Goal: Contribute content: Add original content to the website for others to see

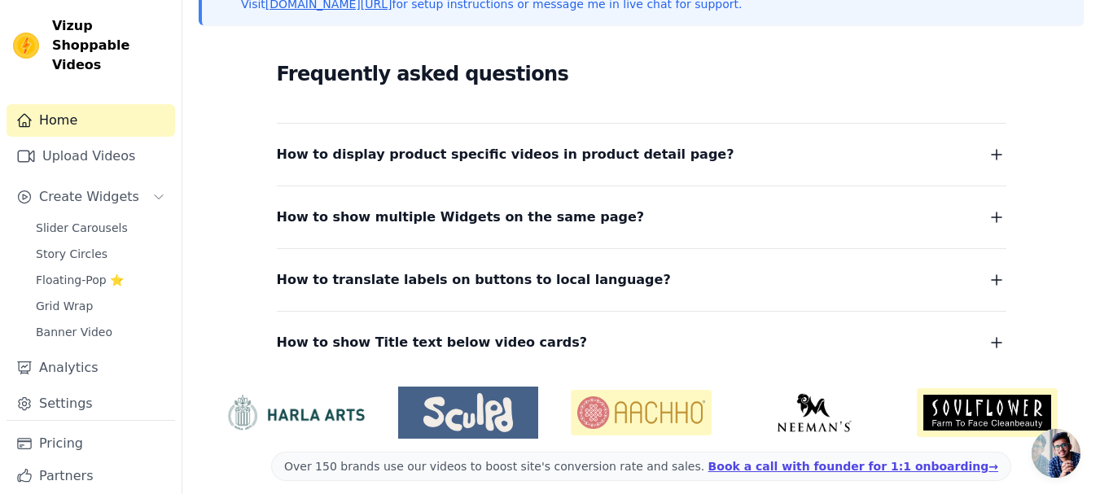
scroll to position [281, 0]
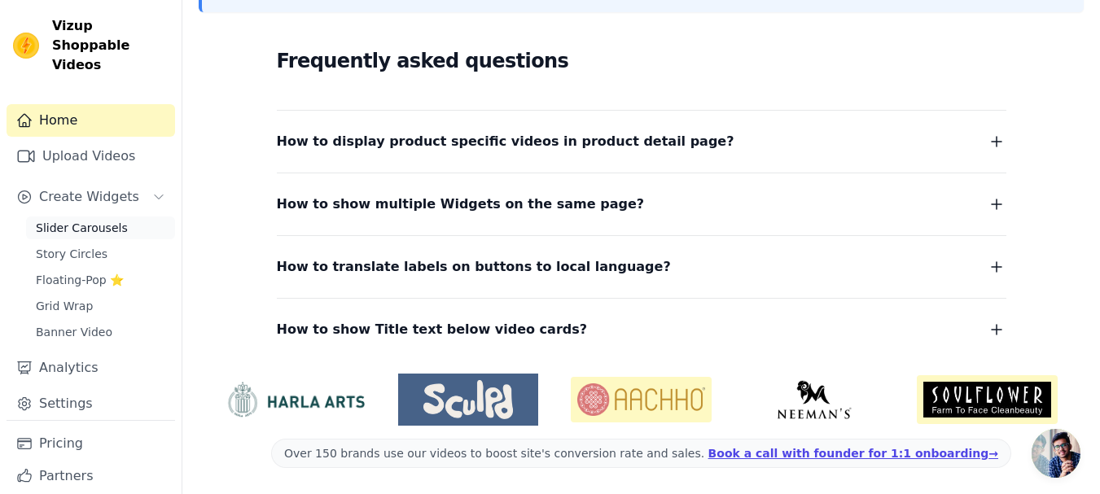
click at [138, 217] on link "Slider Carousels" at bounding box center [100, 228] width 149 height 23
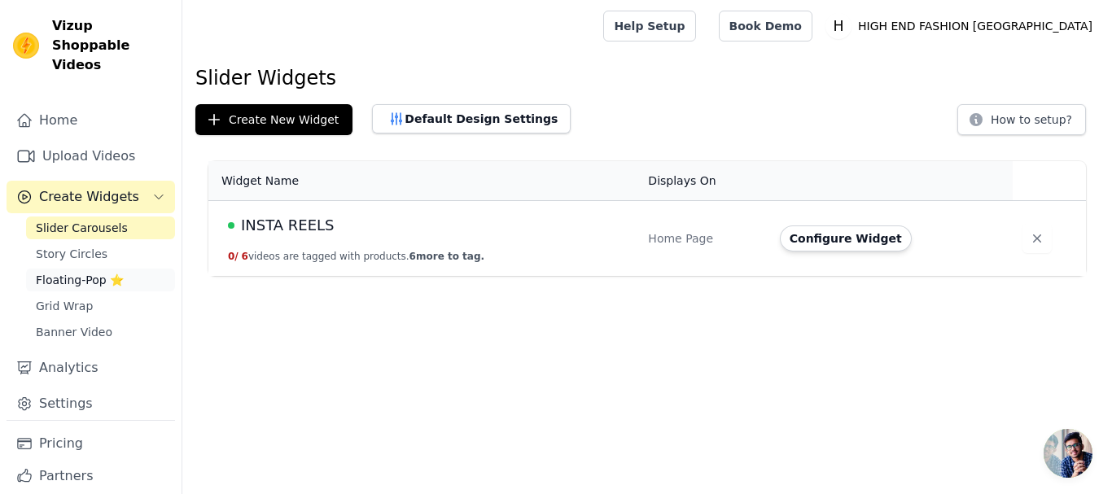
scroll to position [24, 0]
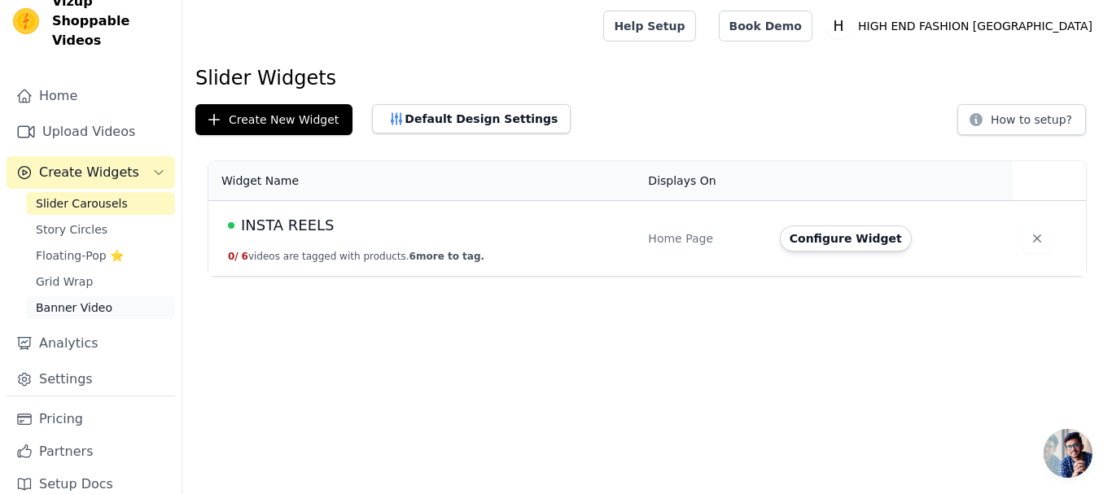
click at [132, 296] on link "Banner Video" at bounding box center [100, 307] width 149 height 23
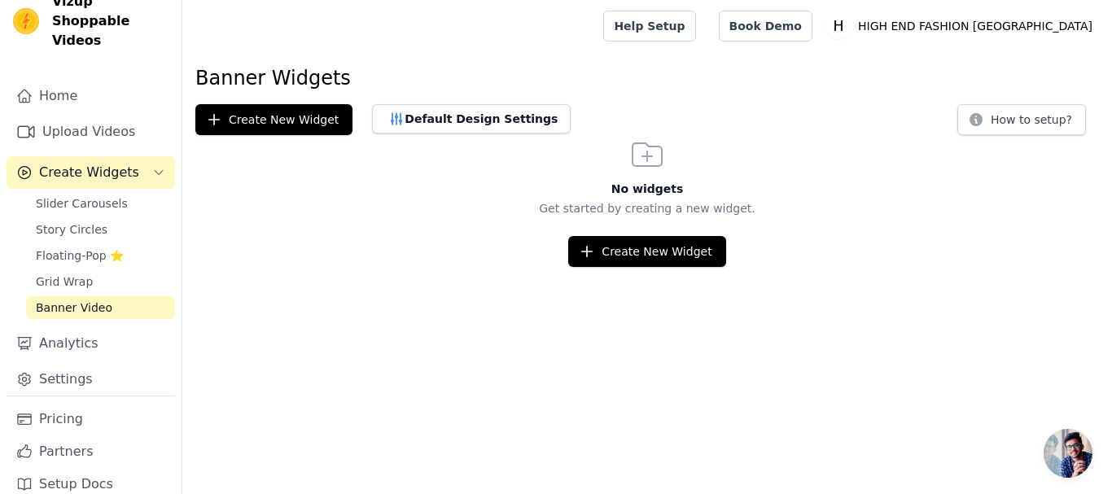
click at [497, 97] on div "Banner Widgets Create New Widget Default Design Settings How to setup? No widge…" at bounding box center [647, 166] width 930 height 202
click at [493, 119] on button "Default Design Settings" at bounding box center [471, 118] width 199 height 29
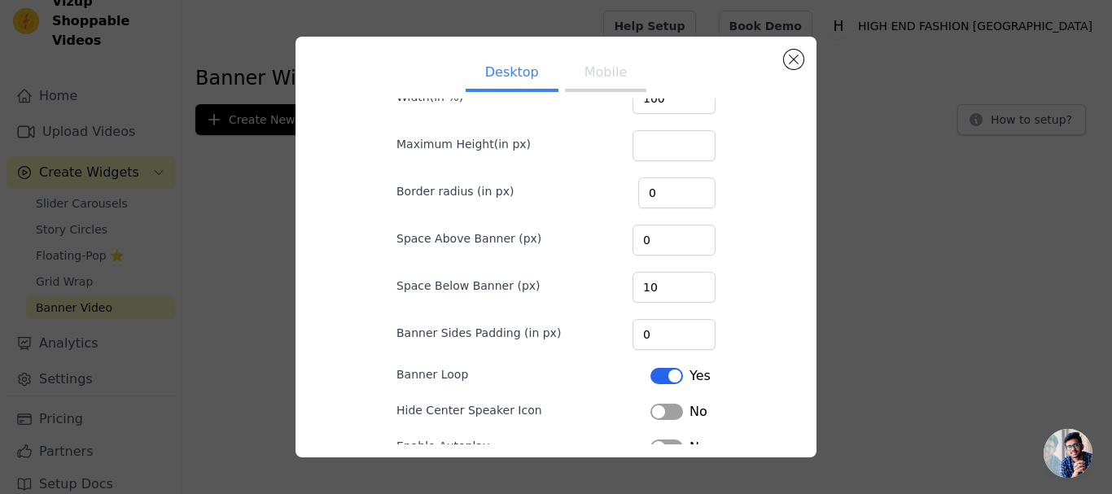
scroll to position [176, 0]
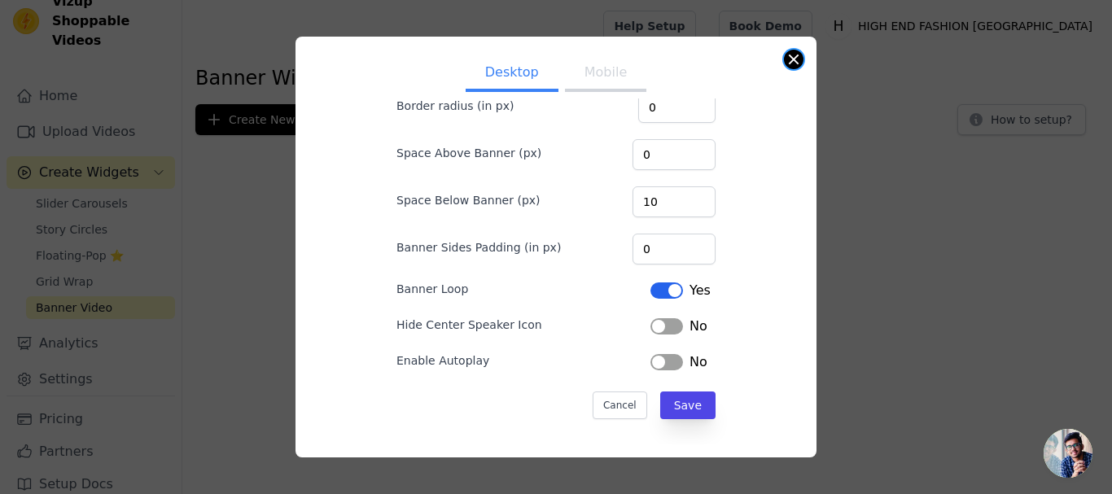
click at [791, 65] on button "Close modal" at bounding box center [794, 60] width 20 height 20
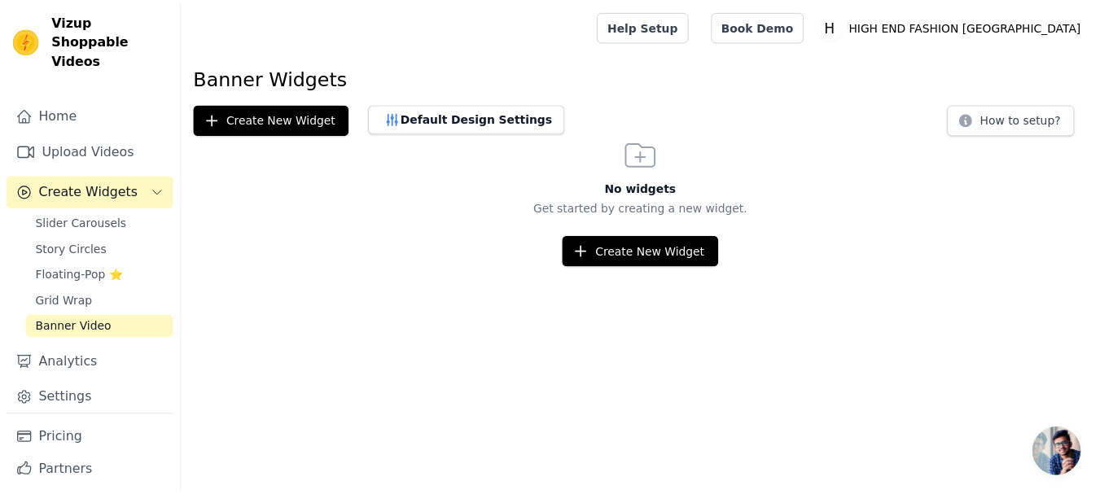
scroll to position [0, 0]
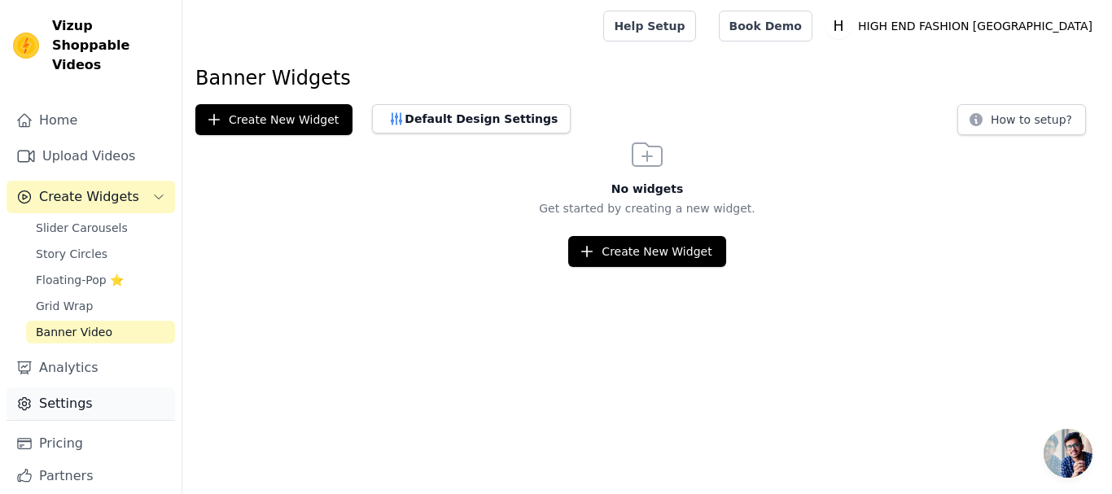
click at [146, 387] on link "Settings" at bounding box center [91, 403] width 169 height 33
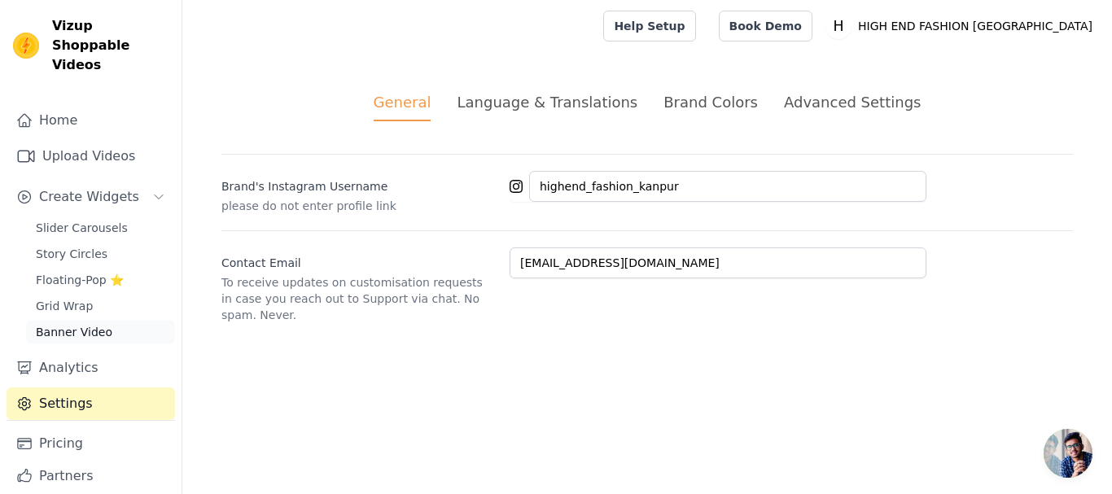
click at [148, 321] on link "Banner Video" at bounding box center [100, 332] width 149 height 23
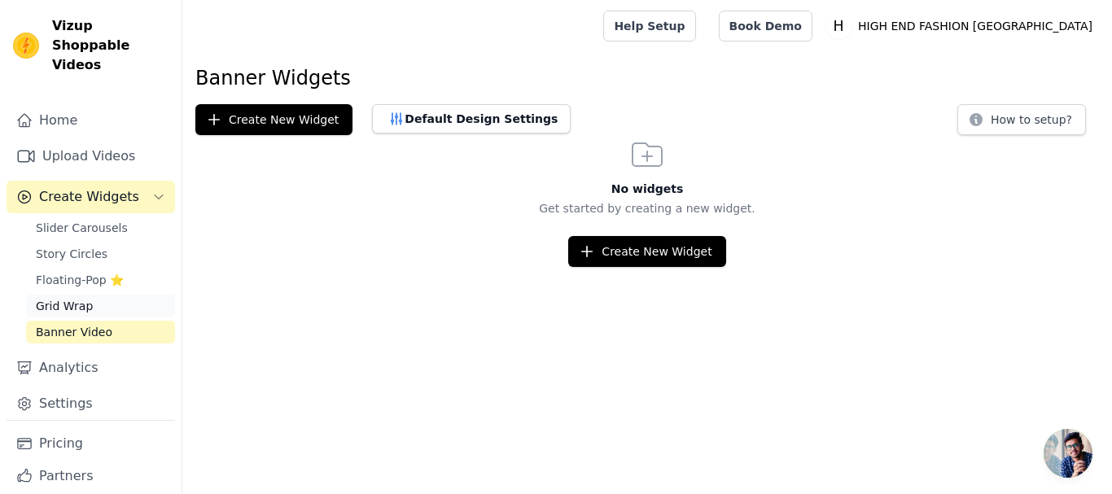
click at [148, 295] on link "Grid Wrap" at bounding box center [100, 306] width 149 height 23
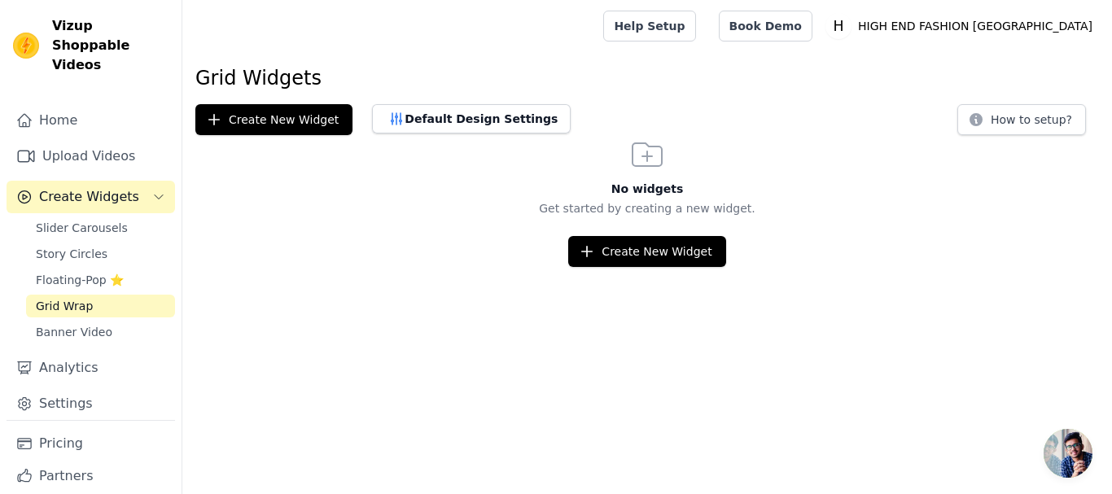
click at [148, 248] on div "Slider Carousels Story Circles Floating-Pop ⭐ Grid Wrap Banner Video" at bounding box center [100, 280] width 149 height 127
click at [148, 269] on link "Floating-Pop ⭐" at bounding box center [100, 280] width 149 height 23
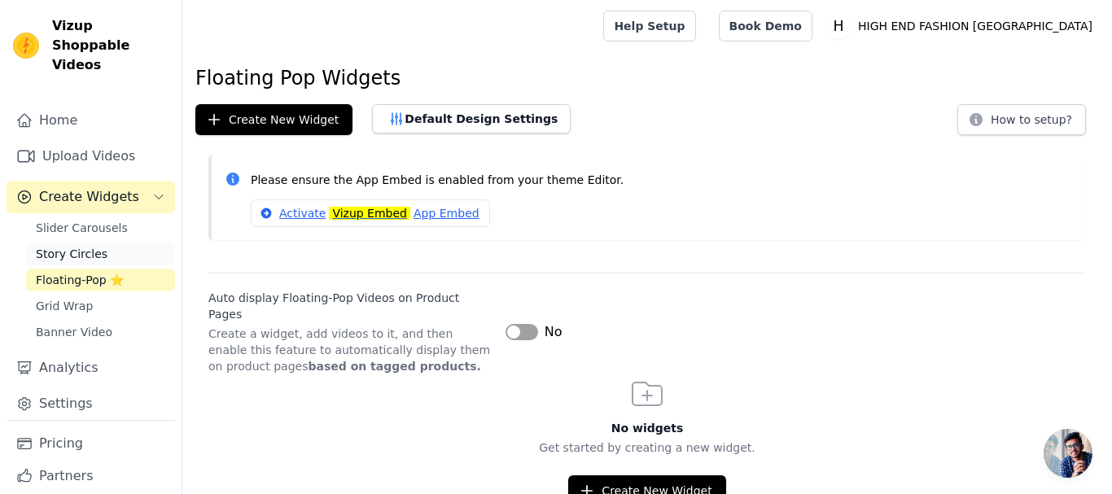
click at [151, 243] on link "Story Circles" at bounding box center [100, 254] width 149 height 23
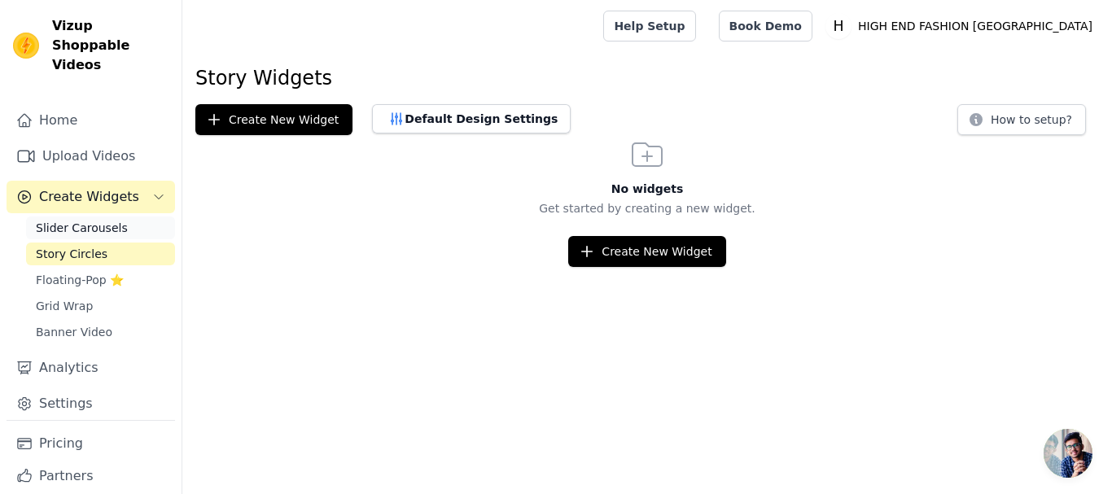
click at [152, 217] on link "Slider Carousels" at bounding box center [100, 228] width 149 height 23
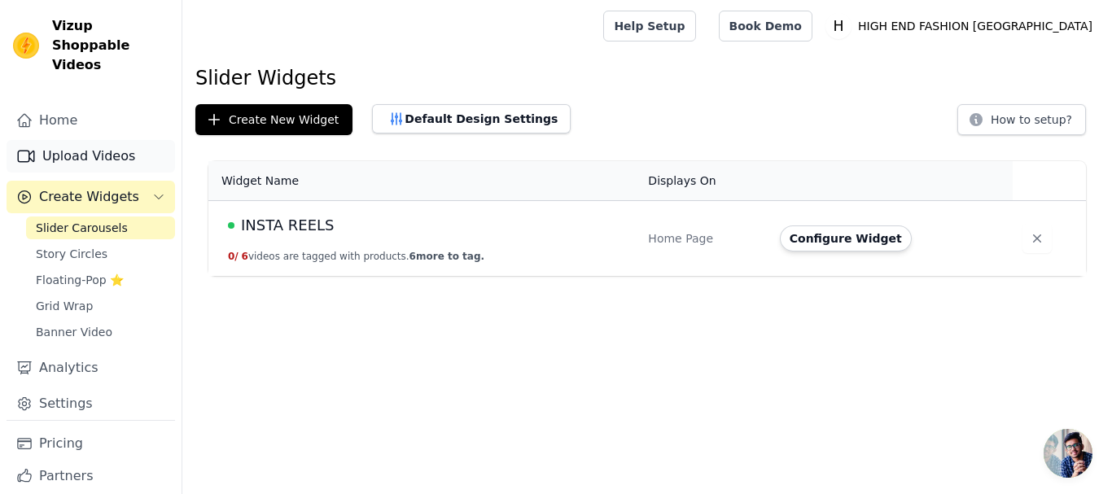
click at [154, 140] on link "Upload Videos" at bounding box center [91, 156] width 169 height 33
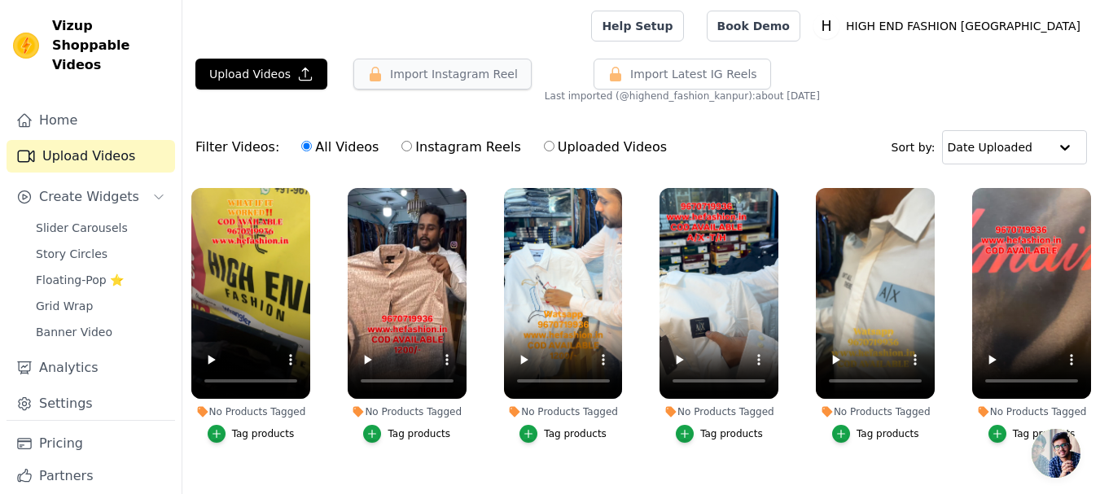
click at [377, 79] on icon "button" at bounding box center [375, 74] width 16 height 16
click at [459, 82] on button "Import Instagram Reel" at bounding box center [442, 74] width 178 height 31
click at [254, 74] on button "Upload Videos" at bounding box center [261, 74] width 132 height 31
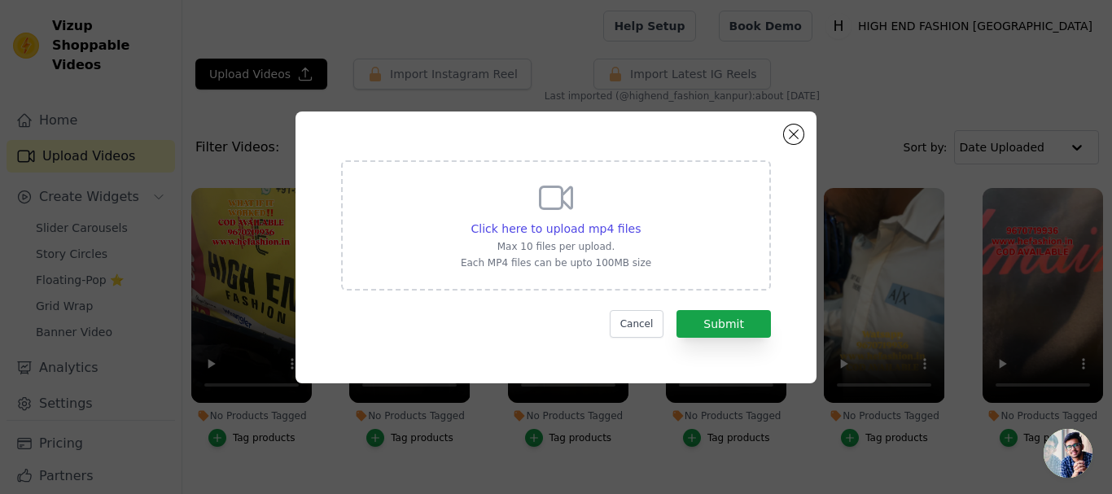
click at [551, 245] on p "Max 10 files per upload." at bounding box center [556, 246] width 190 height 13
click at [640, 221] on input "Click here to upload mp4 files Max 10 files per upload. Each MP4 files can be u…" at bounding box center [640, 220] width 1 height 1
type input "C:\fakepath\TOMMY.mp4"
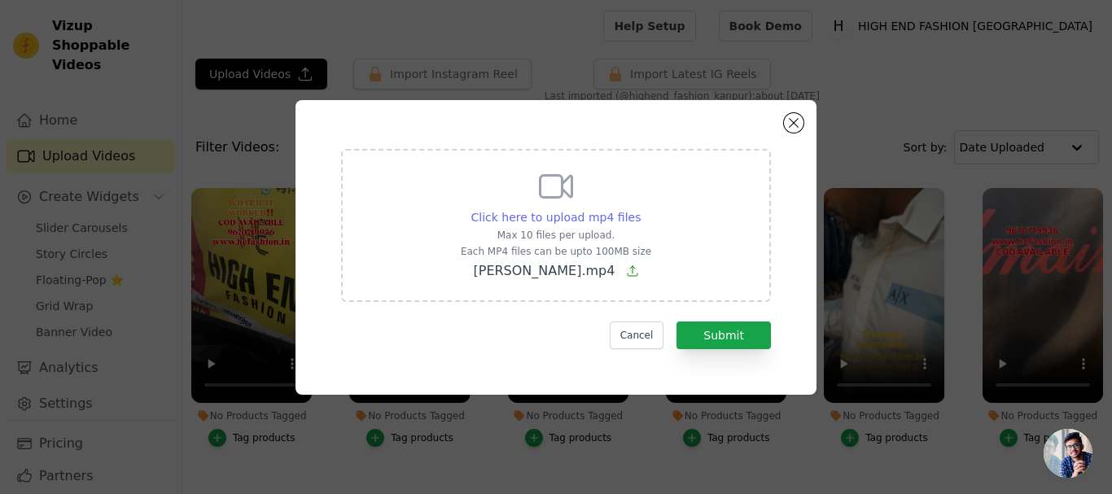
click at [598, 217] on span "Click here to upload mp4 files" at bounding box center [556, 217] width 170 height 13
click at [640, 209] on input "Click here to upload mp4 files Max 10 files per upload. Each MP4 files can be u…" at bounding box center [640, 208] width 1 height 1
click at [705, 341] on button "Submit" at bounding box center [723, 336] width 94 height 28
click at [791, 126] on button "Close modal" at bounding box center [794, 123] width 20 height 20
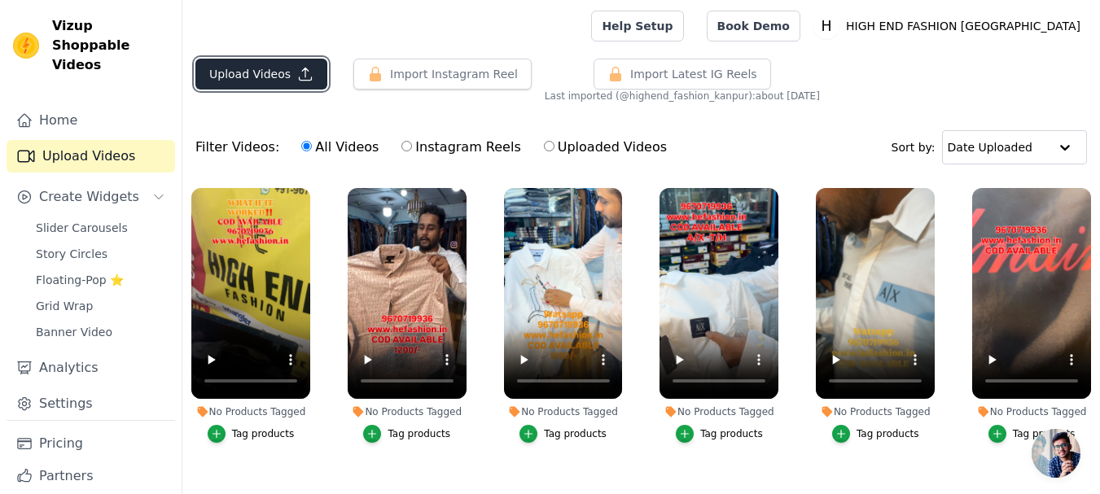
click at [297, 79] on icon "button" at bounding box center [305, 74] width 16 height 16
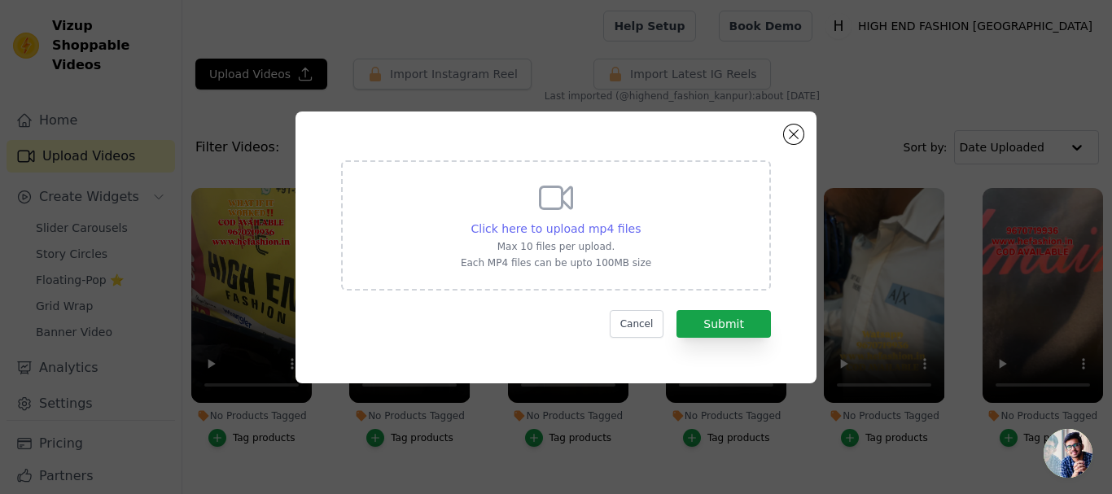
click at [577, 225] on span "Click here to upload mp4 files" at bounding box center [556, 228] width 170 height 13
click at [640, 221] on input "Click here to upload mp4 files Max 10 files per upload. Each MP4 files can be u…" at bounding box center [640, 220] width 1 height 1
type input "C:\fakepath\a60f5aada7454110b70bc759ff21da0e.mp4"
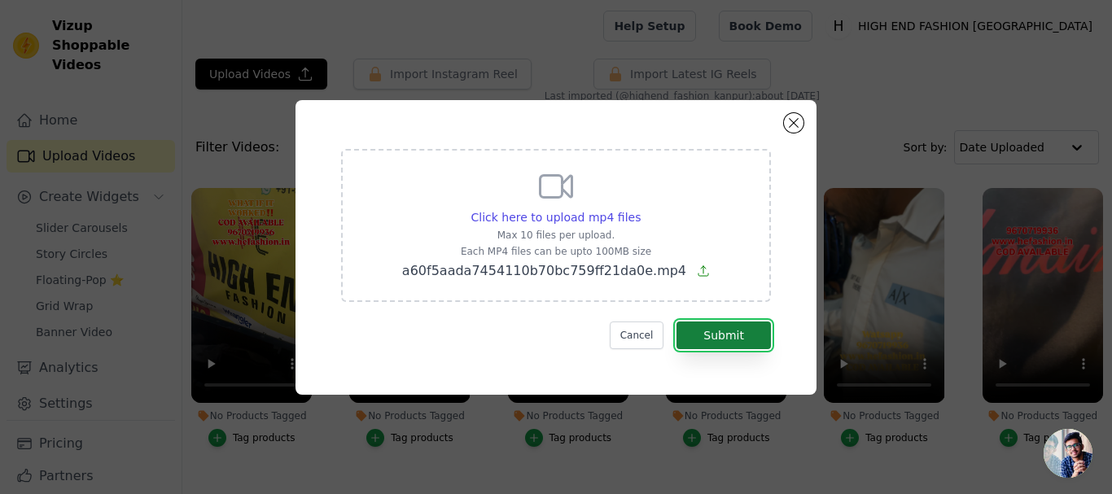
click at [732, 335] on button "Submit" at bounding box center [723, 336] width 94 height 28
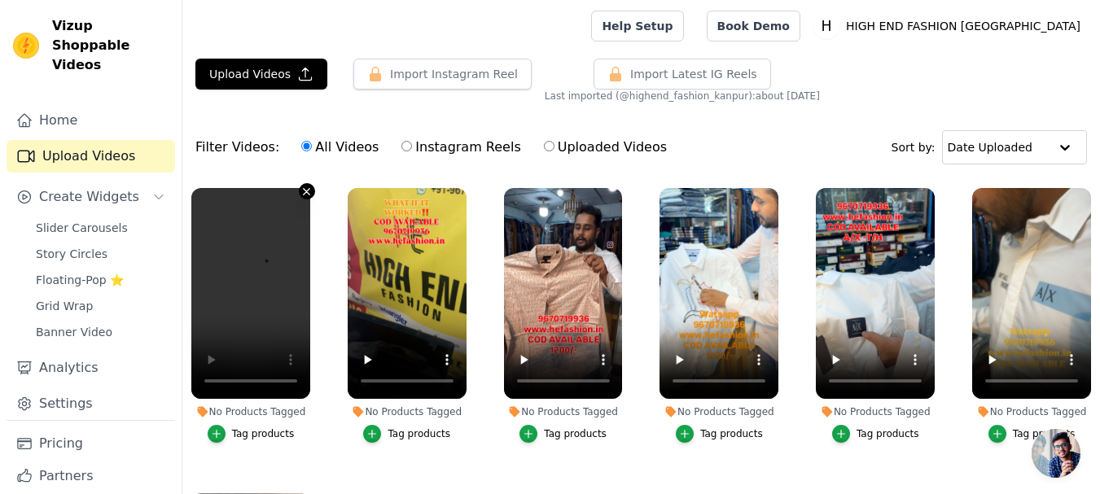
click at [308, 192] on icon "button" at bounding box center [306, 192] width 12 height 12
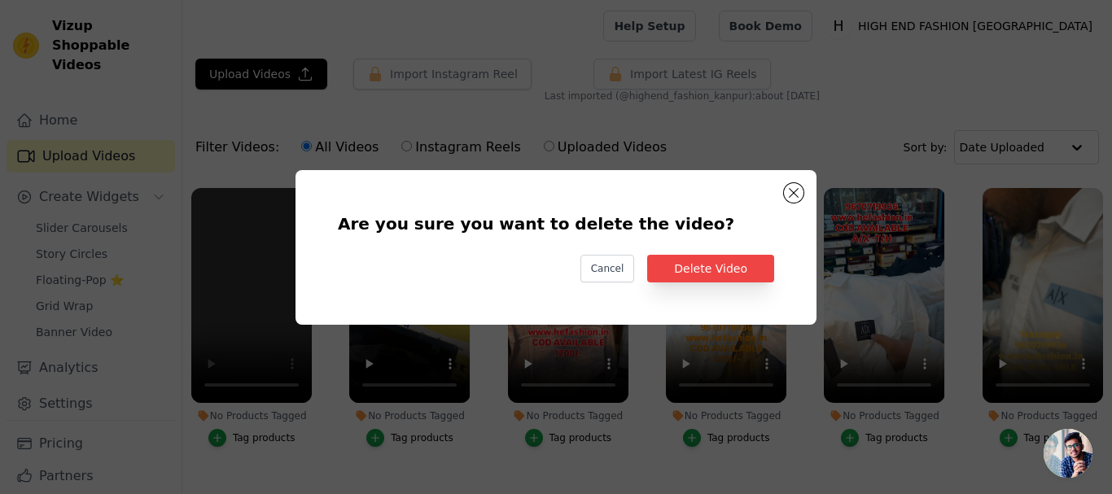
click at [718, 252] on div "Are you sure you want to delete the video? Cancel Delete Video" at bounding box center [556, 247] width 469 height 103
click at [716, 263] on button "Delete Video" at bounding box center [710, 269] width 127 height 28
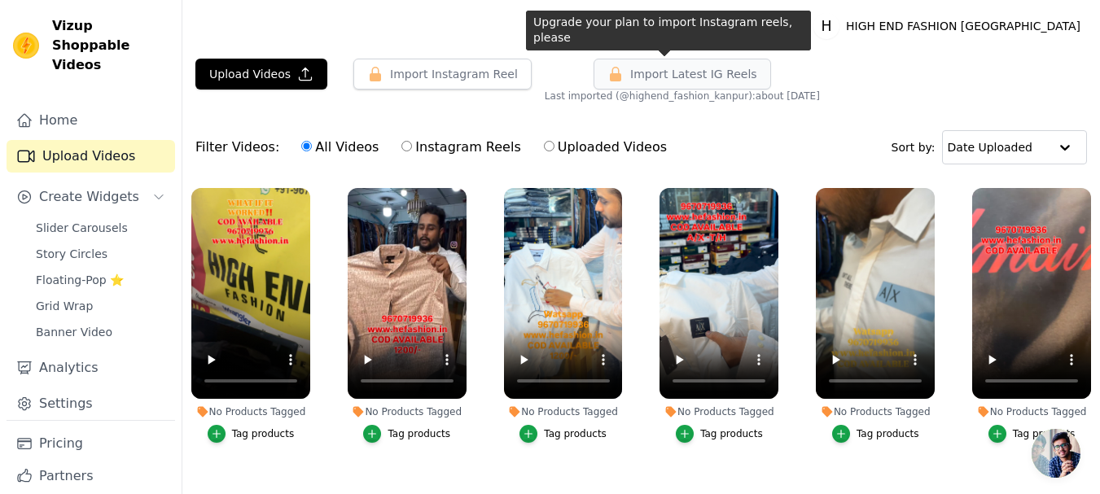
click at [711, 69] on span "Import Latest IG Reels" at bounding box center [693, 74] width 127 height 16
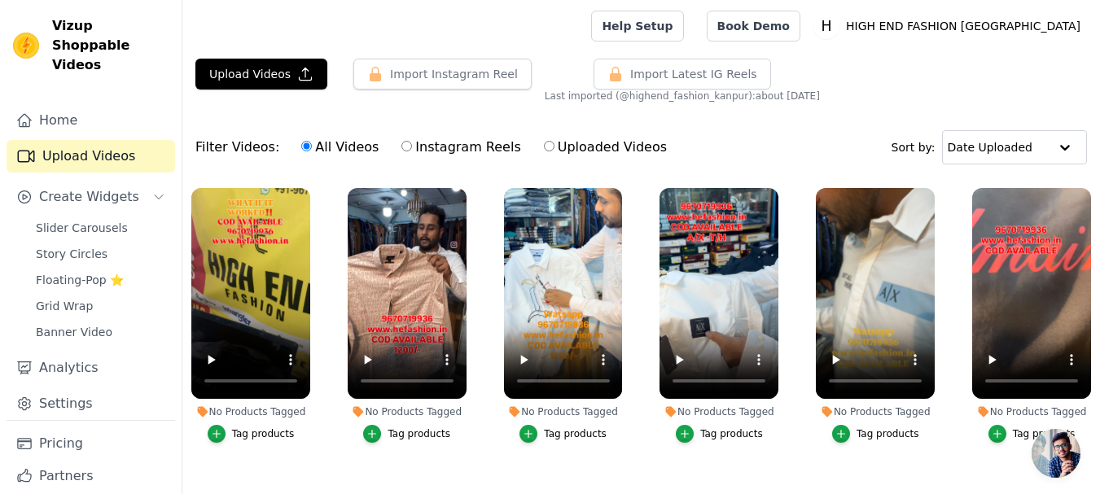
click at [401, 148] on input "Instagram Reels" at bounding box center [406, 146] width 11 height 11
radio input "true"
click at [301, 142] on input "All Videos" at bounding box center [306, 146] width 11 height 11
radio input "true"
click at [630, 77] on span "Import Latest IG Reels" at bounding box center [693, 74] width 127 height 16
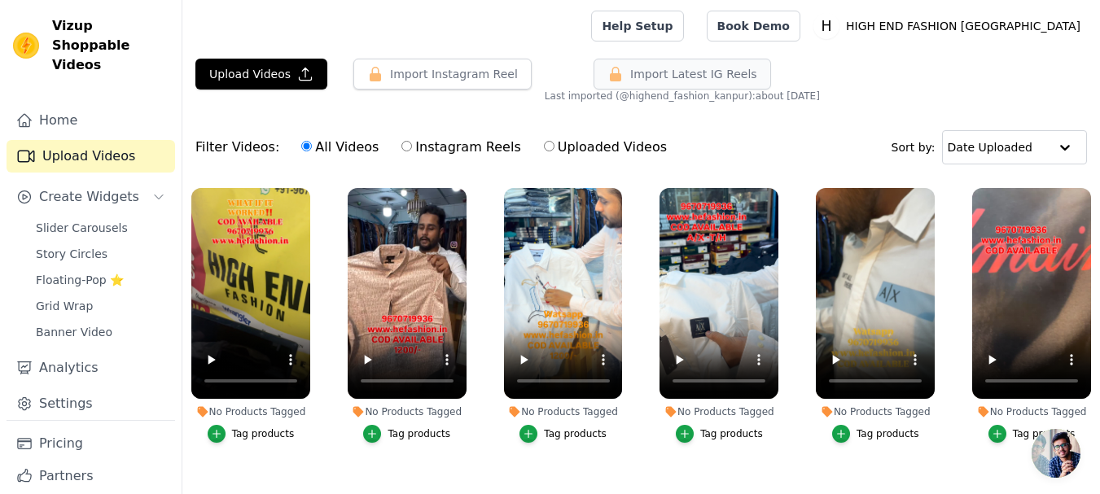
click at [630, 77] on span "Import Latest IG Reels" at bounding box center [693, 74] width 127 height 16
click at [297, 74] on icon "button" at bounding box center [305, 74] width 16 height 16
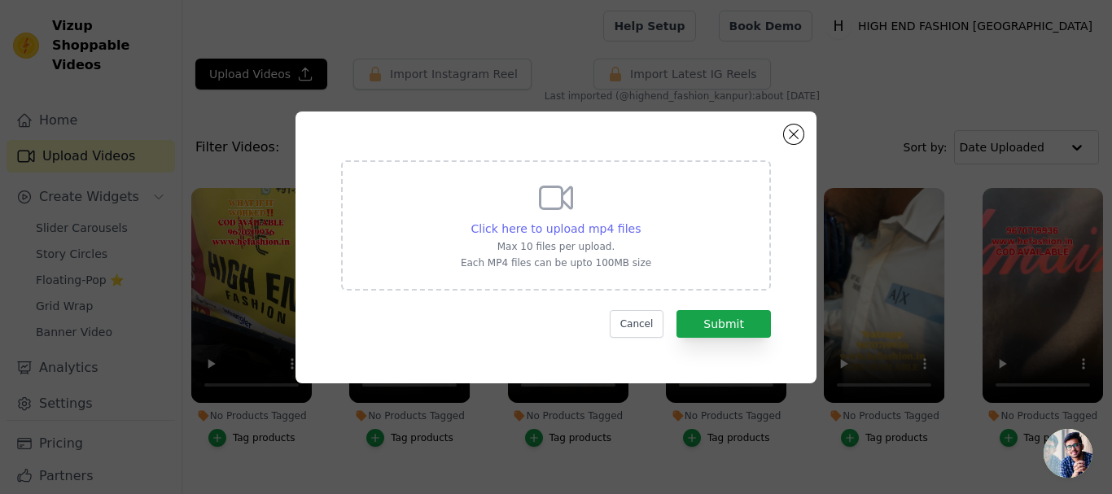
click at [556, 225] on span "Click here to upload mp4 files" at bounding box center [556, 228] width 170 height 13
click at [640, 221] on input "Click here to upload mp4 files Max 10 files per upload. Each MP4 files can be u…" at bounding box center [640, 220] width 1 height 1
type input "C:\fakepath\hex-865a3d3f62ef4a12a4de15ca75c54f7d.mp4"
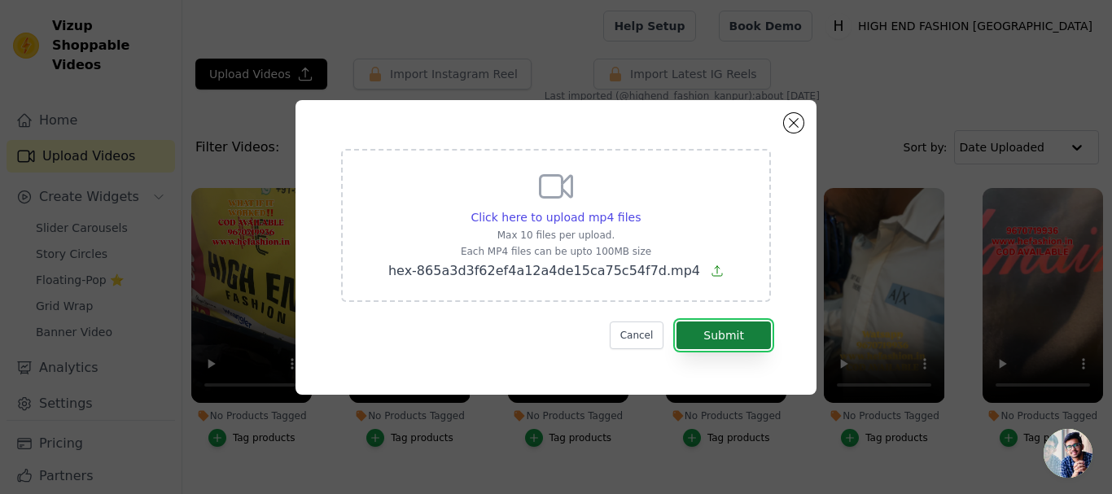
click at [731, 339] on button "Submit" at bounding box center [723, 336] width 94 height 28
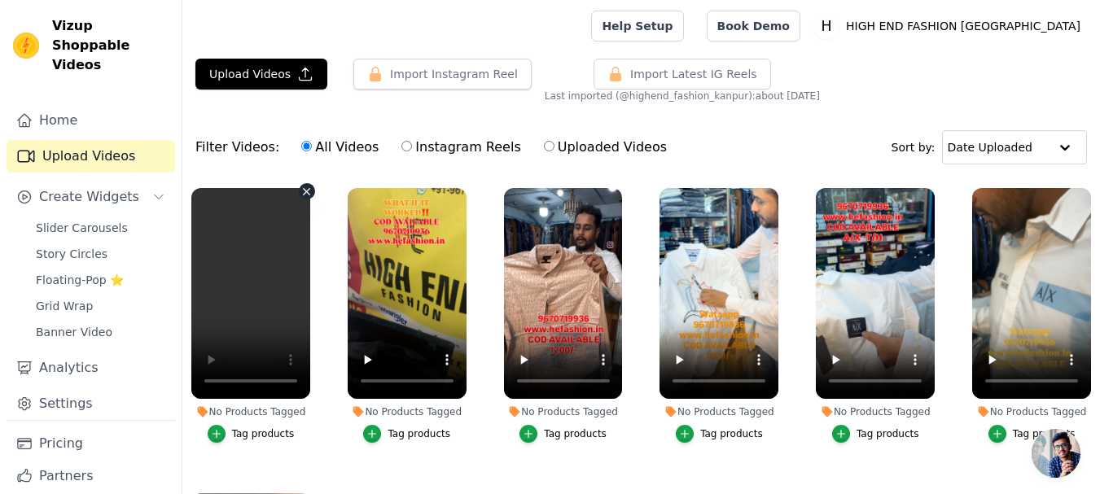
click at [304, 186] on icon "button" at bounding box center [306, 192] width 12 height 12
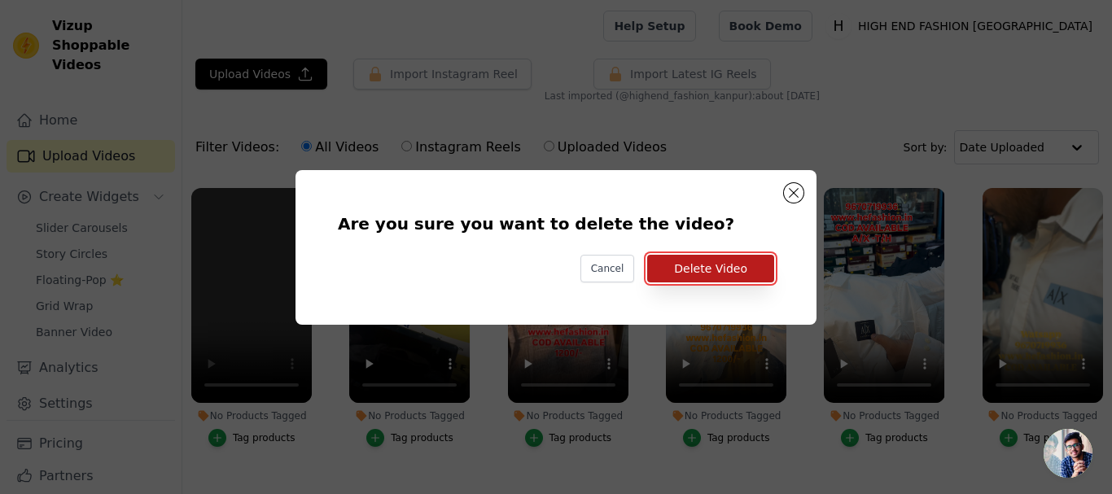
click at [733, 259] on button "Delete Video" at bounding box center [710, 269] width 127 height 28
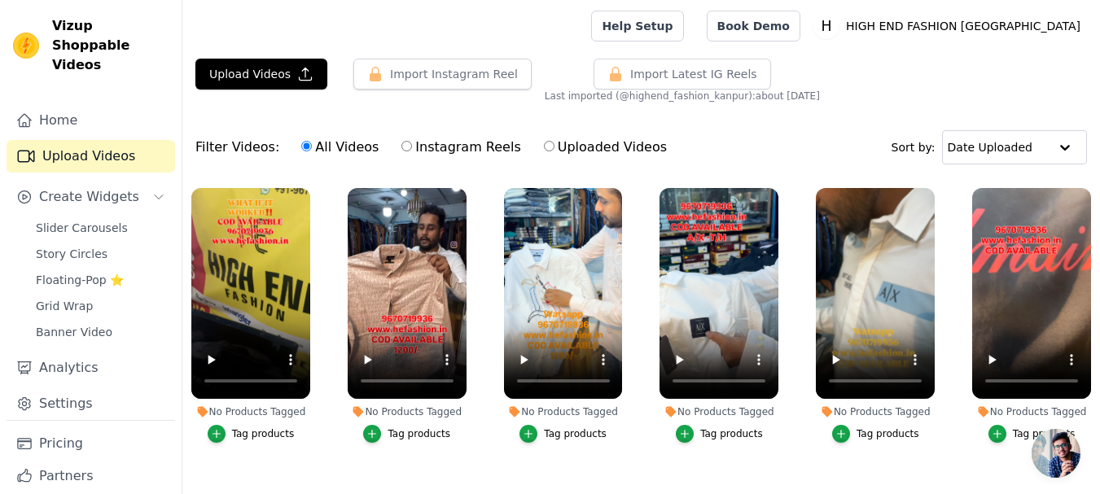
click at [564, 141] on label "Uploaded Videos" at bounding box center [605, 147] width 125 height 21
click at [554, 141] on input "Uploaded Videos" at bounding box center [549, 146] width 11 height 11
radio input "true"
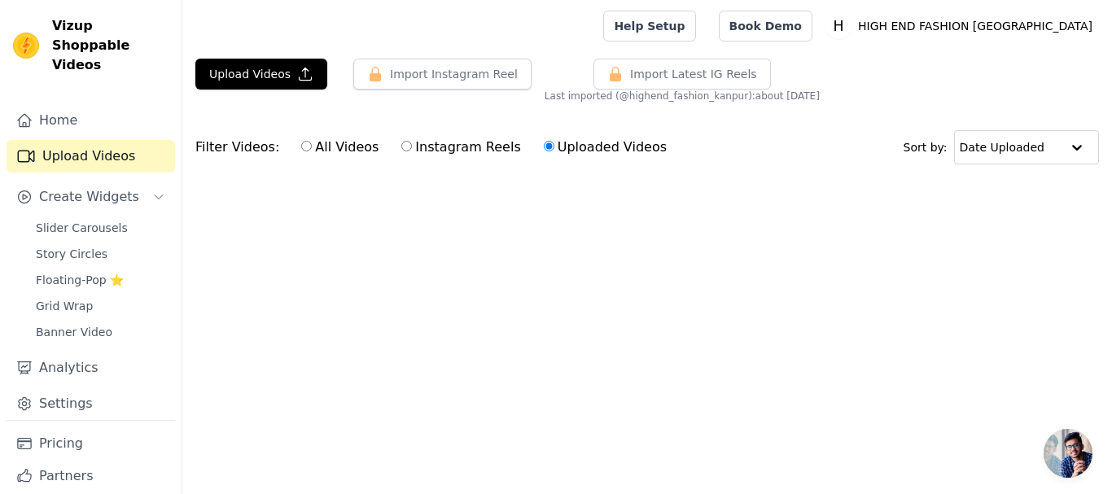
click at [474, 150] on label "Instagram Reels" at bounding box center [461, 147] width 120 height 21
click at [412, 150] on input "Instagram Reels" at bounding box center [406, 146] width 11 height 11
radio input "true"
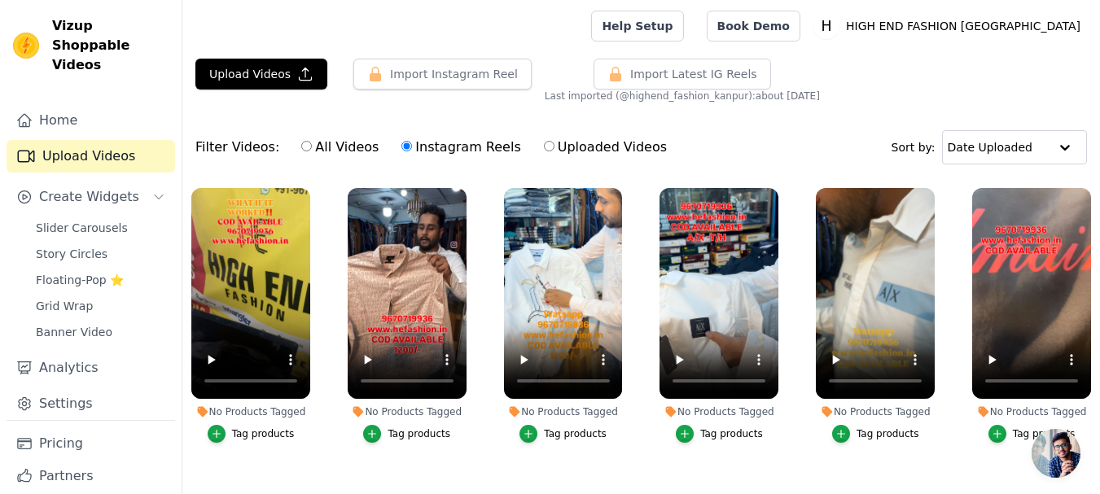
click at [322, 152] on label "All Videos" at bounding box center [339, 147] width 79 height 21
click at [312, 151] on input "All Videos" at bounding box center [306, 146] width 11 height 11
radio input "true"
click at [426, 150] on label "Instagram Reels" at bounding box center [461, 147] width 120 height 21
click at [412, 150] on input "Instagram Reels" at bounding box center [406, 146] width 11 height 11
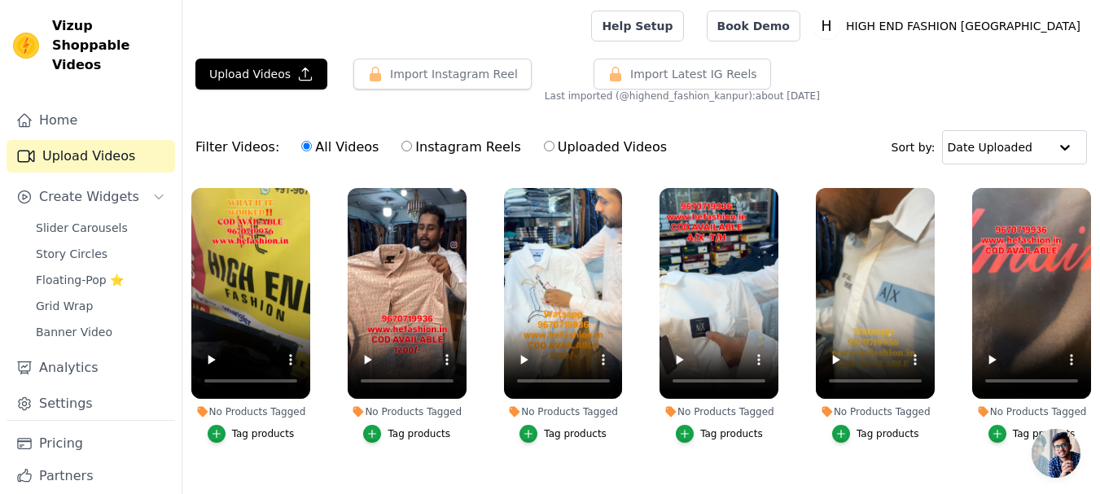
radio input "true"
click at [549, 149] on label "Uploaded Videos" at bounding box center [605, 147] width 125 height 21
click at [549, 149] on input "Uploaded Videos" at bounding box center [549, 146] width 11 height 11
radio input "true"
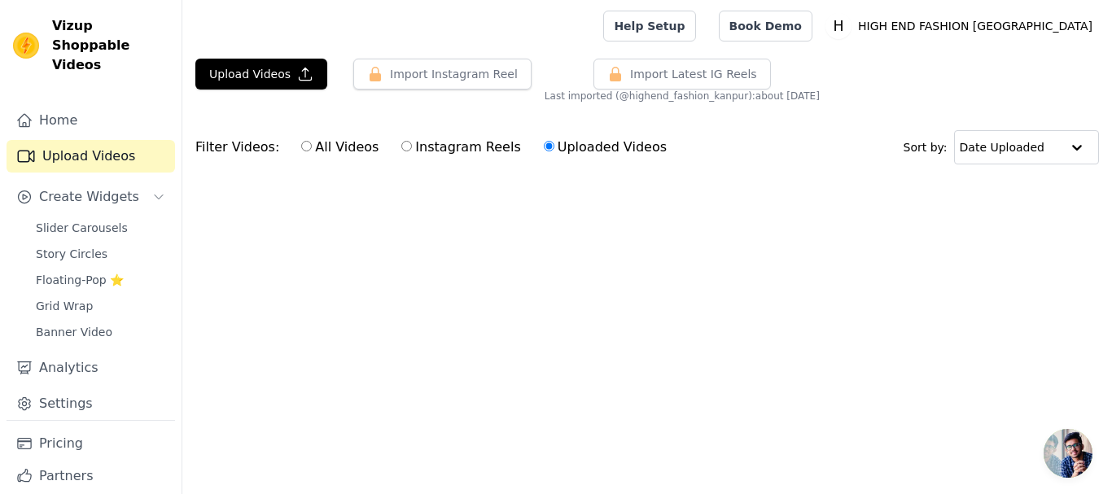
click at [462, 152] on label "Instagram Reels" at bounding box center [461, 147] width 120 height 21
click at [412, 151] on input "Instagram Reels" at bounding box center [406, 146] width 11 height 11
radio input "true"
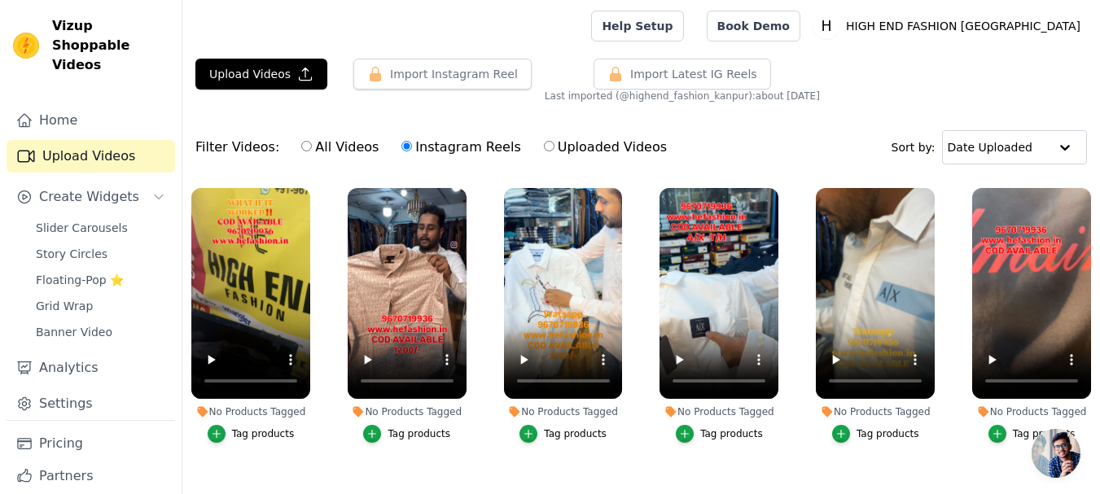
drag, startPoint x: 296, startPoint y: 75, endPoint x: 265, endPoint y: 127, distance: 60.6
click at [265, 127] on div "Filter Videos: All Videos Instagram Reels Uploaded Videos Sort by: Date Uploaded" at bounding box center [640, 147] width 917 height 63
click at [300, 79] on icon "button" at bounding box center [305, 74] width 16 height 16
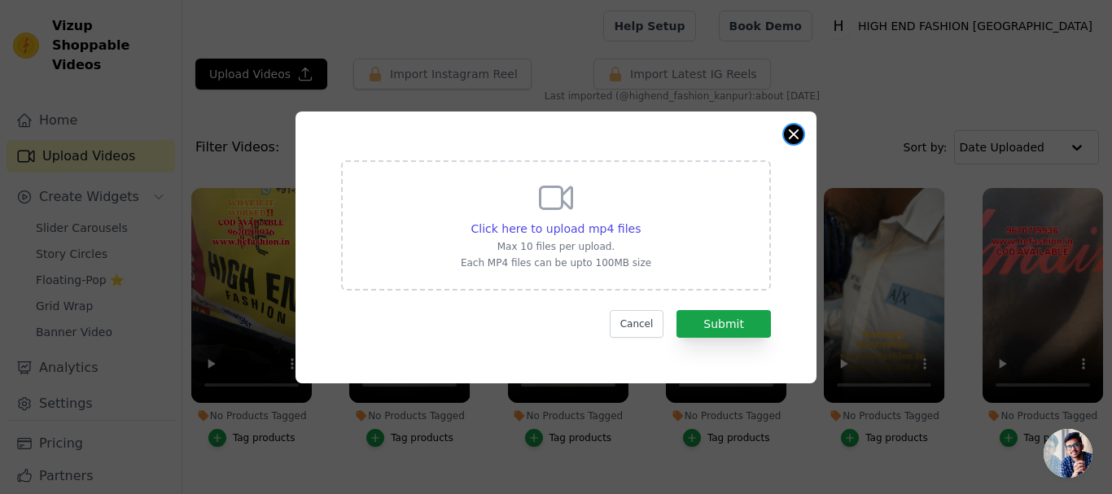
click at [791, 140] on button "Close modal" at bounding box center [794, 135] width 20 height 20
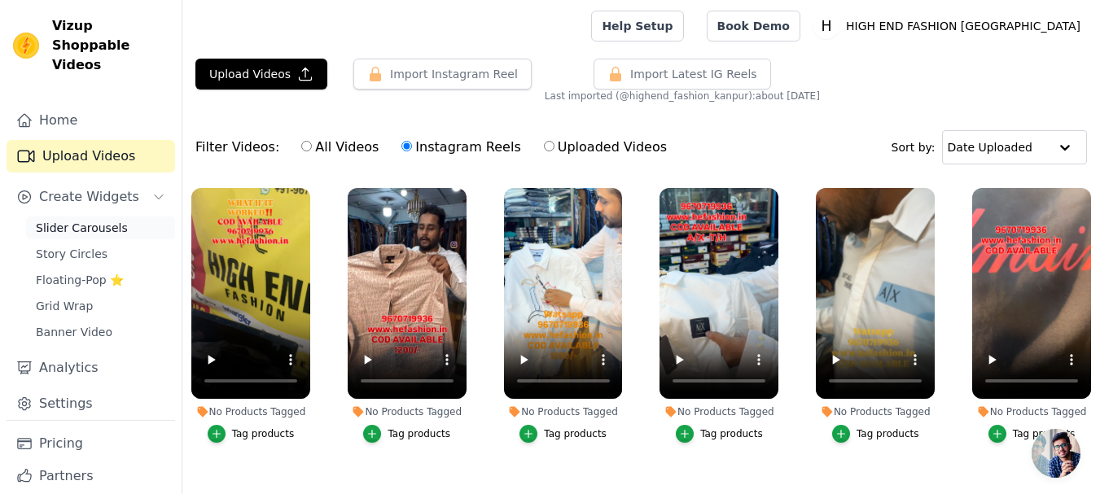
click at [33, 217] on link "Slider Carousels" at bounding box center [100, 228] width 149 height 23
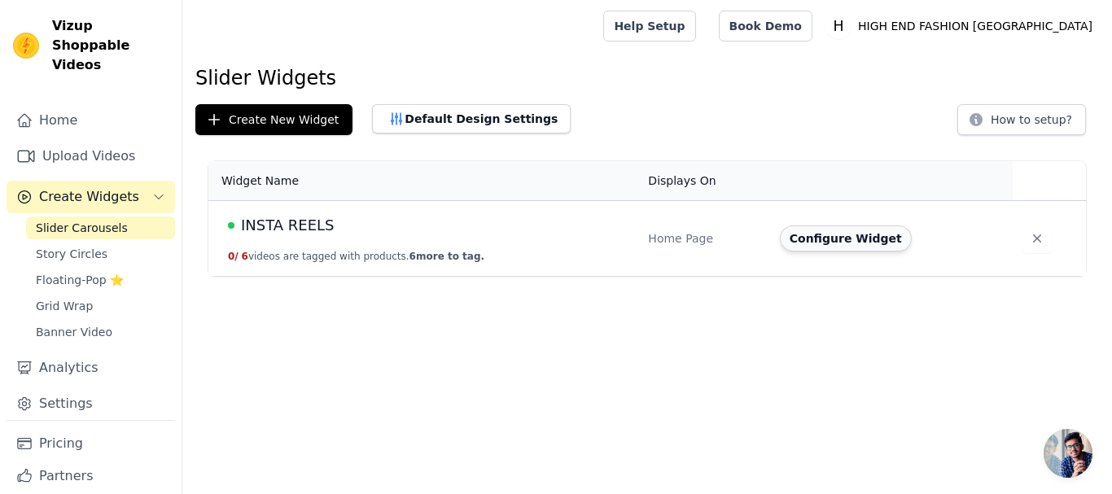
click at [842, 245] on button "Configure Widget" at bounding box center [846, 238] width 132 height 26
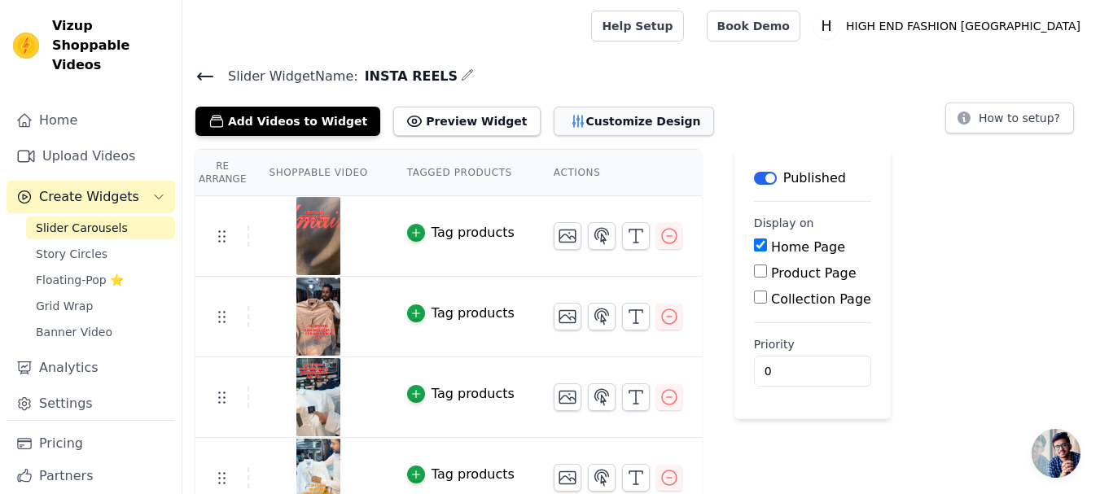
click at [570, 127] on icon "button" at bounding box center [578, 121] width 16 height 16
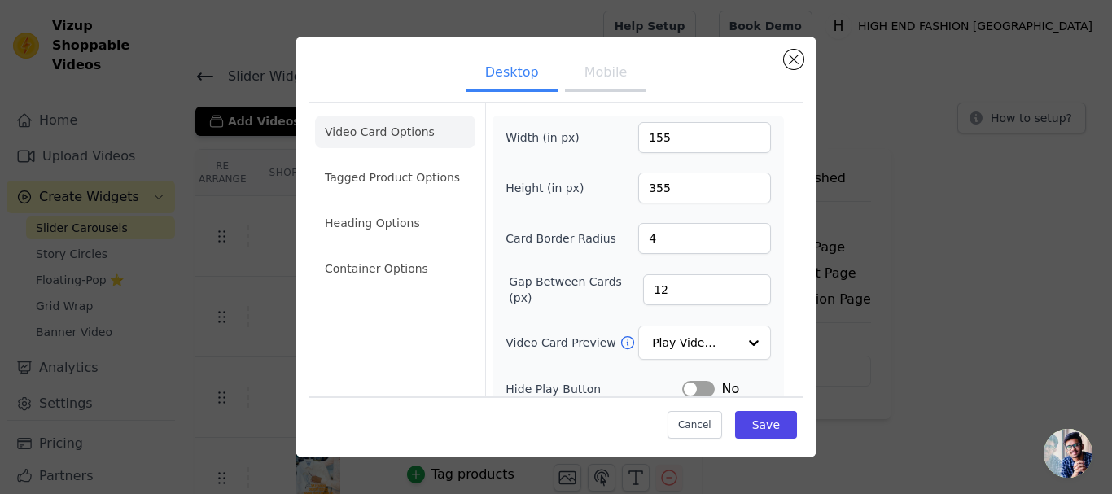
click at [403, 194] on ul "Video Card Options Tagged Product Options Heading Options Container Options" at bounding box center [395, 200] width 160 height 182
click at [405, 178] on li "Tagged Product Options" at bounding box center [395, 177] width 160 height 33
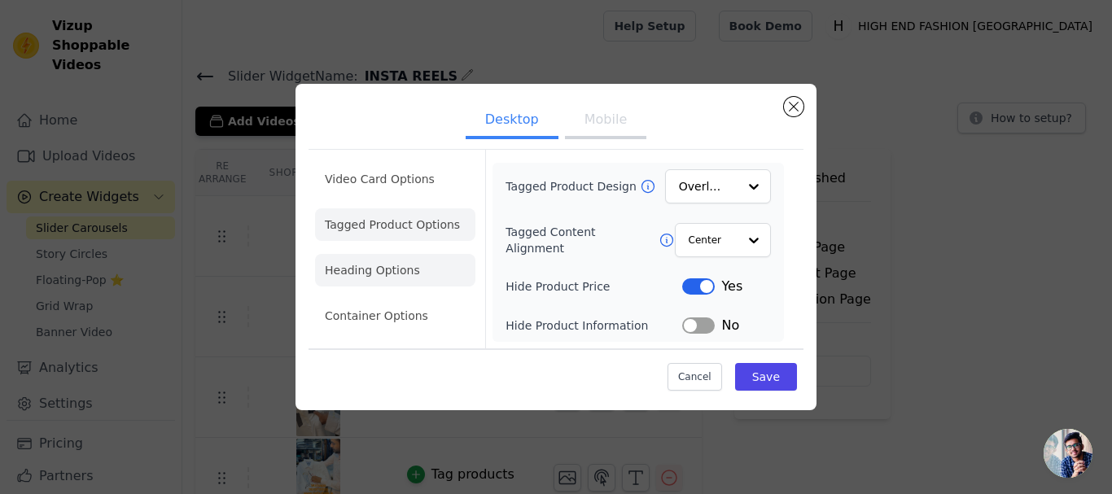
click at [405, 272] on li "Heading Options" at bounding box center [395, 270] width 160 height 33
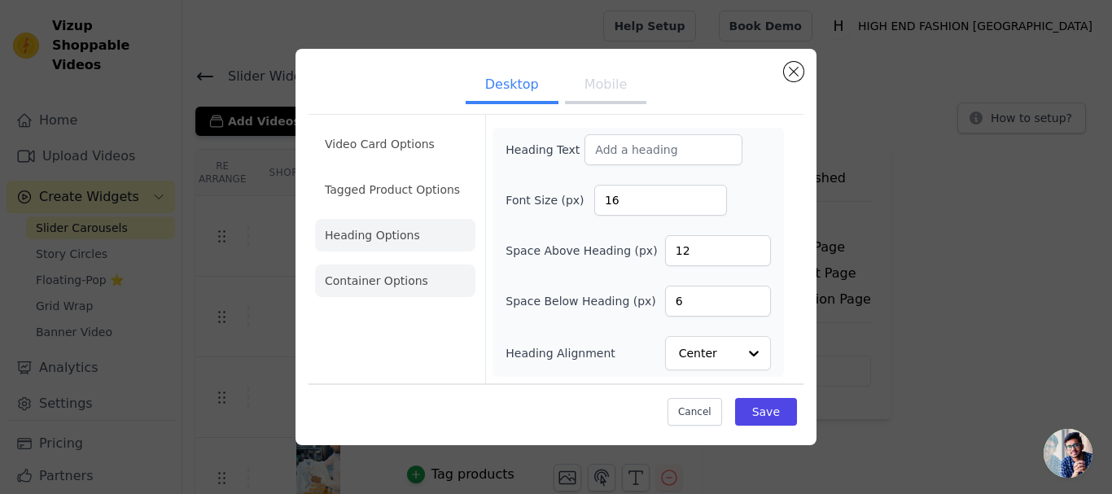
click at [403, 272] on li "Container Options" at bounding box center [395, 281] width 160 height 33
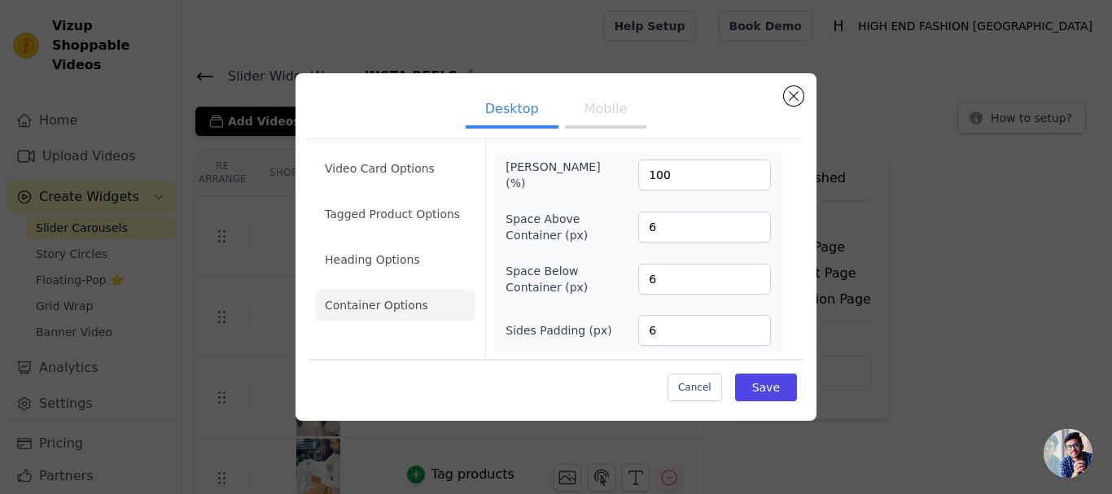
click at [596, 107] on button "Mobile" at bounding box center [605, 111] width 81 height 36
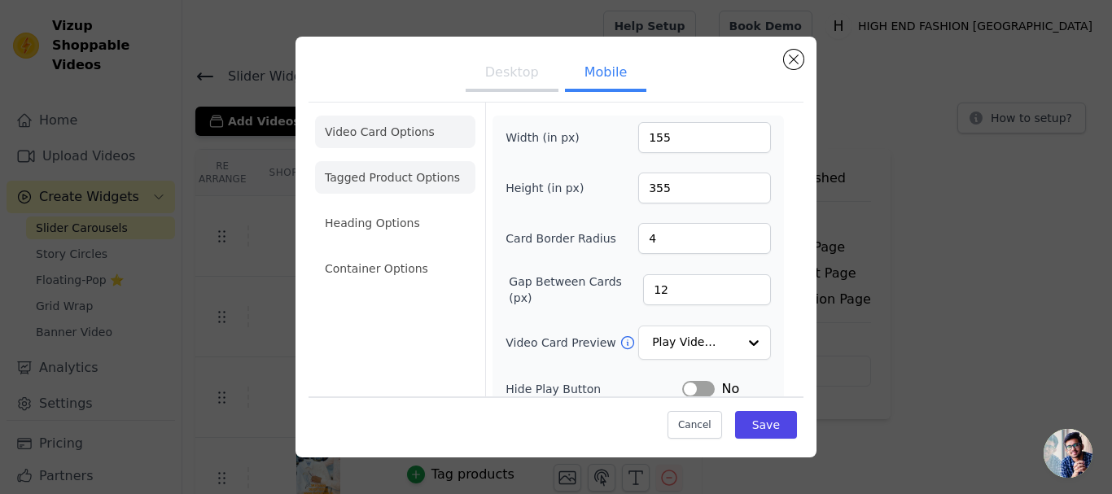
click at [324, 182] on li "Tagged Product Options" at bounding box center [395, 177] width 160 height 33
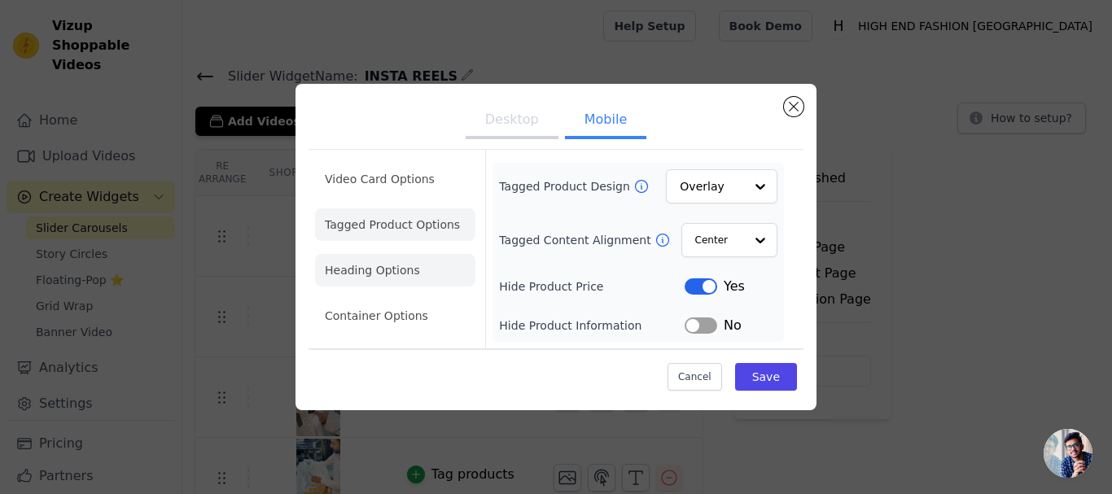
click at [361, 261] on li "Heading Options" at bounding box center [395, 270] width 160 height 33
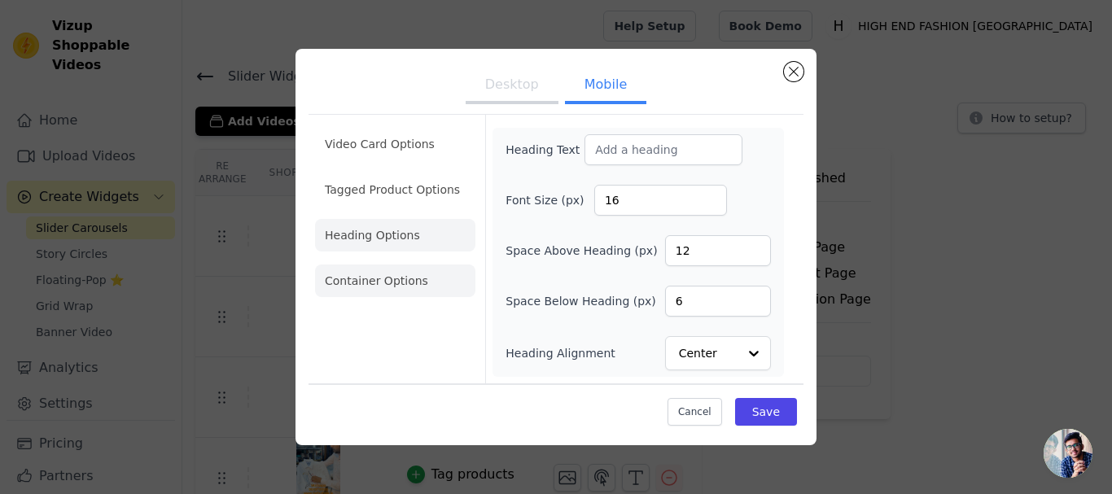
click at [369, 278] on li "Container Options" at bounding box center [395, 281] width 160 height 33
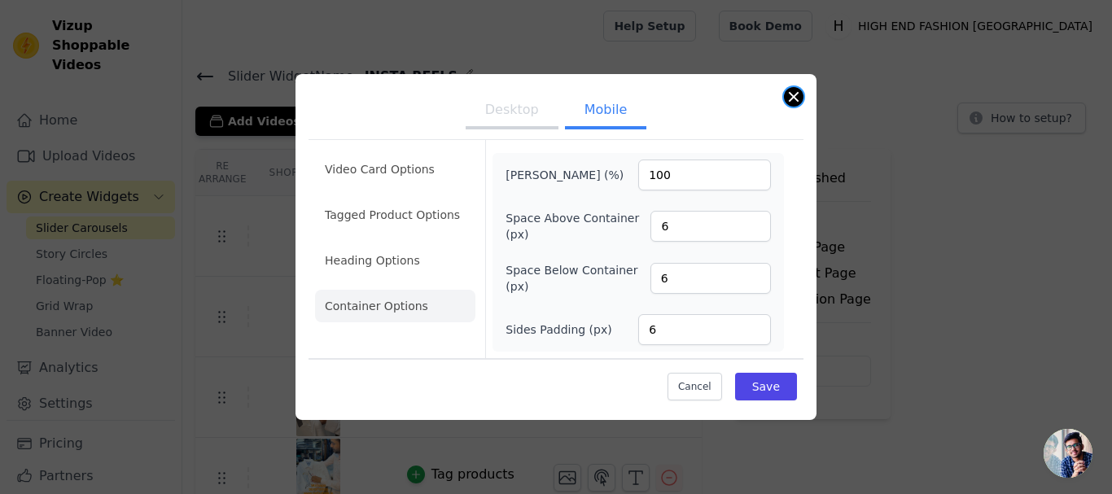
click at [788, 103] on button "Close modal" at bounding box center [794, 97] width 20 height 20
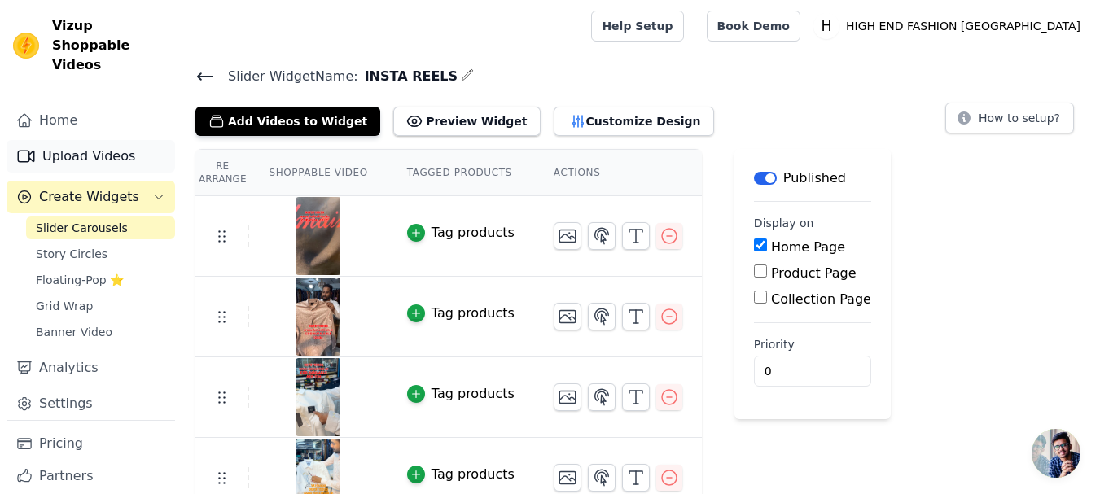
click at [136, 142] on link "Upload Videos" at bounding box center [91, 156] width 169 height 33
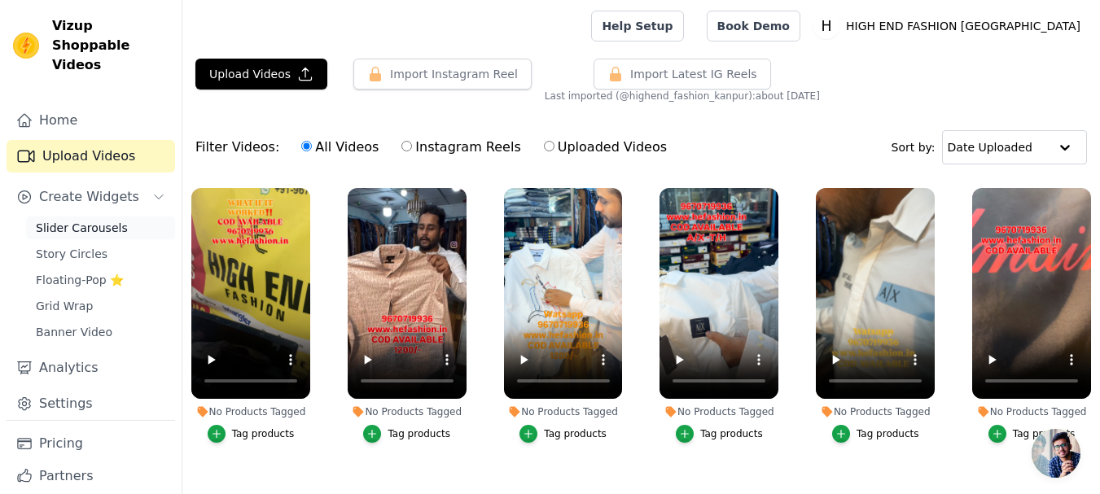
click at [68, 220] on span "Slider Carousels" at bounding box center [82, 228] width 92 height 16
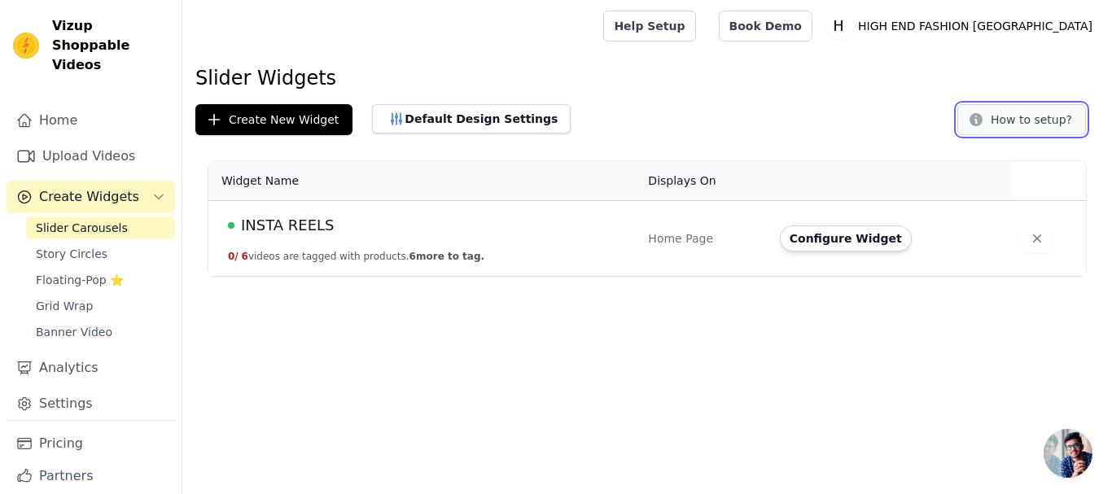
click at [1036, 125] on button "How to setup?" at bounding box center [1021, 119] width 129 height 31
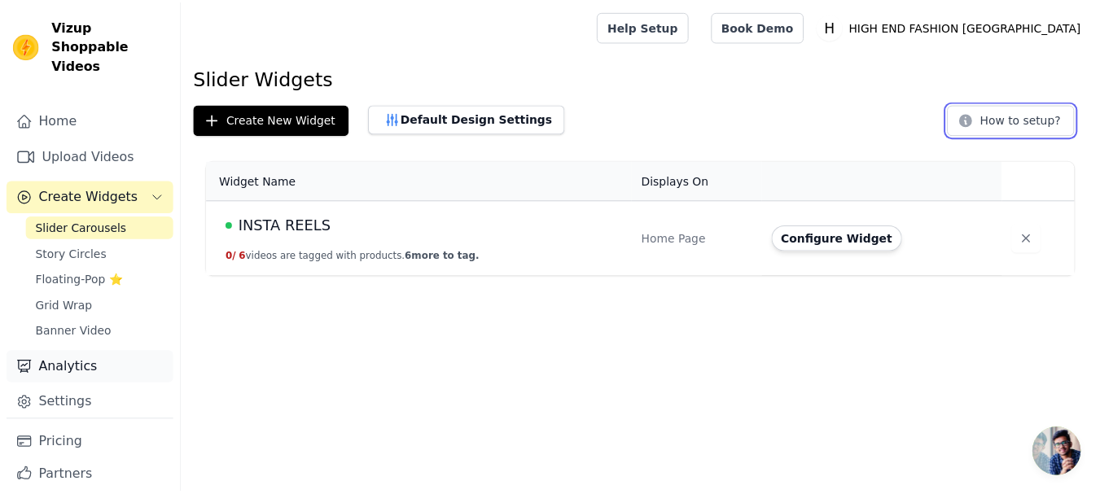
scroll to position [24, 0]
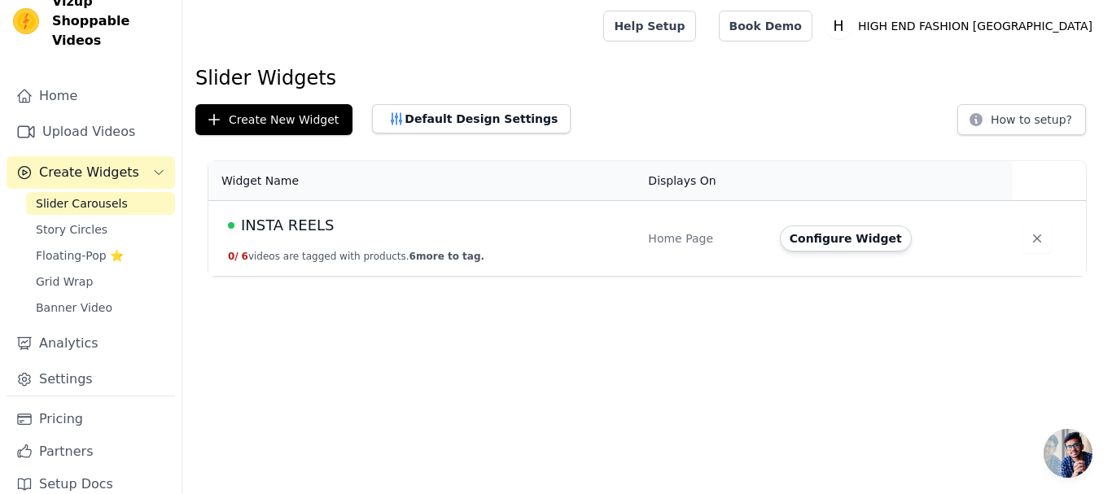
click at [111, 195] on span "Slider Carousels" at bounding box center [82, 203] width 92 height 16
click at [800, 245] on button "Configure Widget" at bounding box center [846, 238] width 132 height 26
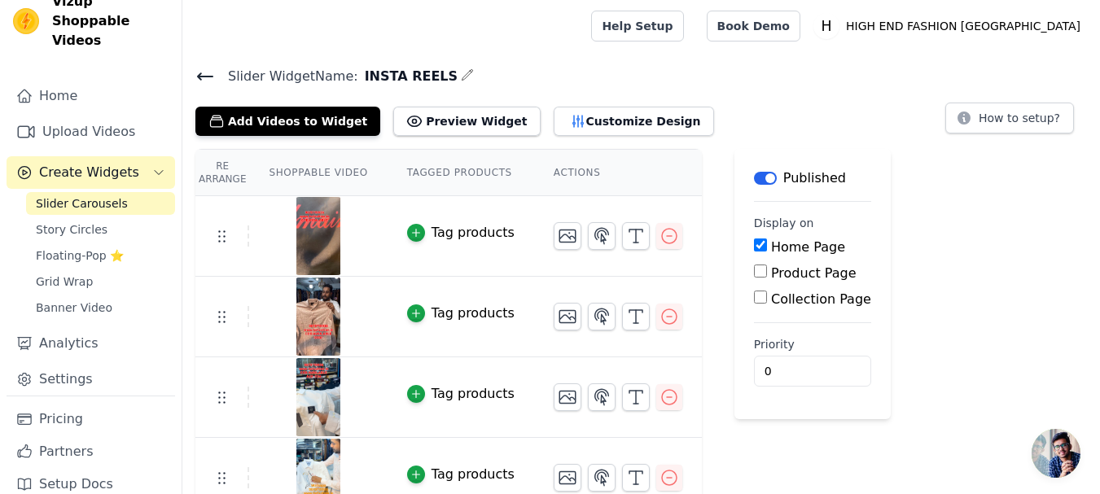
click at [343, 168] on th "Shoppable Video" at bounding box center [318, 173] width 138 height 46
click at [406, 126] on icon at bounding box center [414, 121] width 16 height 16
click at [610, 133] on button "Customize Design" at bounding box center [634, 121] width 160 height 29
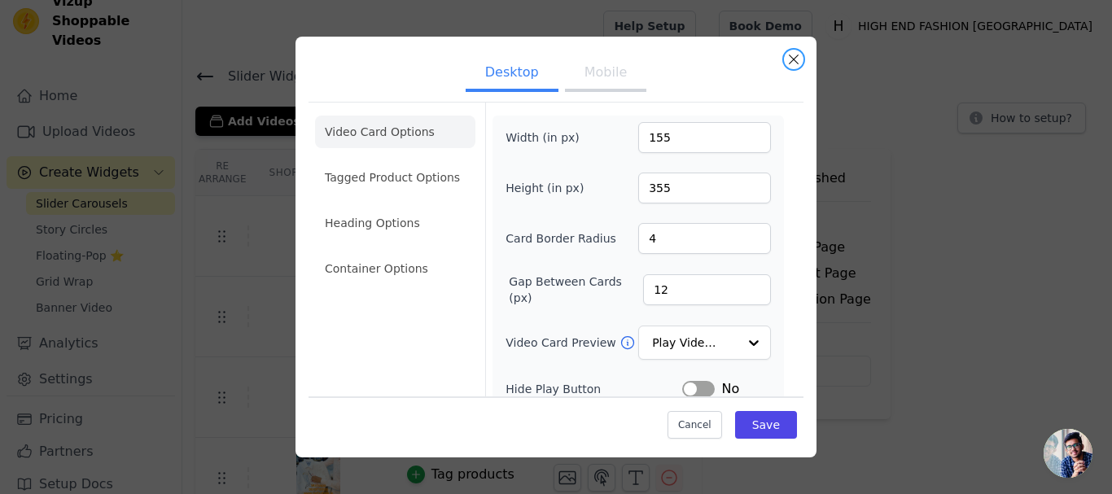
click at [795, 55] on button "Close modal" at bounding box center [794, 60] width 20 height 20
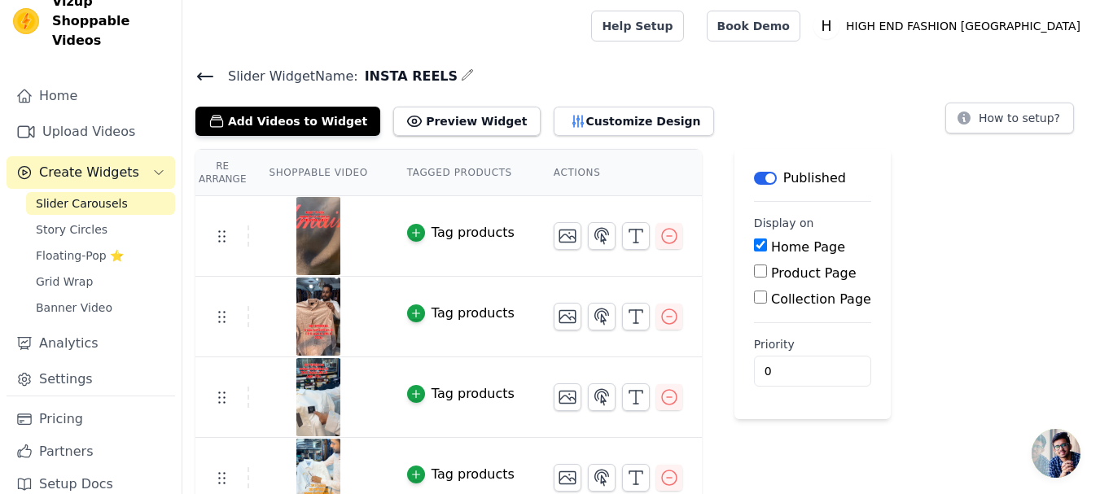
click at [135, 164] on button "Create Widgets" at bounding box center [91, 172] width 169 height 33
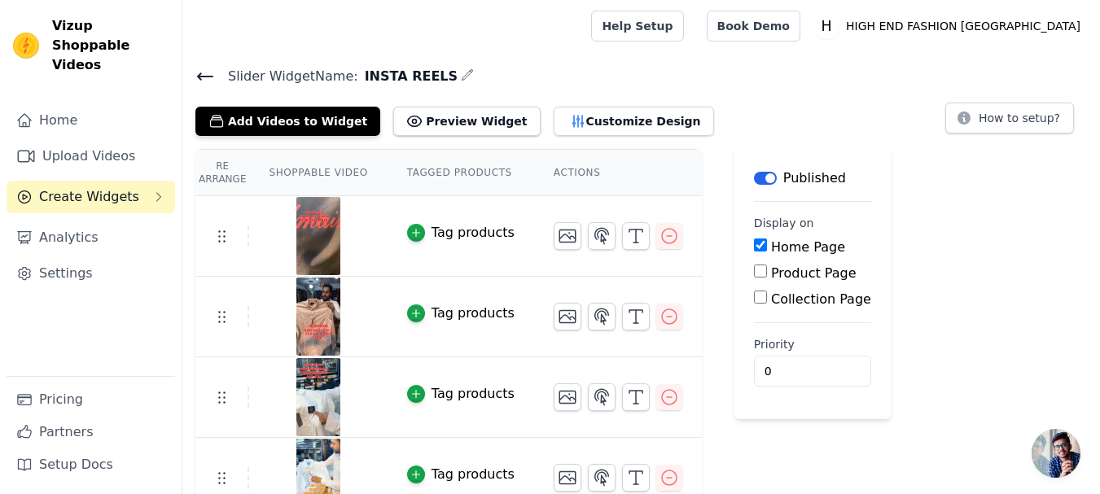
click at [137, 181] on button "Create Widgets" at bounding box center [91, 197] width 169 height 33
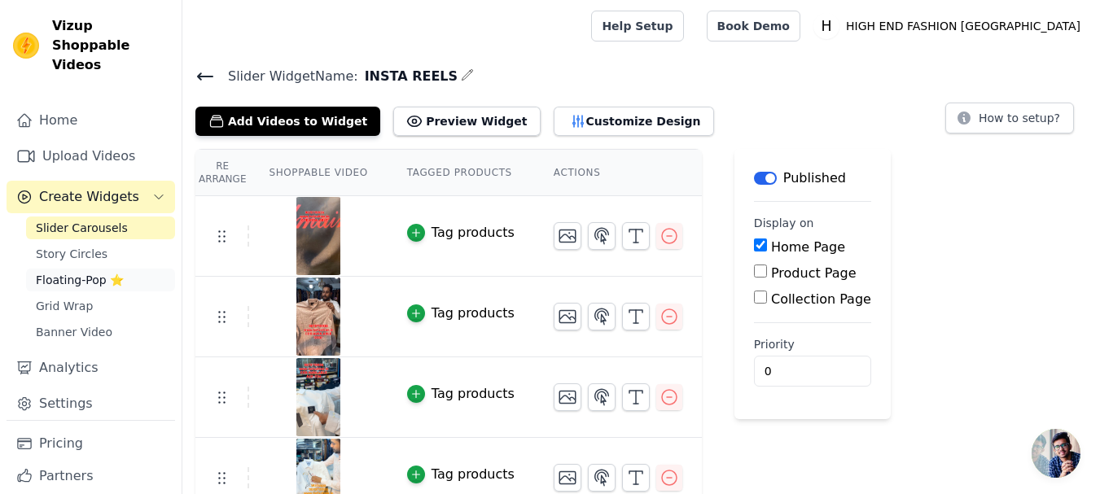
click at [142, 269] on link "Floating-Pop ⭐" at bounding box center [100, 280] width 149 height 23
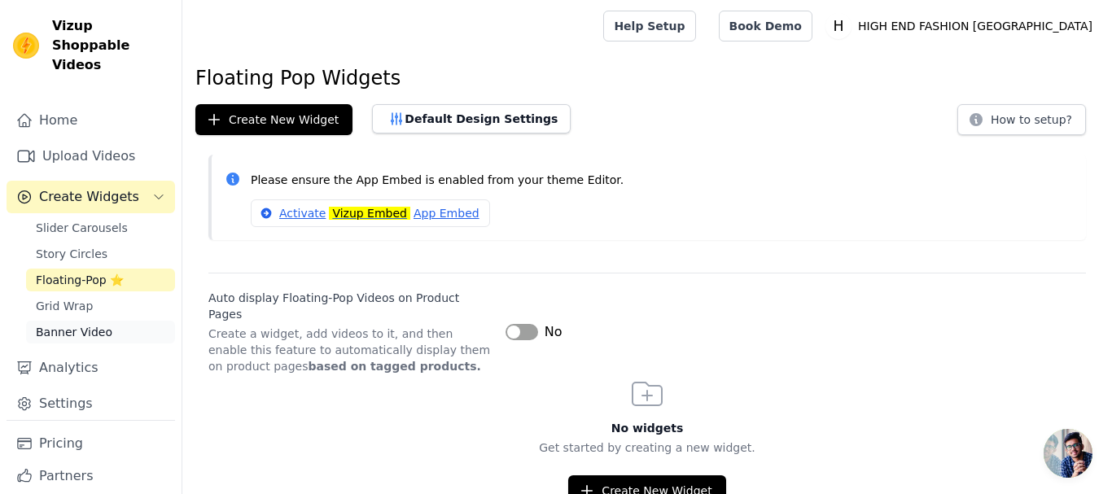
click at [158, 321] on link "Banner Video" at bounding box center [100, 332] width 149 height 23
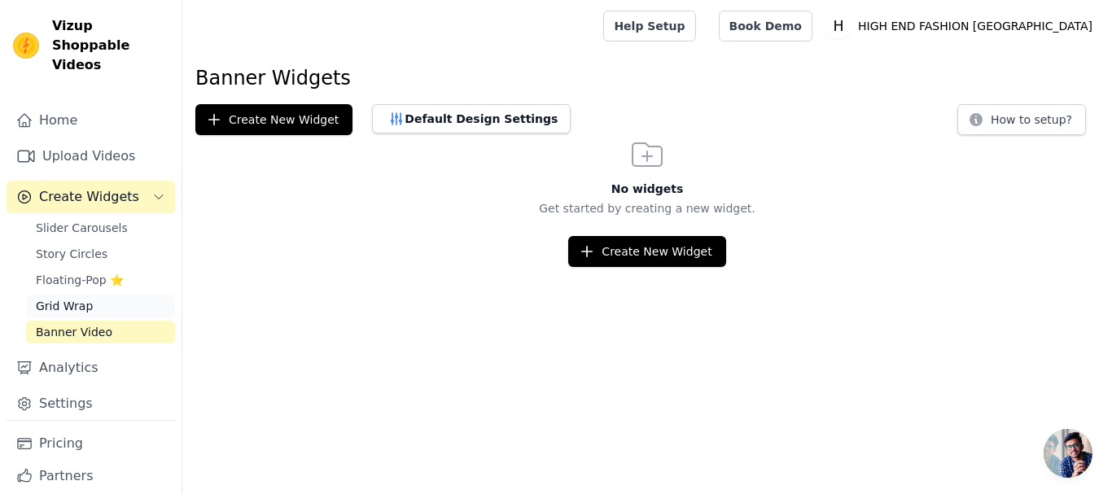
click at [99, 295] on link "Grid Wrap" at bounding box center [100, 306] width 149 height 23
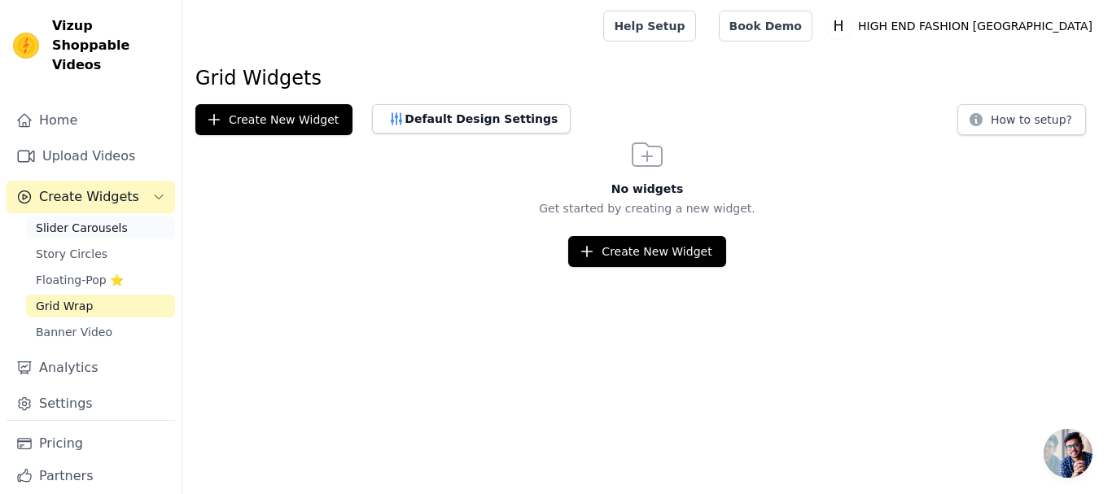
click at [98, 220] on span "Slider Carousels" at bounding box center [82, 228] width 92 height 16
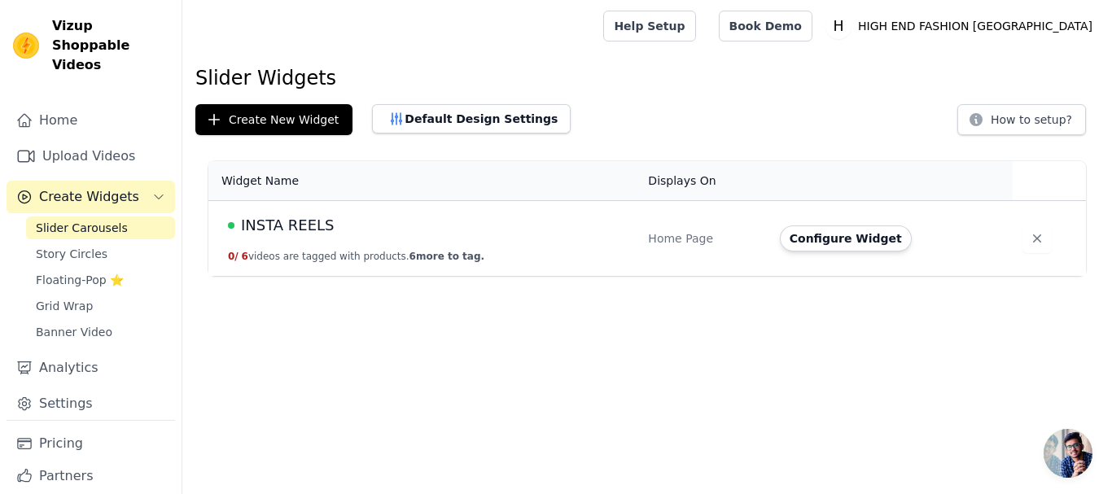
click at [115, 220] on span "Slider Carousels" at bounding box center [82, 228] width 92 height 16
click at [92, 187] on span "Create Widgets" at bounding box center [89, 197] width 100 height 20
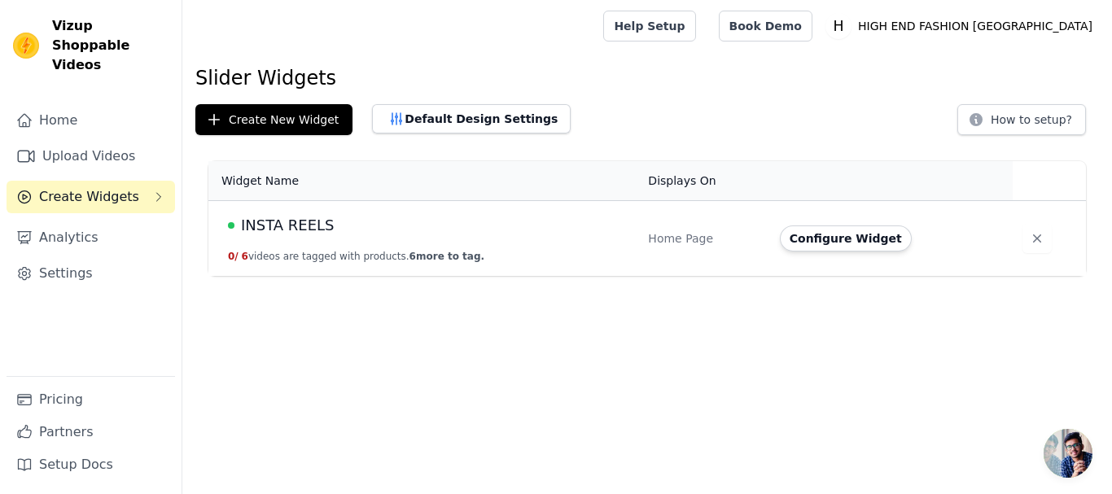
click at [99, 187] on span "Create Widgets" at bounding box center [89, 197] width 100 height 20
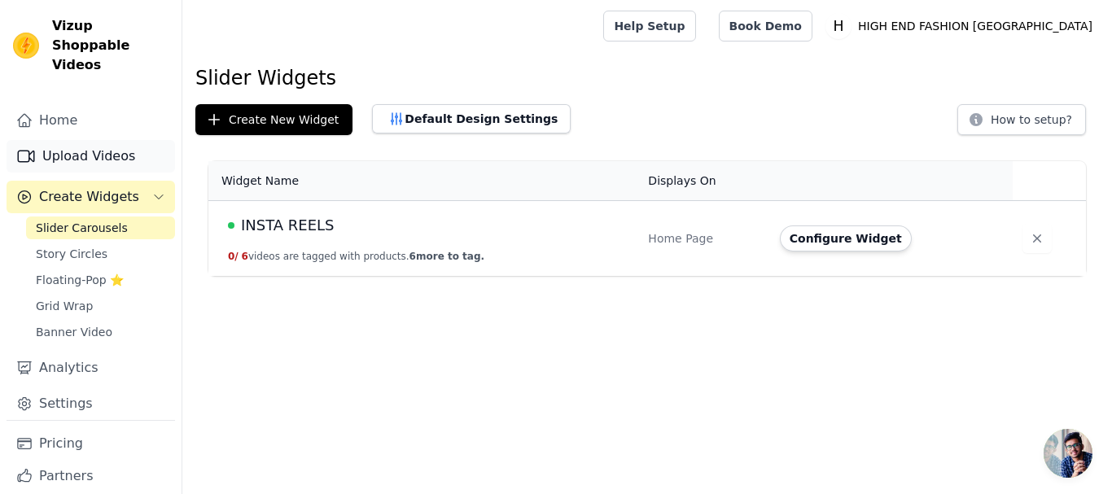
click at [103, 140] on link "Upload Videos" at bounding box center [91, 156] width 169 height 33
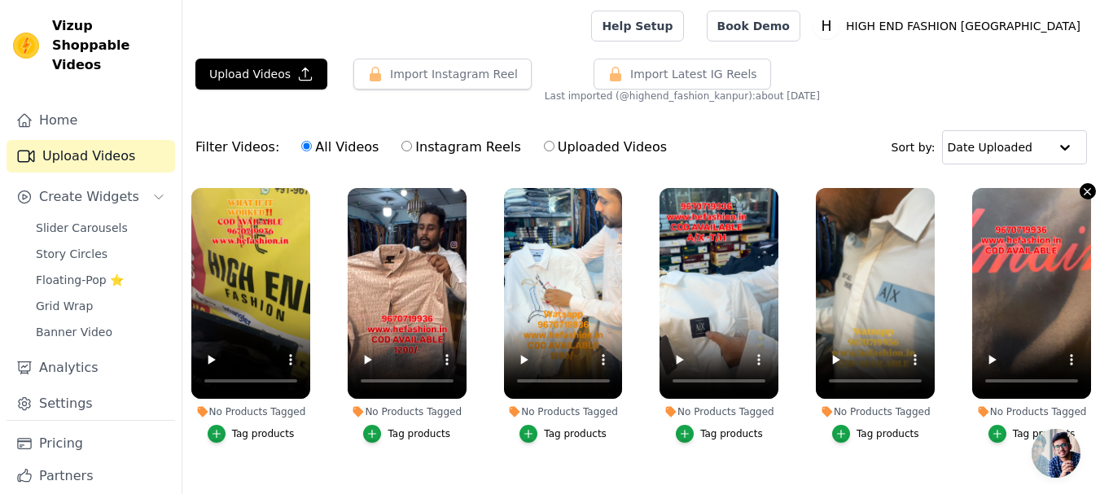
click at [1085, 197] on icon "button" at bounding box center [1087, 192] width 12 height 12
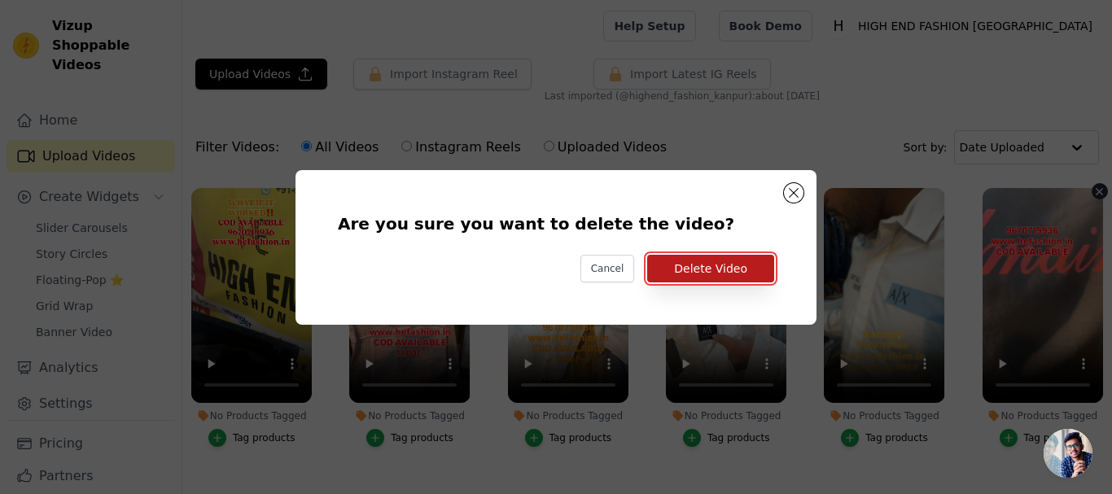
click at [668, 267] on button "Delete Video" at bounding box center [710, 269] width 127 height 28
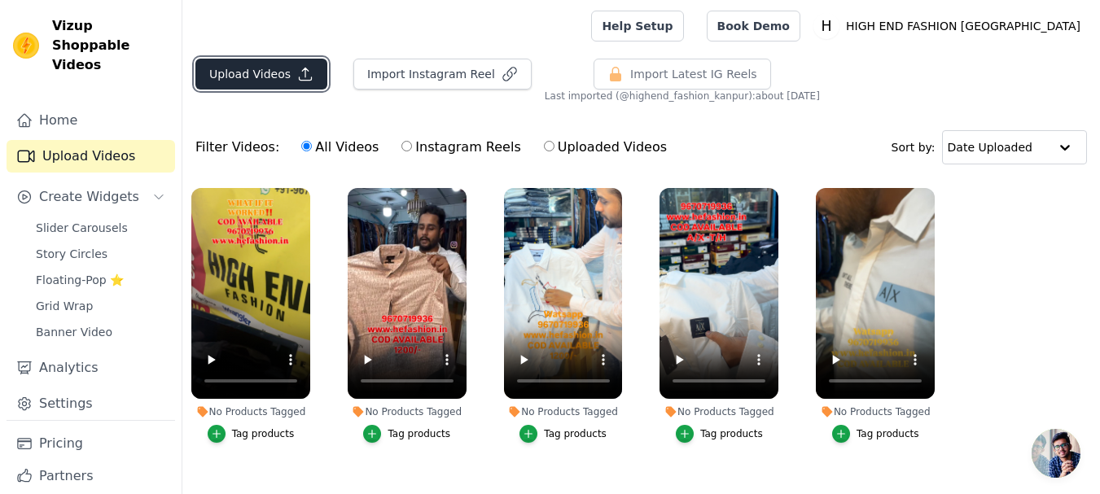
click at [297, 77] on icon "button" at bounding box center [305, 74] width 16 height 16
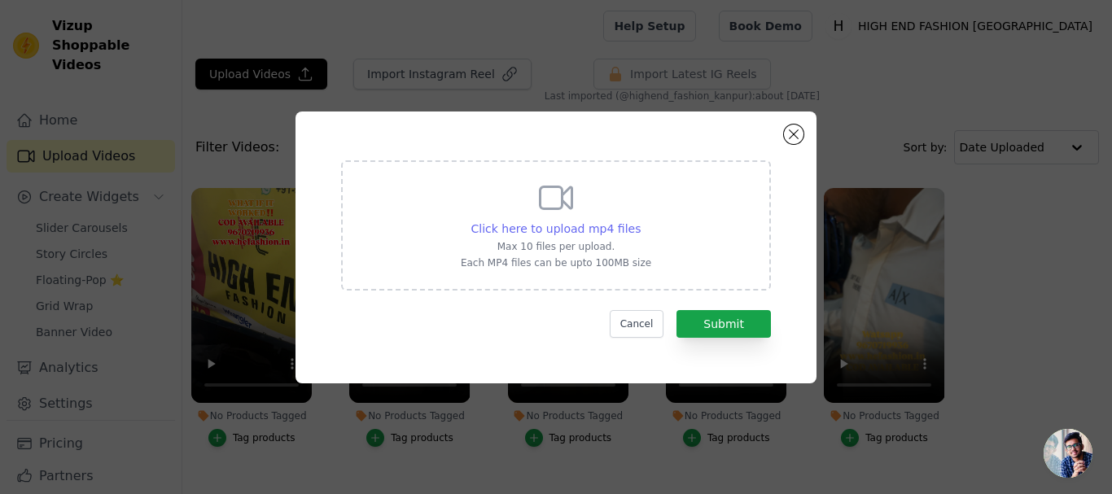
click at [607, 229] on span "Click here to upload mp4 files" at bounding box center [556, 228] width 170 height 13
click at [640, 221] on input "Click here to upload mp4 files Max 10 files per upload. Each MP4 files can be u…" at bounding box center [640, 220] width 1 height 1
type input "C:\fakepath\hex-865a3d3f62ef4a12a4de15ca75c54f7d.mp4"
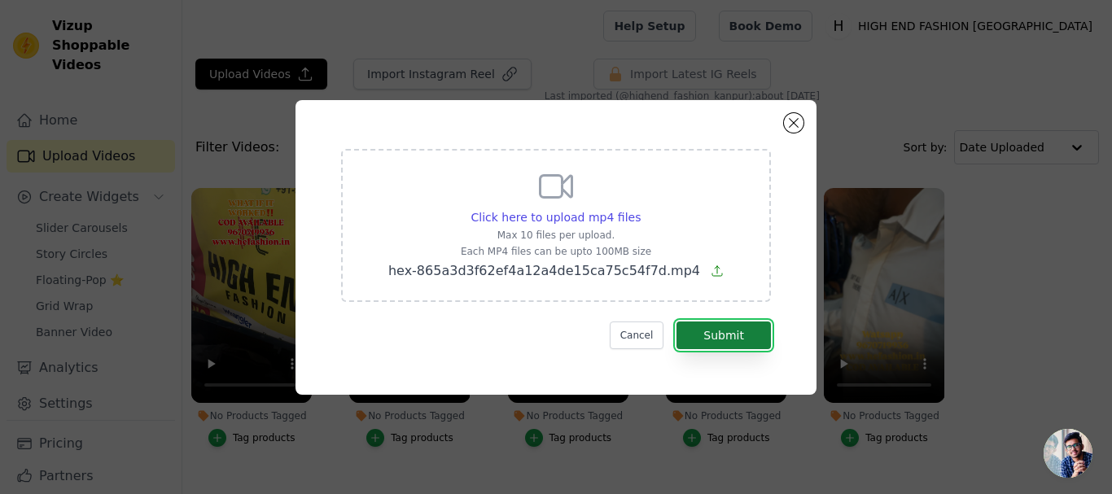
click at [724, 342] on button "Submit" at bounding box center [723, 336] width 94 height 28
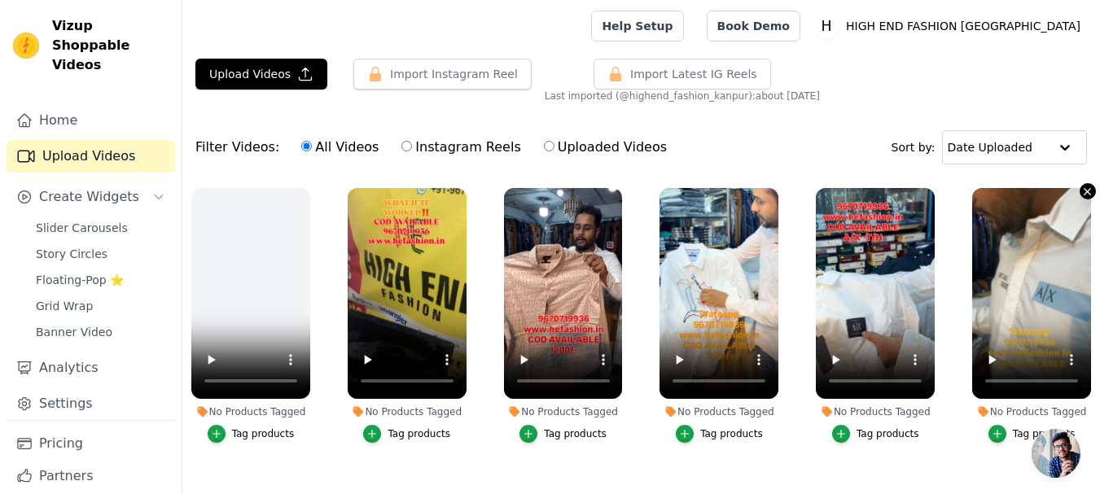
click at [1081, 195] on icon "button" at bounding box center [1087, 192] width 12 height 12
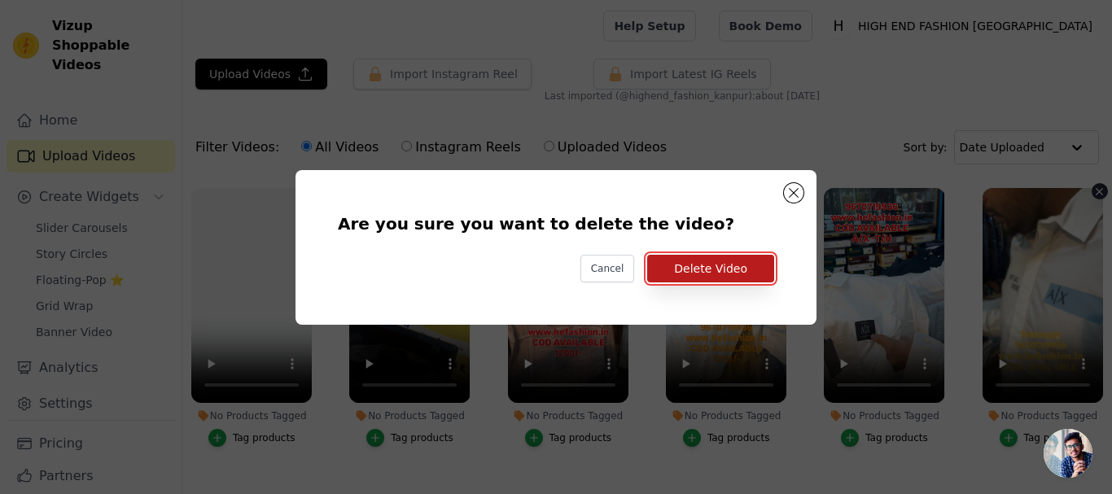
click at [661, 265] on button "Delete Video" at bounding box center [710, 269] width 127 height 28
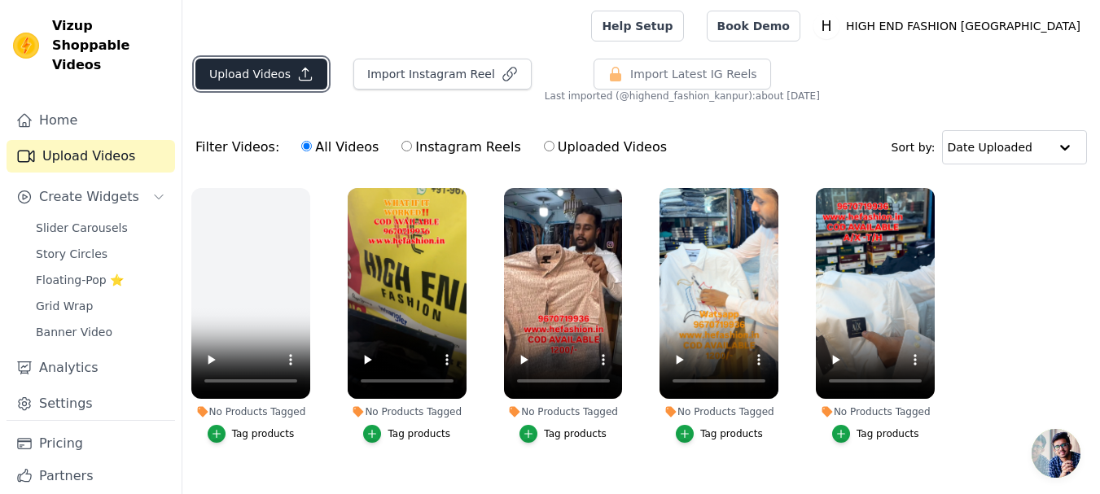
click at [283, 78] on button "Upload Videos" at bounding box center [261, 74] width 132 height 31
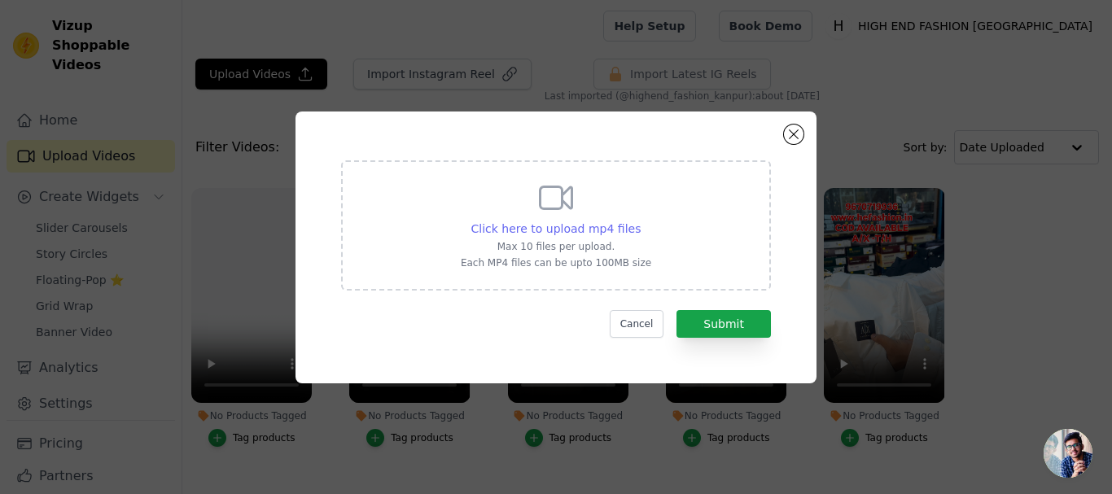
click at [606, 225] on span "Click here to upload mp4 files" at bounding box center [556, 228] width 170 height 13
click at [640, 221] on input "Click here to upload mp4 files Max 10 files per upload. Each MP4 files can be u…" at bounding box center [640, 220] width 1 height 1
type input "C:\fakepath\a60f5aada7454110b70bc759ff21da0e.mp4"
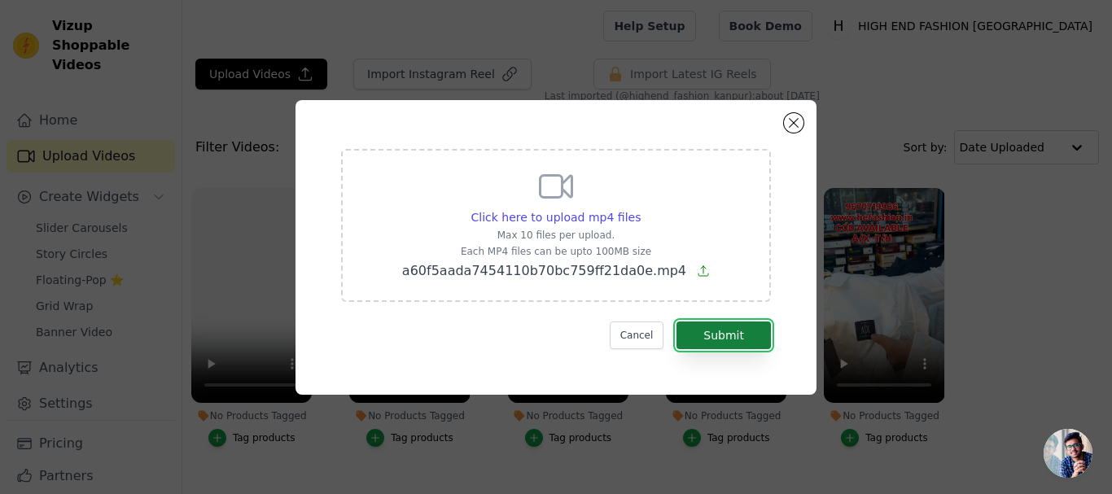
click at [730, 334] on button "Submit" at bounding box center [723, 336] width 94 height 28
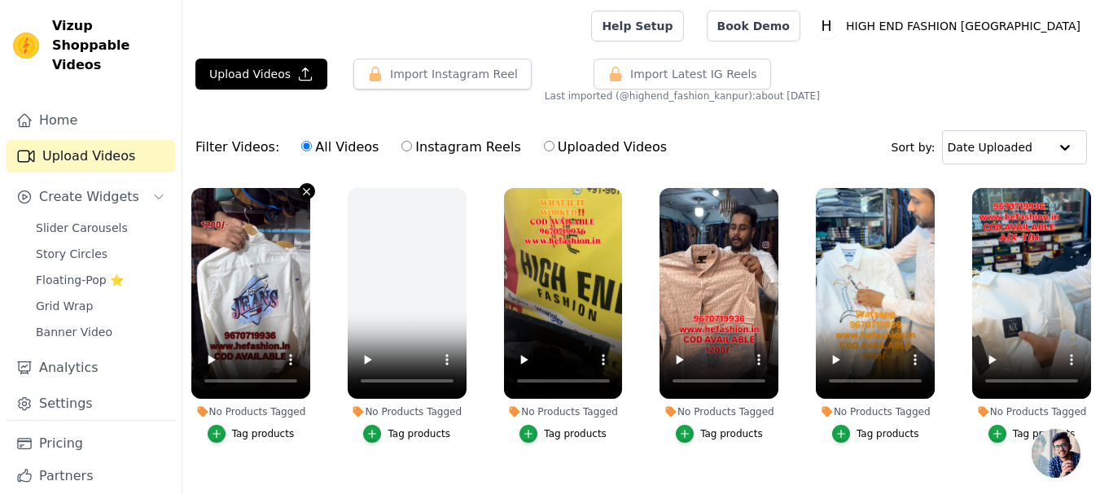
click at [313, 186] on icon "button" at bounding box center [306, 192] width 12 height 12
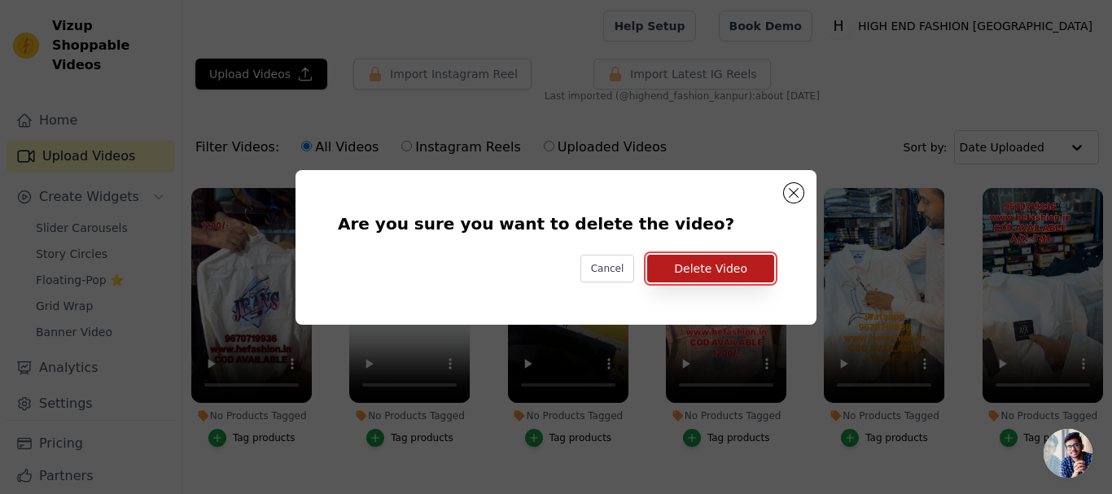
click at [756, 258] on button "Delete Video" at bounding box center [710, 269] width 127 height 28
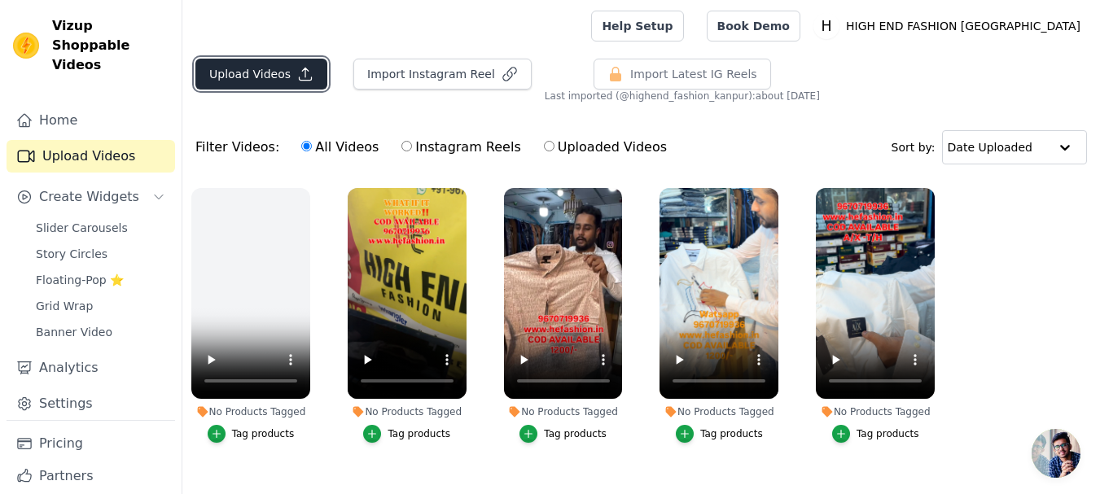
click at [297, 69] on icon "button" at bounding box center [305, 74] width 16 height 16
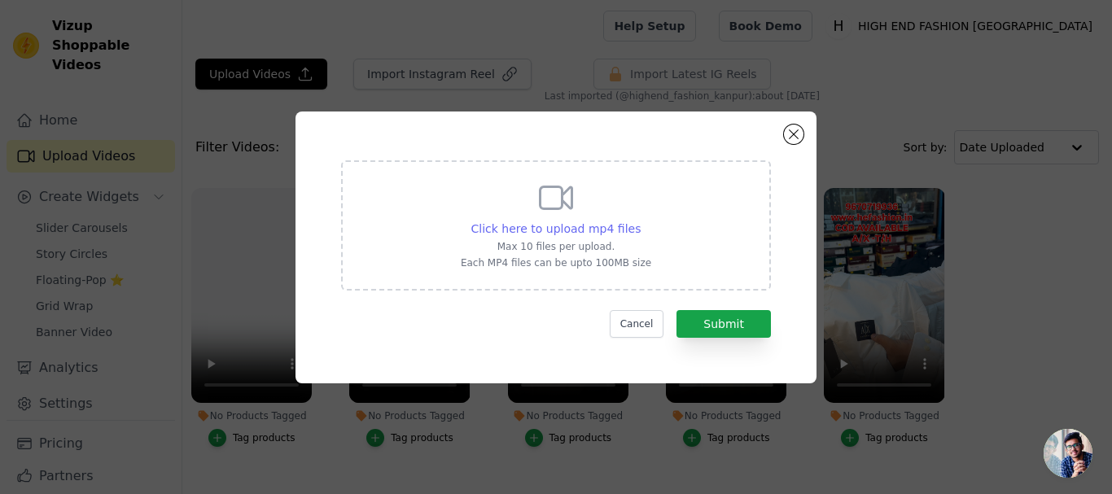
click at [599, 229] on span "Click here to upload mp4 files" at bounding box center [556, 228] width 170 height 13
click at [640, 221] on input "Click here to upload mp4 files Max 10 files per upload. Each MP4 files can be u…" at bounding box center [640, 220] width 1 height 1
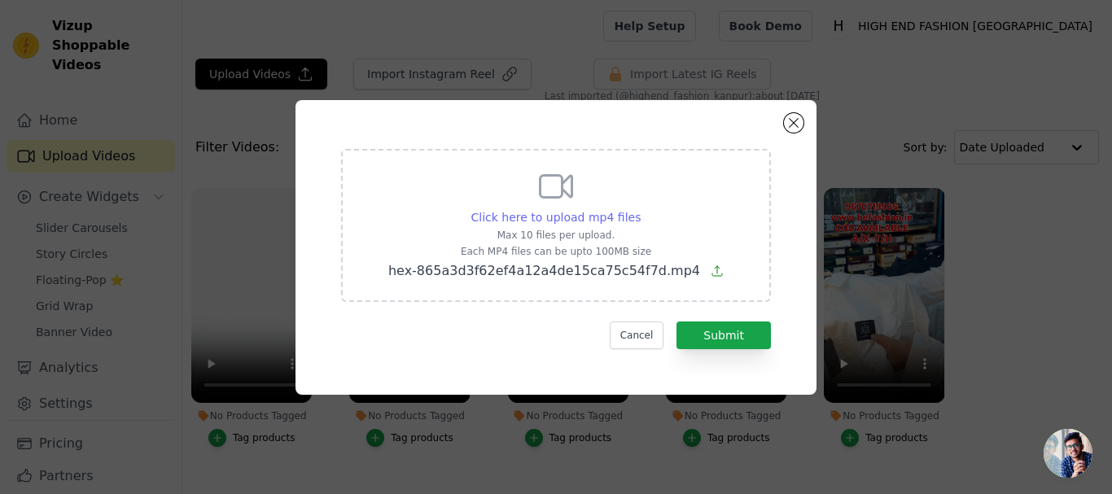
click at [593, 214] on span "Click here to upload mp4 files" at bounding box center [556, 217] width 170 height 13
click at [640, 209] on input "Click here to upload mp4 files Max 10 files per upload. Each MP4 files can be u…" at bounding box center [640, 208] width 1 height 1
type input "C:\fakepath\TOMMY.mp4"
click at [751, 340] on button "Submit" at bounding box center [723, 336] width 94 height 28
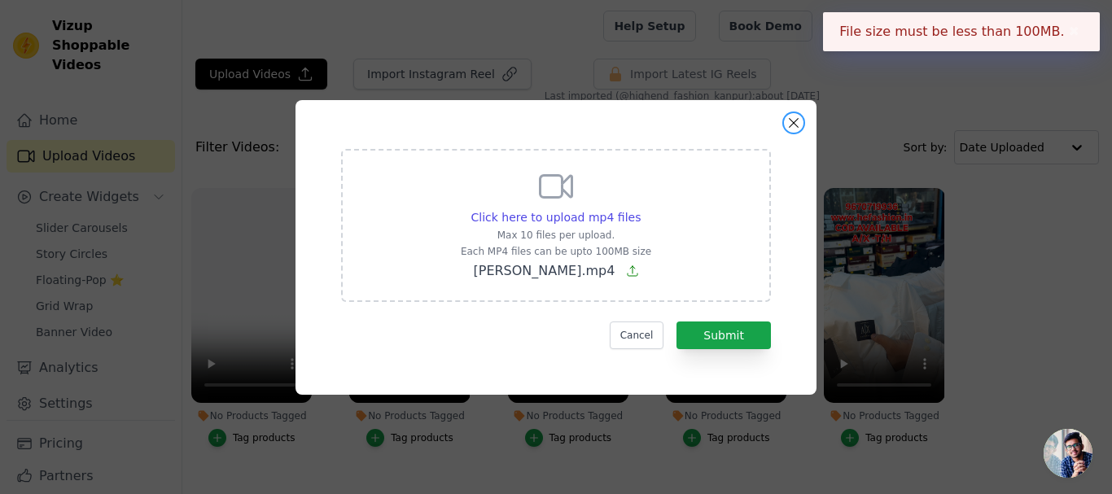
click at [796, 121] on button "Close modal" at bounding box center [794, 123] width 20 height 20
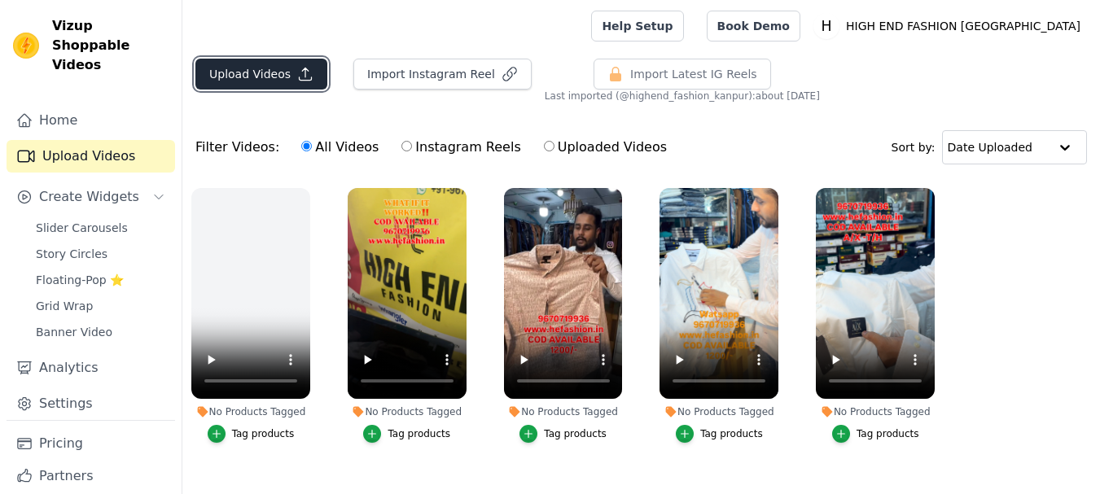
click at [309, 69] on button "Upload Videos" at bounding box center [261, 74] width 132 height 31
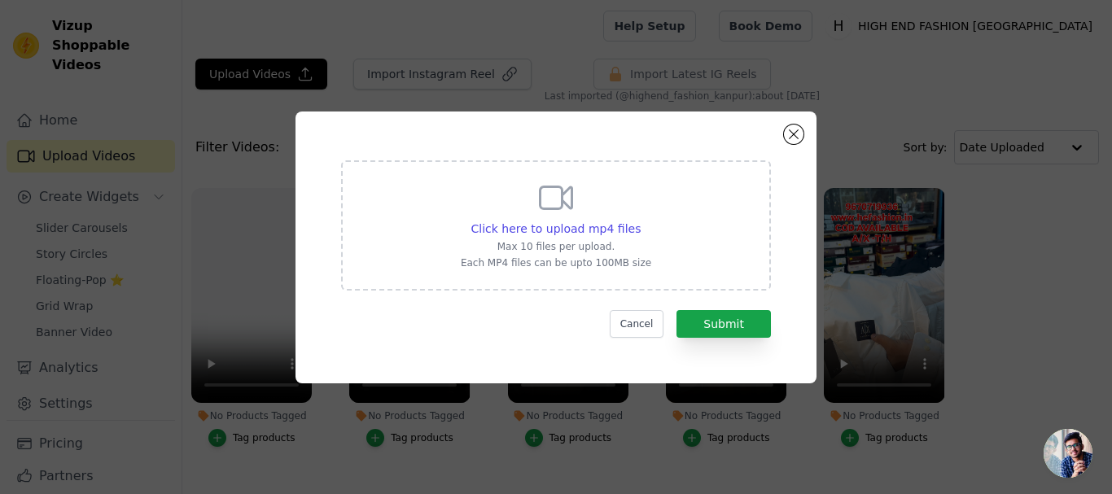
click at [559, 252] on p "Max 10 files per upload." at bounding box center [556, 246] width 190 height 13
click at [640, 221] on input "Click here to upload mp4 files Max 10 files per upload. Each MP4 files can be u…" at bounding box center [640, 220] width 1 height 1
click at [584, 213] on div "Click here to upload mp4 files Max 10 files per upload. Each MP4 files can be u…" at bounding box center [556, 223] width 190 height 91
click at [640, 220] on input "Click here to upload mp4 files Max 10 files per upload. Each MP4 files can be u…" at bounding box center [640, 220] width 1 height 1
click at [611, 234] on span "Click here to upload mp4 files" at bounding box center [556, 228] width 170 height 13
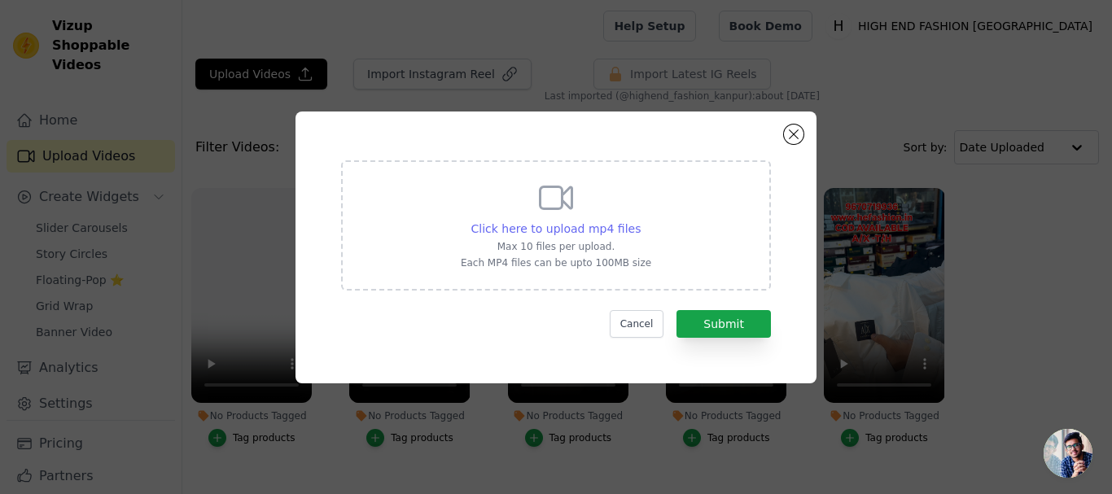
click at [640, 221] on input "Click here to upload mp4 files Max 10 files per upload. Each MP4 files can be u…" at bounding box center [640, 220] width 1 height 1
click at [549, 228] on span "Click here to upload mp4 files" at bounding box center [556, 228] width 170 height 13
click at [640, 221] on input "Click here to upload mp4 files Max 10 files per upload. Each MP4 files can be u…" at bounding box center [640, 220] width 1 height 1
click at [789, 138] on button "Close modal" at bounding box center [794, 135] width 20 height 20
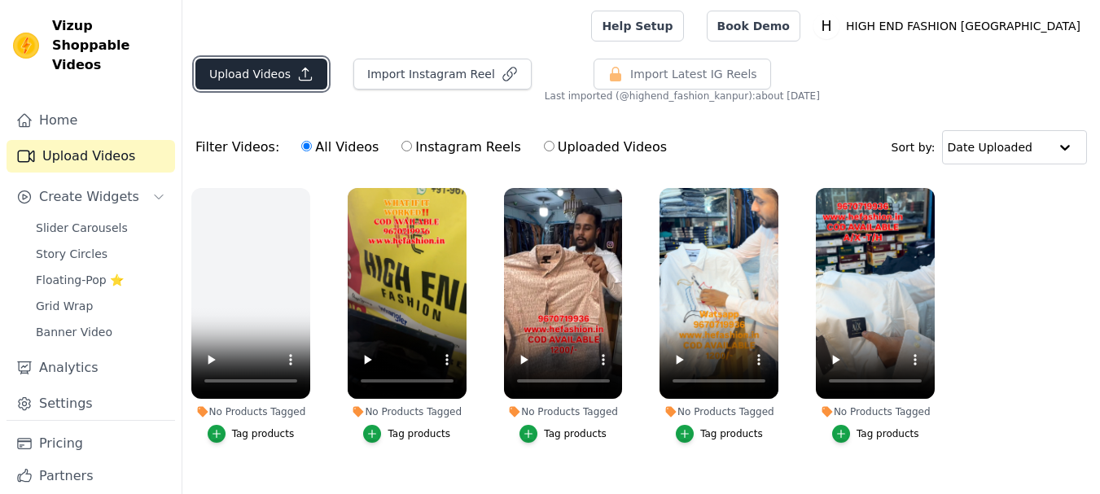
click at [278, 68] on button "Upload Videos" at bounding box center [261, 74] width 132 height 31
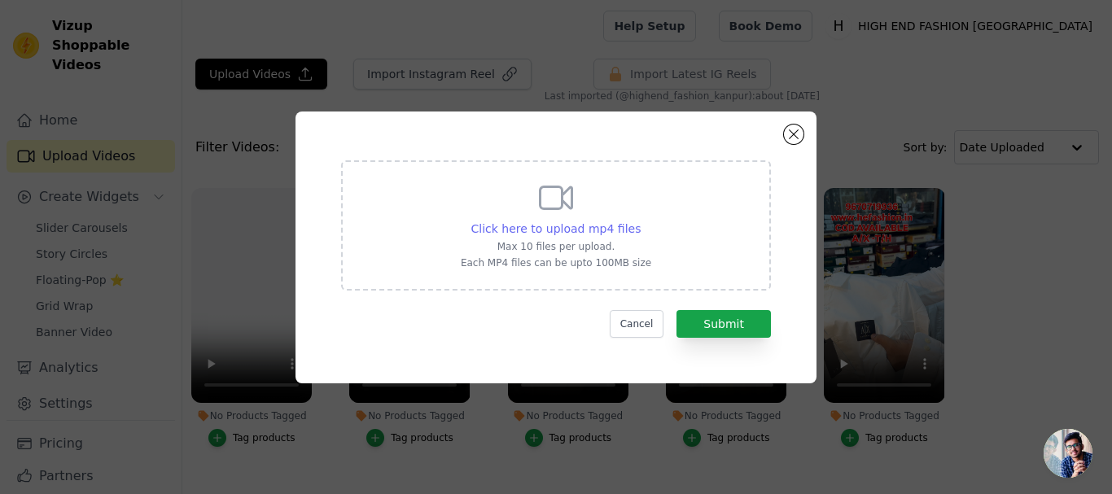
click at [596, 229] on span "Click here to upload mp4 files" at bounding box center [556, 228] width 170 height 13
click at [640, 221] on input "Click here to upload mp4 files Max 10 files per upload. Each MP4 files can be u…" at bounding box center [640, 220] width 1 height 1
click at [794, 130] on button "Close modal" at bounding box center [794, 135] width 20 height 20
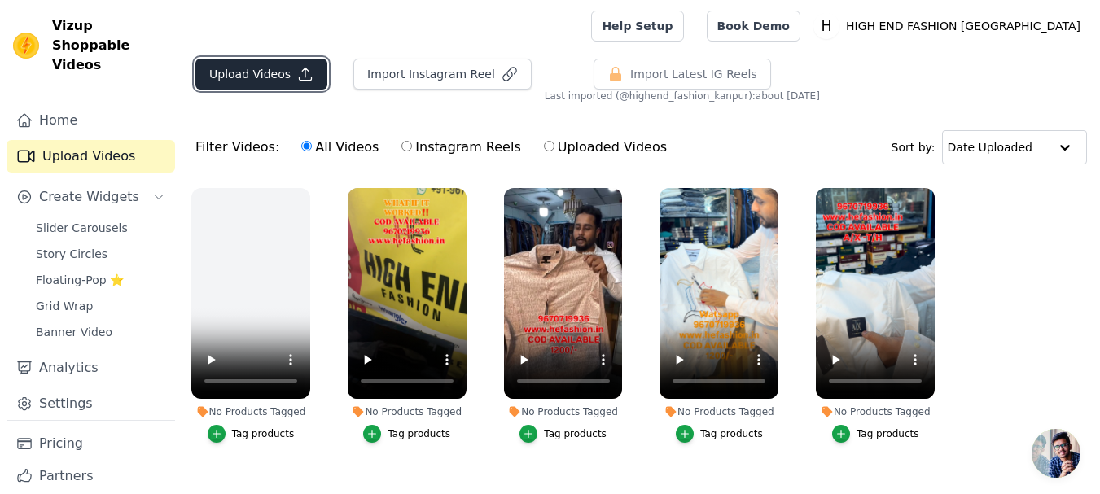
click at [285, 64] on button "Upload Videos" at bounding box center [261, 74] width 132 height 31
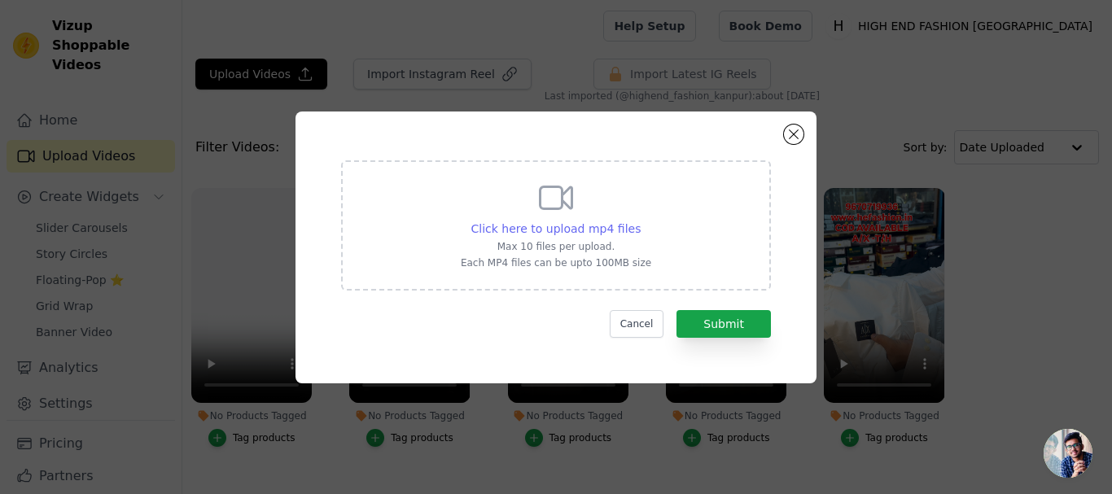
click at [576, 222] on span "Click here to upload mp4 files" at bounding box center [556, 228] width 170 height 13
click at [640, 221] on input "Click here to upload mp4 files Max 10 files per upload. Each MP4 files can be u…" at bounding box center [640, 220] width 1 height 1
click at [793, 142] on button "Close modal" at bounding box center [794, 135] width 20 height 20
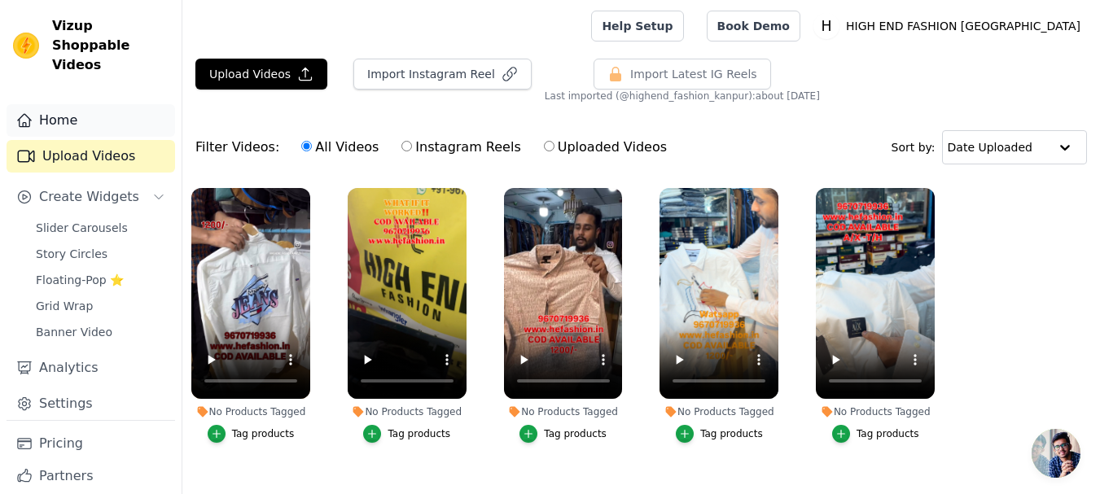
click at [81, 104] on link "Home" at bounding box center [91, 120] width 169 height 33
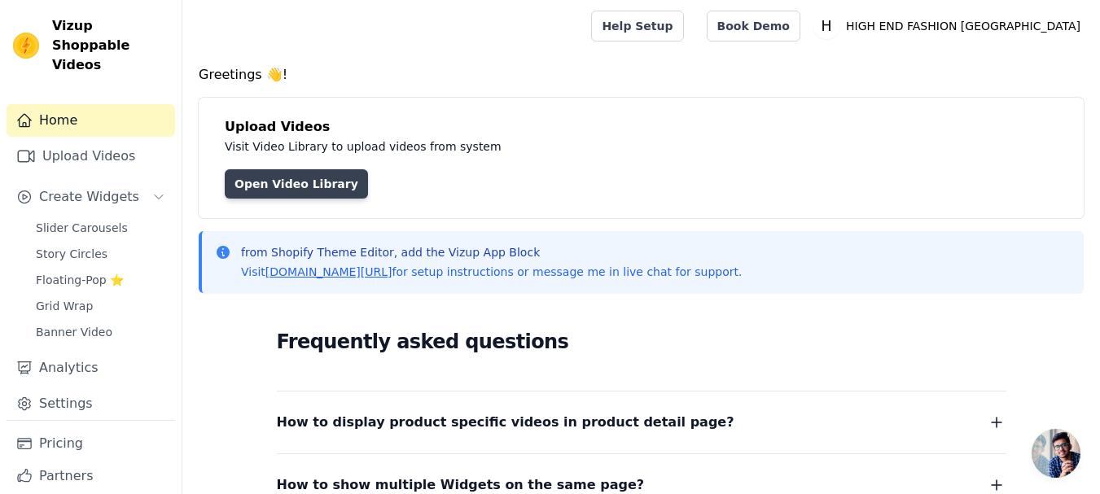
click at [290, 177] on link "Open Video Library" at bounding box center [296, 183] width 143 height 29
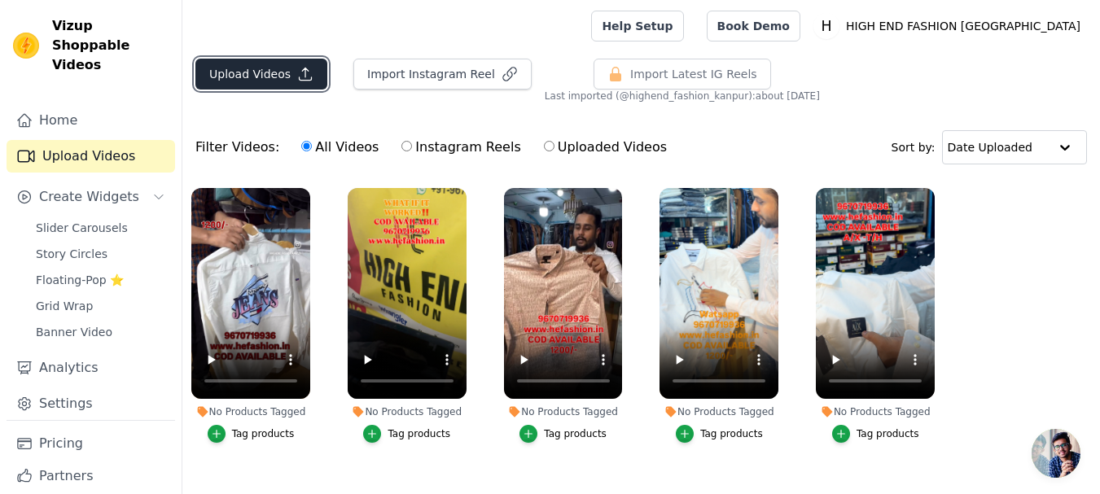
click at [297, 81] on icon "button" at bounding box center [305, 74] width 16 height 16
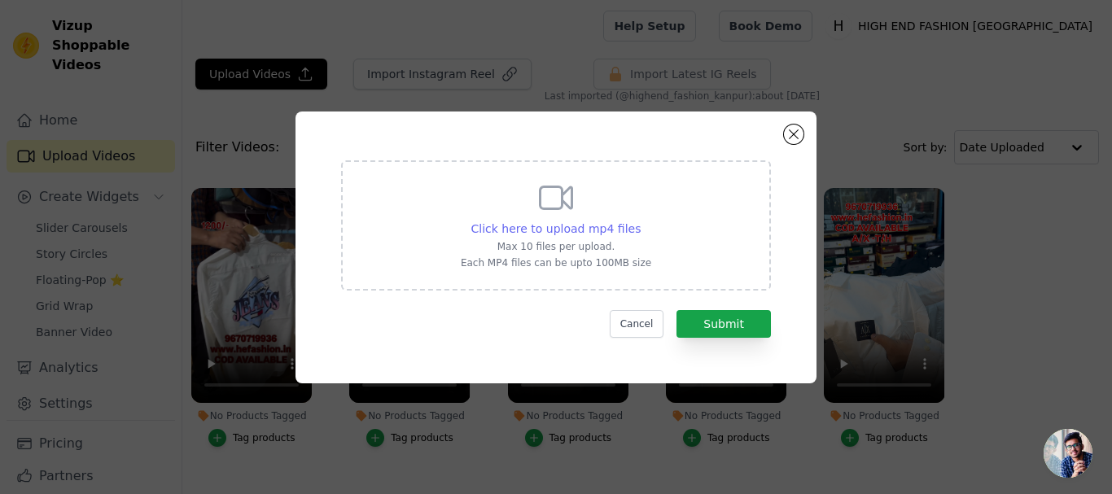
click at [568, 226] on span "Click here to upload mp4 files" at bounding box center [556, 228] width 170 height 13
click at [640, 221] on input "Click here to upload mp4 files Max 10 files per upload. Each MP4 files can be u…" at bounding box center [640, 220] width 1 height 1
click at [796, 127] on button "Close modal" at bounding box center [794, 135] width 20 height 20
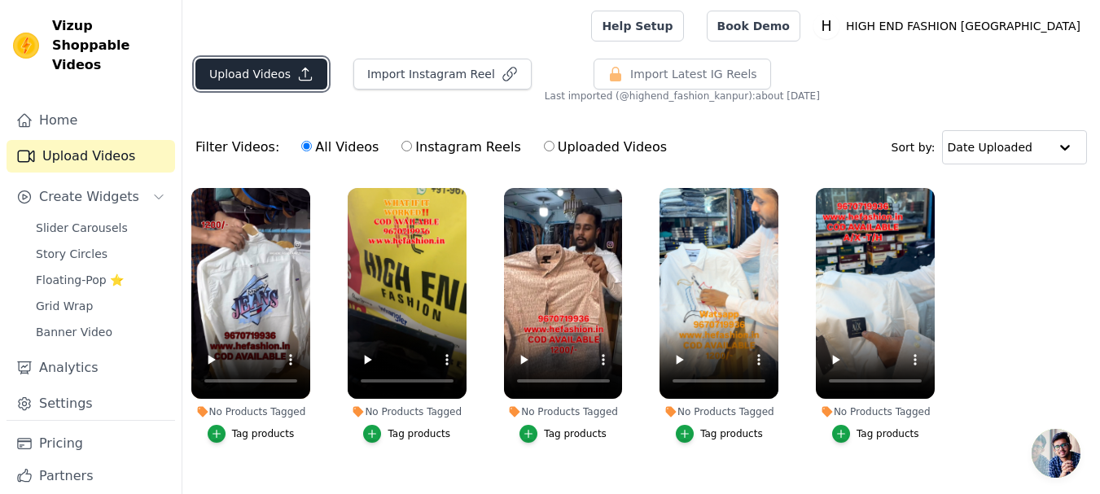
click at [294, 64] on button "Upload Videos" at bounding box center [261, 74] width 132 height 31
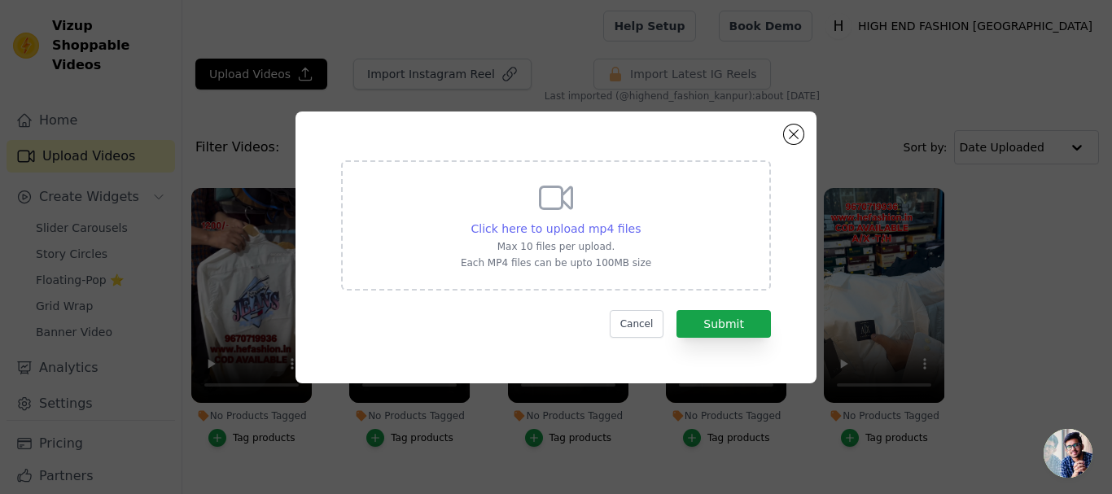
click at [593, 230] on span "Click here to upload mp4 files" at bounding box center [556, 228] width 170 height 13
click at [640, 221] on input "Click here to upload mp4 files Max 10 files per upload. Each MP4 files can be u…" at bounding box center [640, 220] width 1 height 1
click at [667, 189] on div "Click here to upload mp4 files Max 10 files per upload. Each MP4 files can be u…" at bounding box center [556, 225] width 430 height 130
click at [641, 220] on input "Click here to upload mp4 files Max 10 files per upload. Each MP4 files can be u…" at bounding box center [640, 220] width 1 height 1
click at [797, 138] on button "Close modal" at bounding box center [794, 135] width 20 height 20
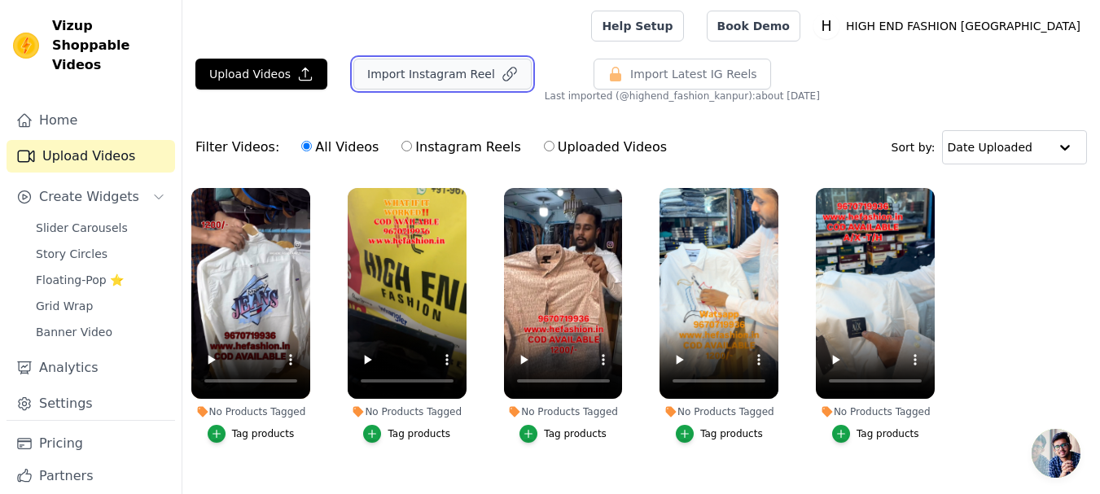
click at [454, 72] on button "Import Instagram Reel" at bounding box center [442, 74] width 178 height 31
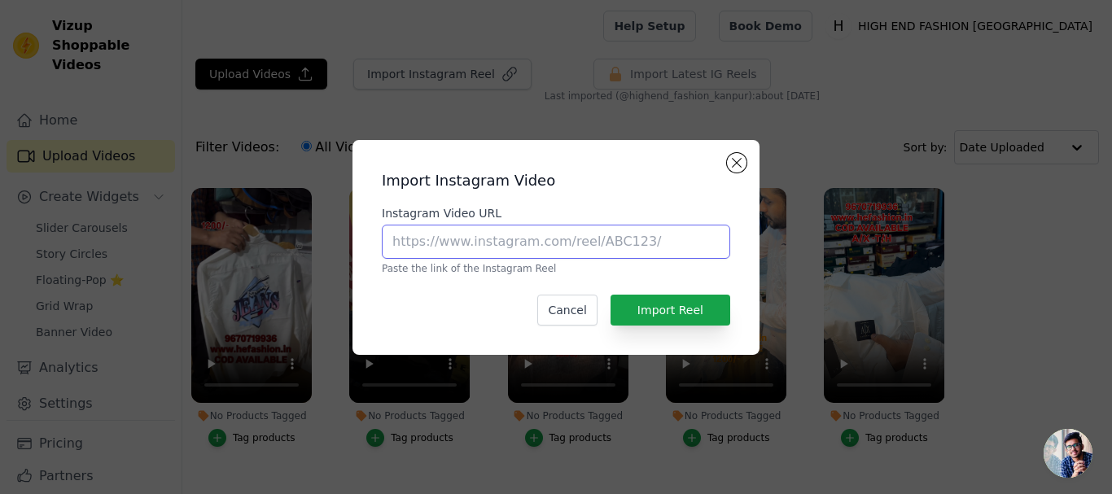
click at [589, 246] on input "Instagram Video URL" at bounding box center [556, 242] width 348 height 34
click at [595, 114] on div "Import Instagram Video Instagram Video URL Paste the link of the Instagram Reel…" at bounding box center [556, 247] width 1060 height 267
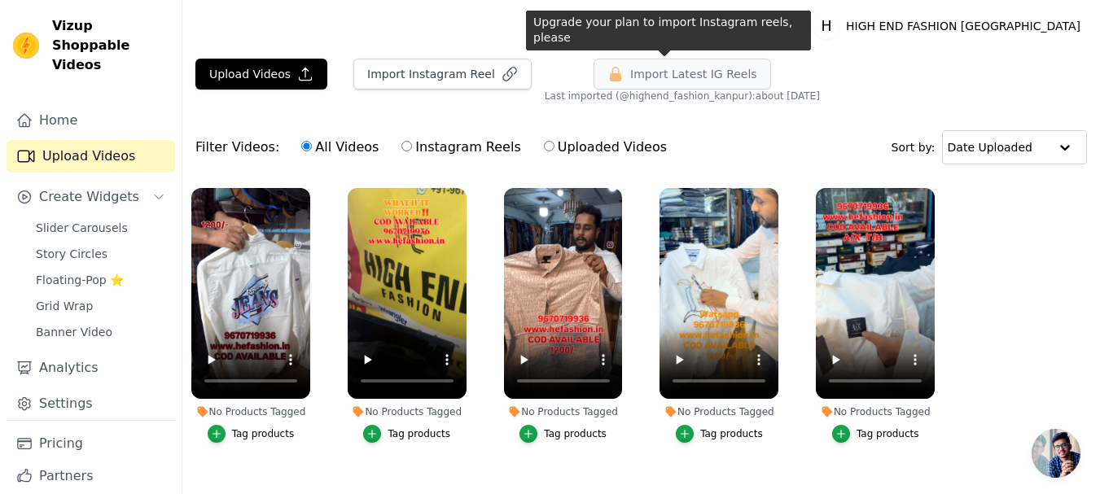
click at [611, 74] on icon "button" at bounding box center [615, 74] width 16 height 16
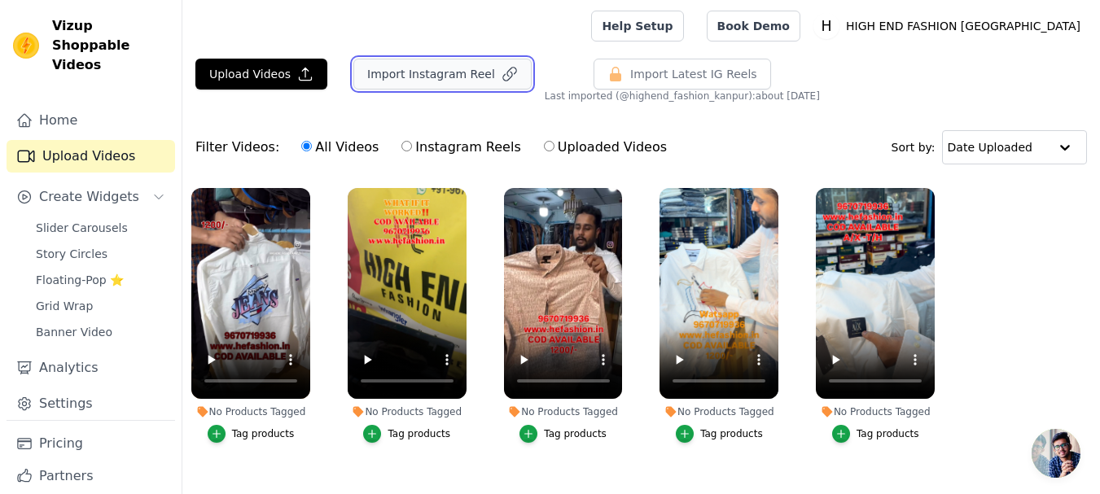
click at [463, 77] on button "Import Instagram Reel" at bounding box center [442, 74] width 178 height 31
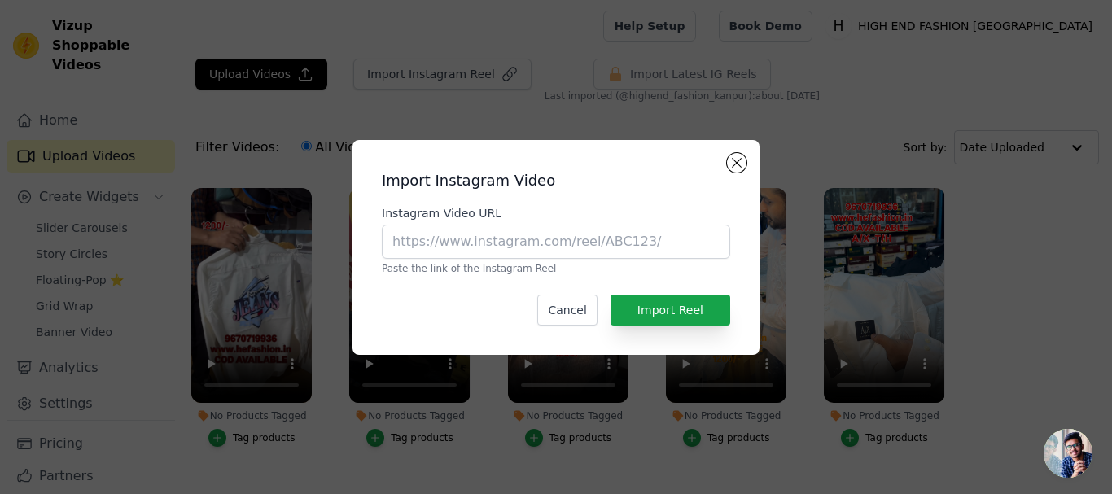
click at [501, 110] on div "Import Instagram Video Instagram Video URL Paste the link of the Instagram Reel…" at bounding box center [556, 247] width 1112 height 494
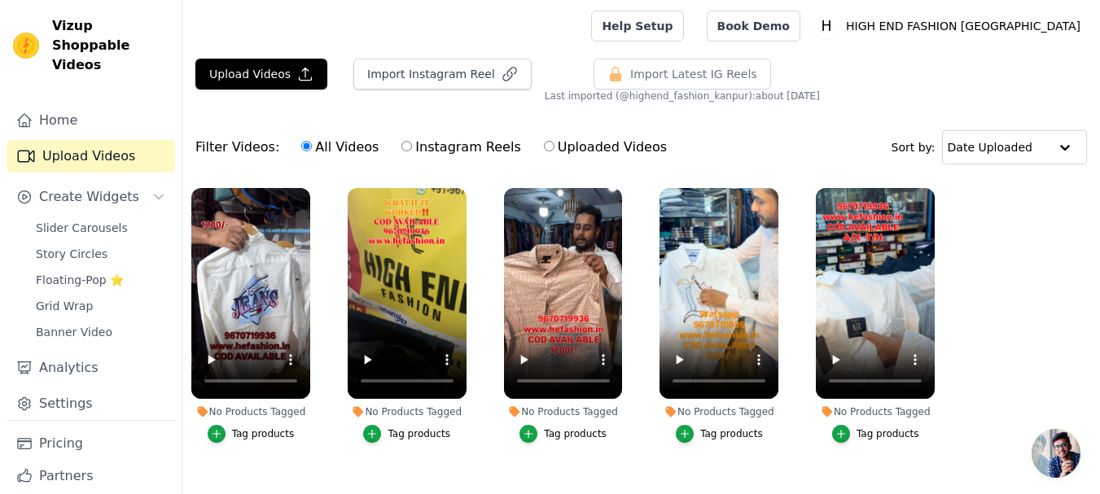
click at [458, 142] on label "Instagram Reels" at bounding box center [461, 147] width 120 height 21
click at [412, 142] on input "Instagram Reels" at bounding box center [406, 146] width 11 height 11
radio input "true"
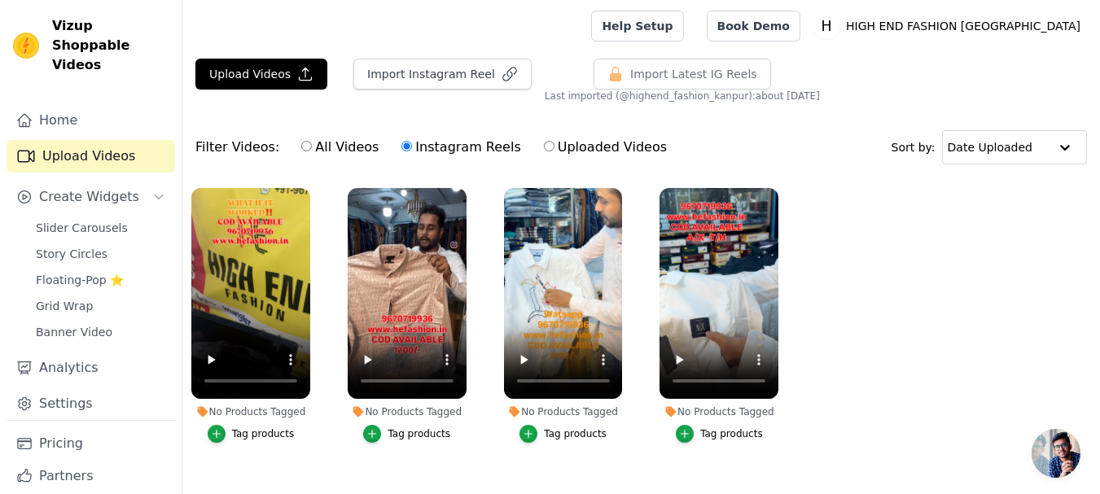
click at [546, 146] on label "Uploaded Videos" at bounding box center [605, 147] width 125 height 21
click at [546, 146] on input "Uploaded Videos" at bounding box center [549, 146] width 11 height 11
radio input "true"
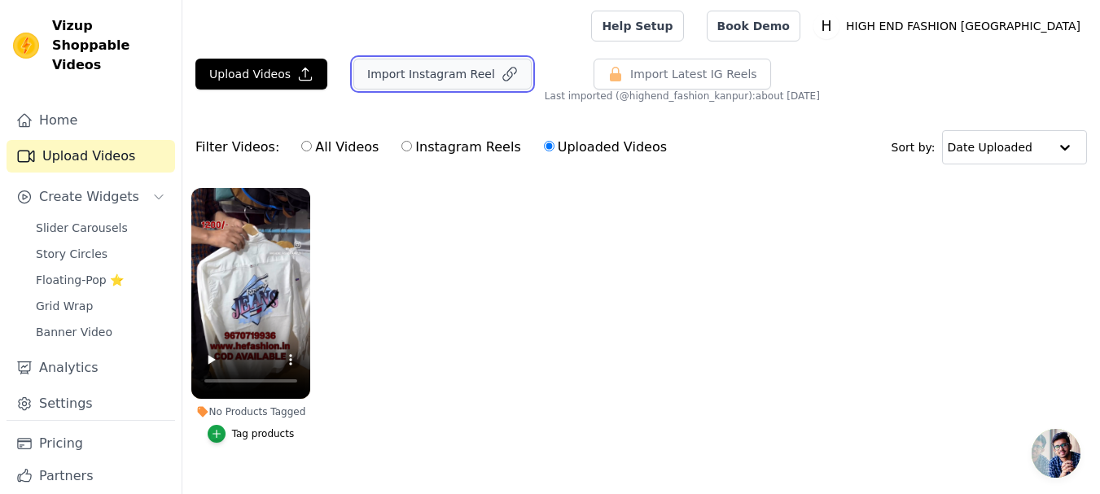
click at [359, 85] on button "Import Instagram Reel" at bounding box center [442, 74] width 178 height 31
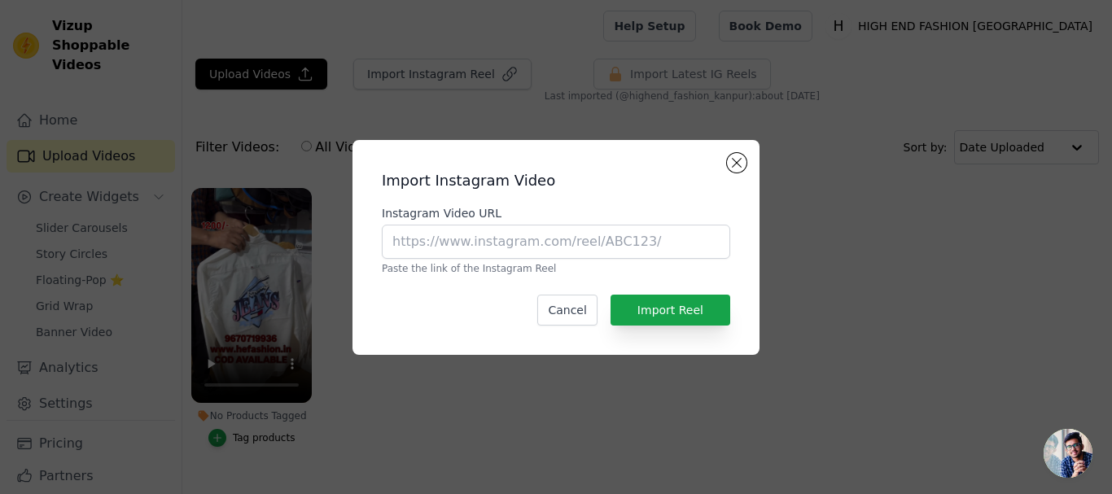
click at [919, 59] on div "Import Instagram Video Instagram Video URL Paste the link of the Instagram Reel…" at bounding box center [556, 247] width 1112 height 494
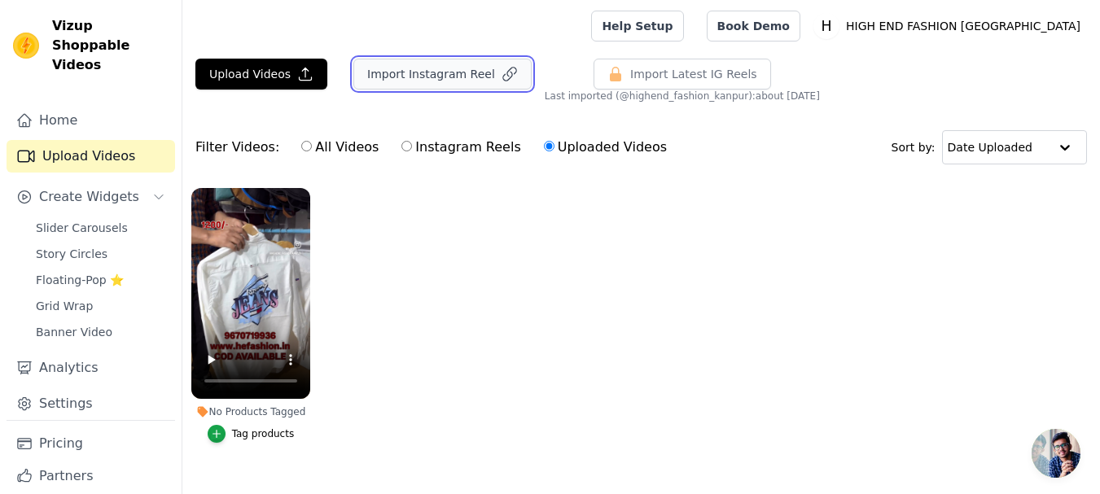
click at [503, 69] on icon "button" at bounding box center [509, 74] width 13 height 13
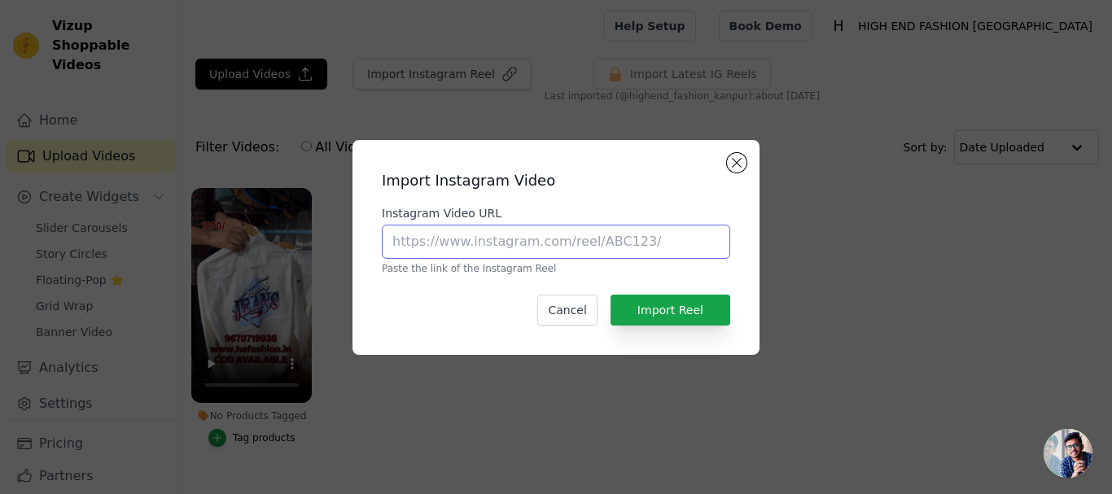
click at [479, 245] on input "Instagram Video URL" at bounding box center [556, 242] width 348 height 34
paste input "[URL][DOMAIN_NAME]"
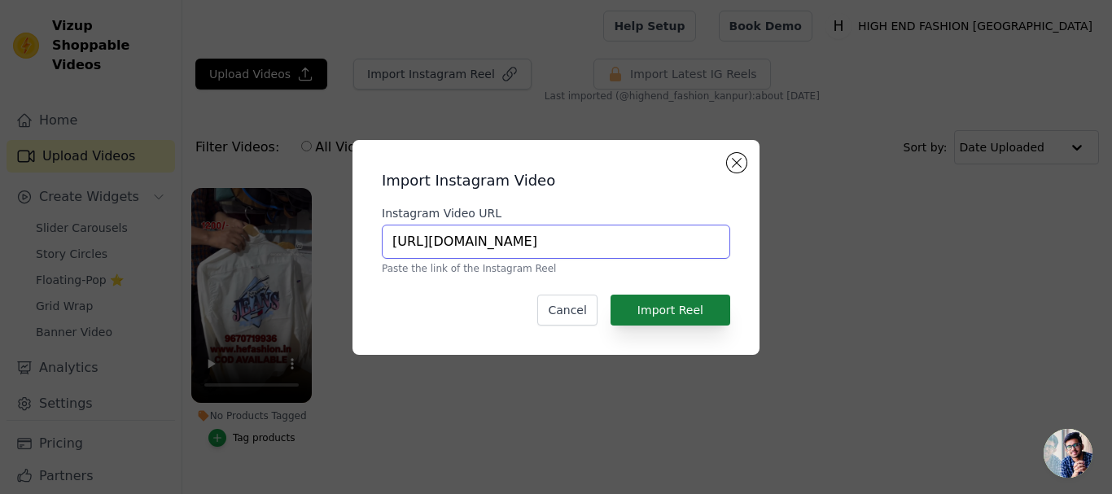
type input "[URL][DOMAIN_NAME]"
click at [704, 311] on button "Import Reel" at bounding box center [671, 310] width 120 height 31
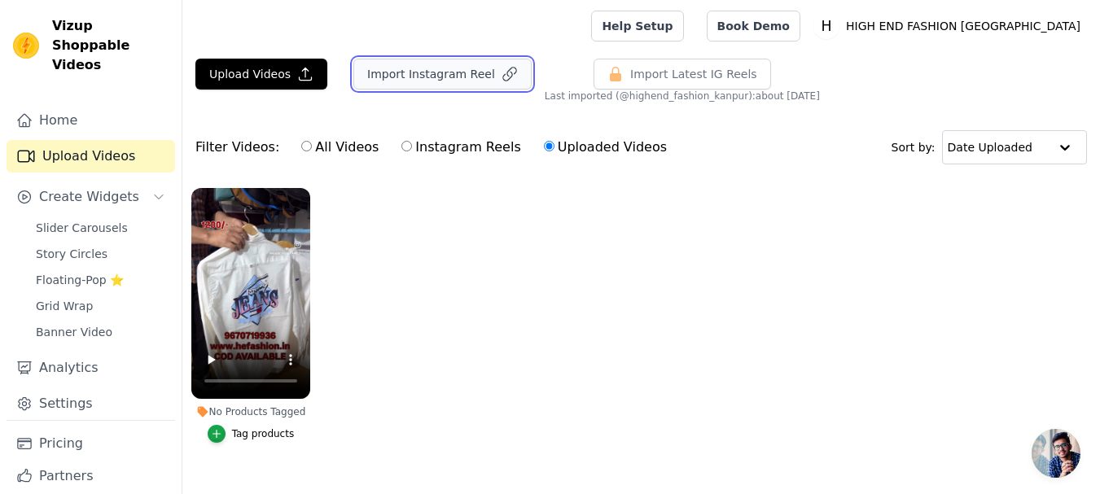
click at [501, 77] on icon "button" at bounding box center [509, 74] width 16 height 16
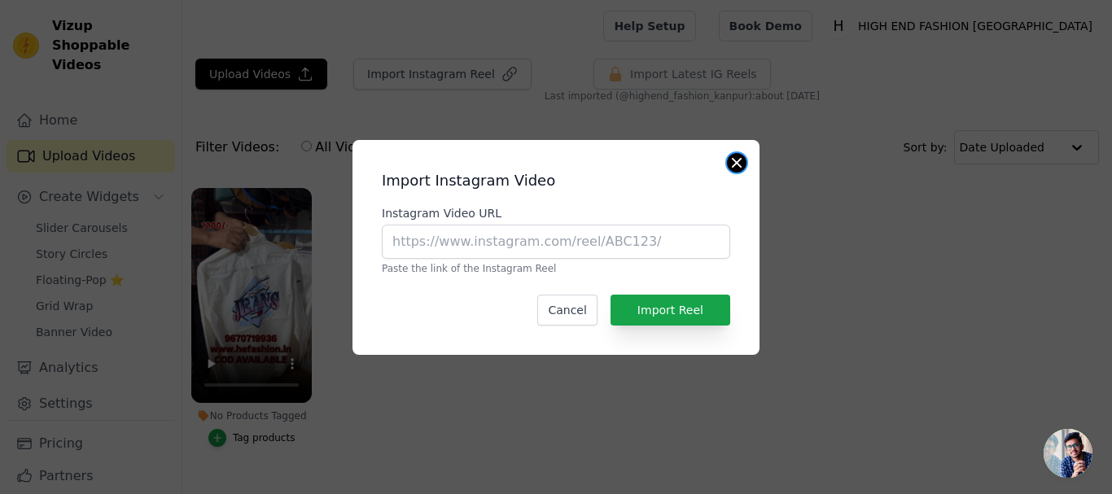
click at [740, 157] on button "Close modal" at bounding box center [737, 163] width 20 height 20
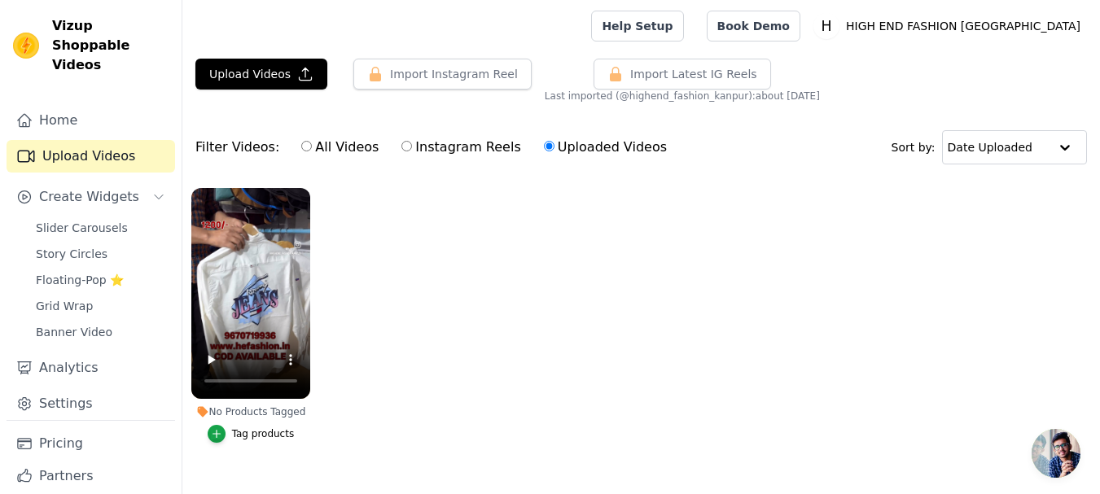
click at [596, 248] on ul "No Products Tagged Tag products" at bounding box center [640, 331] width 917 height 305
click at [278, 71] on button "Upload Videos" at bounding box center [261, 74] width 132 height 31
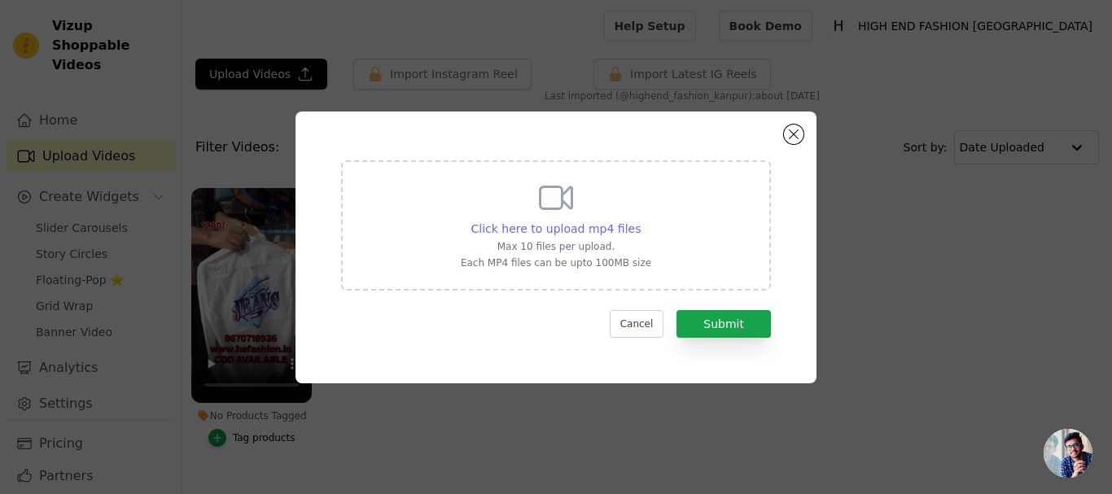
click at [581, 227] on span "Click here to upload mp4 files" at bounding box center [556, 228] width 170 height 13
click at [640, 221] on input "Click here to upload mp4 files Max 10 files per upload. Each MP4 files can be u…" at bounding box center [640, 220] width 1 height 1
click at [625, 327] on button "Cancel" at bounding box center [637, 324] width 55 height 28
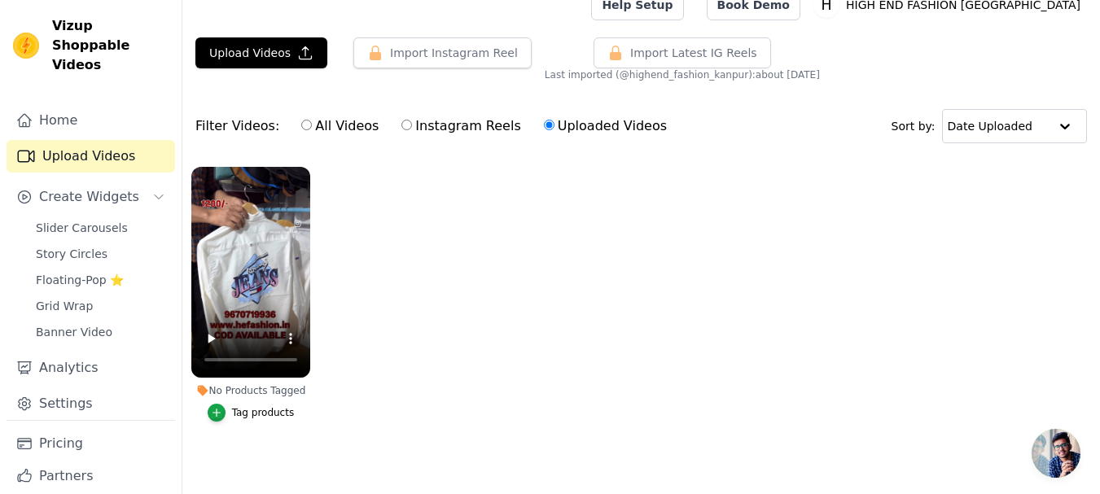
scroll to position [37, 0]
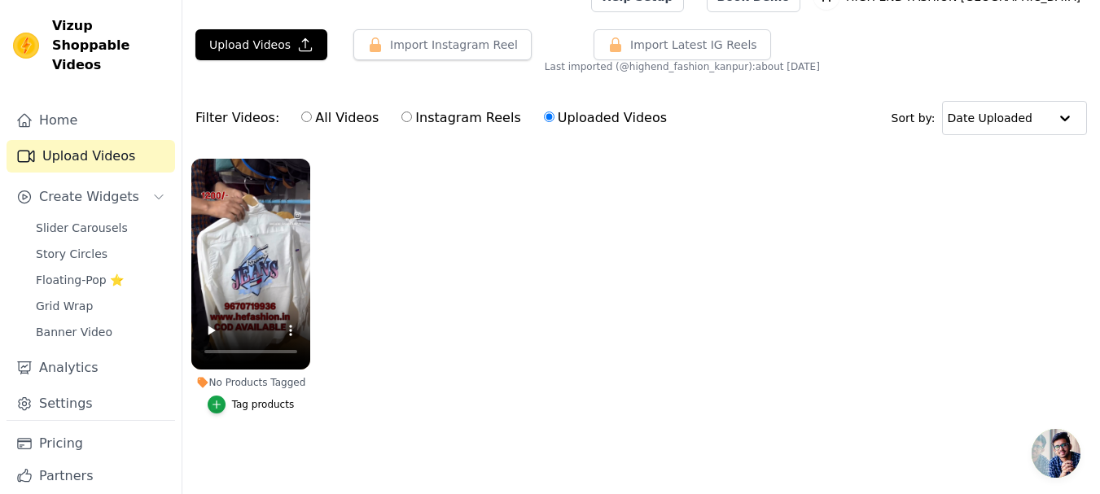
click at [1072, 459] on span "Open chat" at bounding box center [1055, 453] width 49 height 49
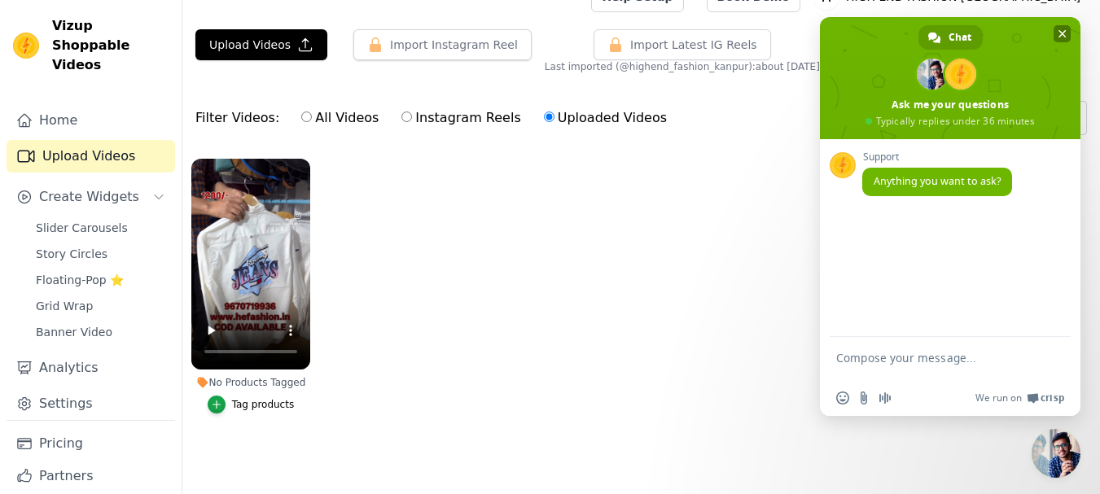
click at [1060, 28] on span "Close chat" at bounding box center [1061, 33] width 17 height 17
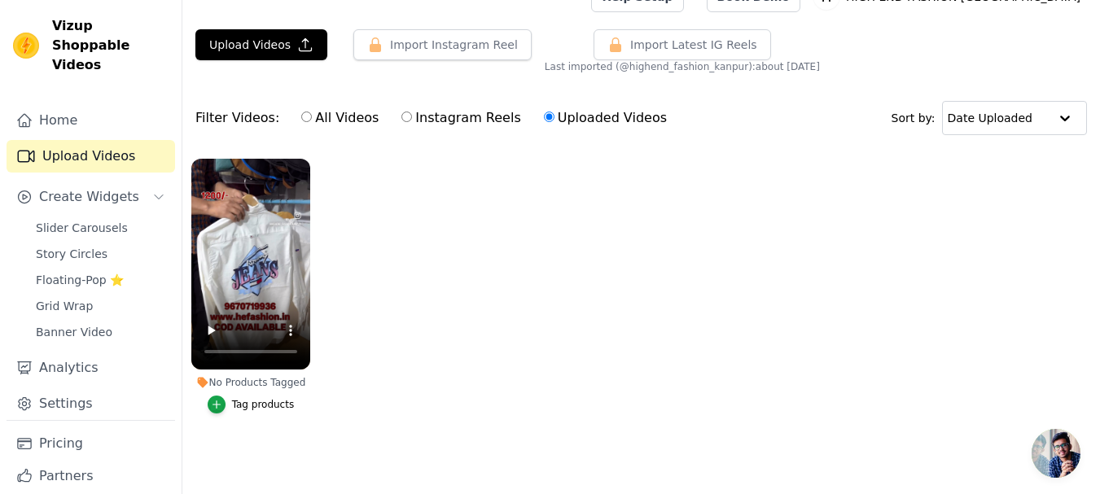
scroll to position [0, 0]
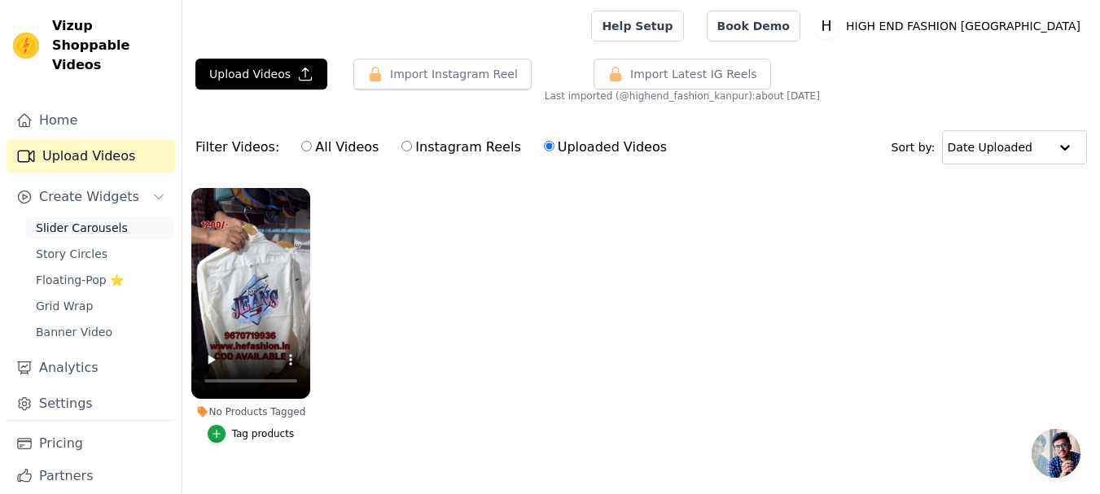
click at [101, 220] on span "Slider Carousels" at bounding box center [82, 228] width 92 height 16
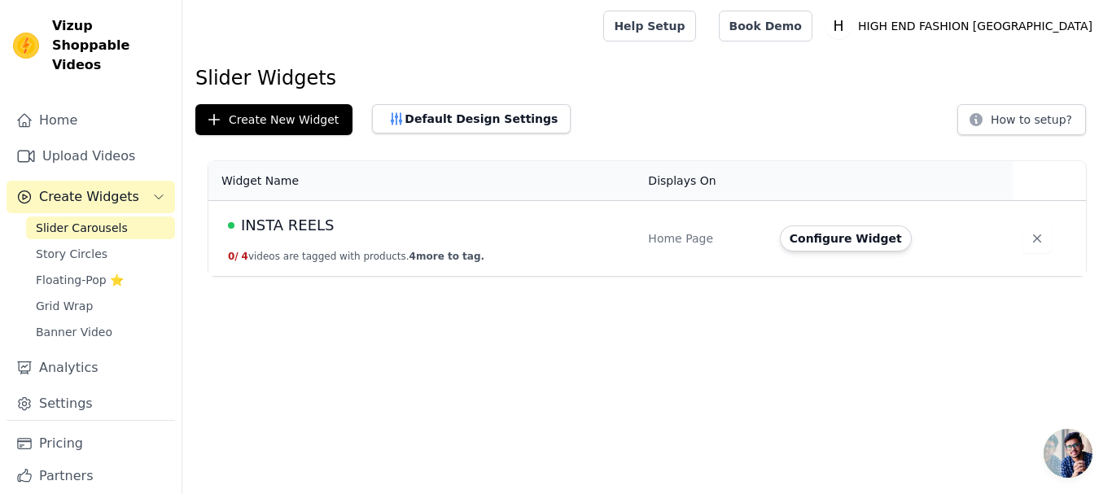
click at [133, 217] on link "Slider Carousels" at bounding box center [100, 228] width 149 height 23
click at [122, 140] on link "Upload Videos" at bounding box center [91, 156] width 169 height 33
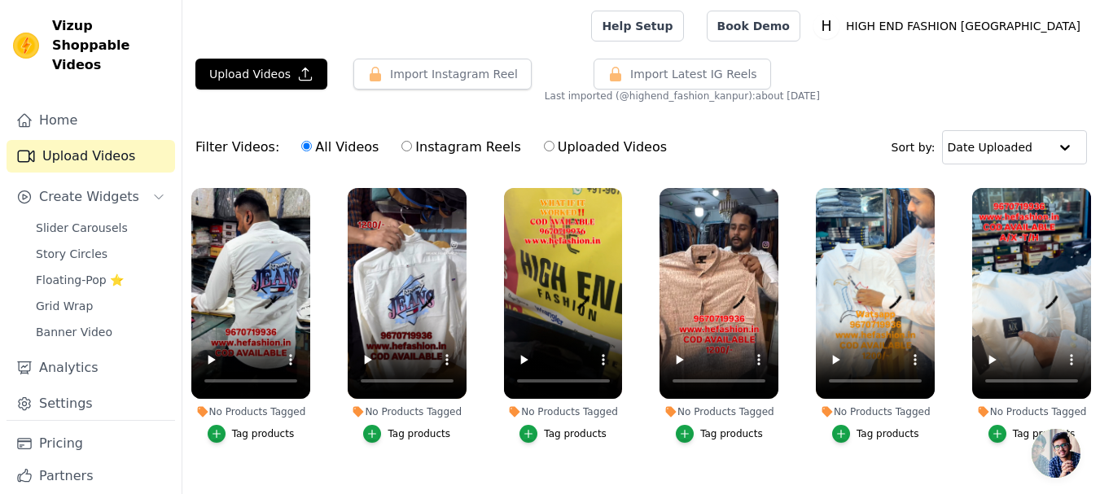
click at [915, 103] on div "Upload Videos Import Instagram Reel Import Latest Instagram Reels Import Latest…" at bounding box center [640, 285] width 917 height 452
click at [931, 191] on icon "button" at bounding box center [931, 191] width 7 height 7
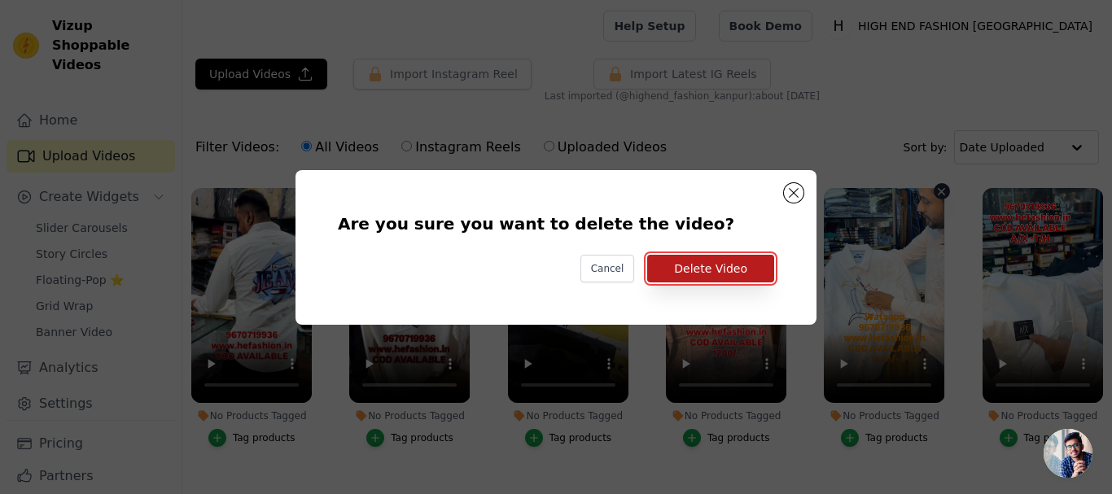
click at [692, 274] on button "Delete Video" at bounding box center [710, 269] width 127 height 28
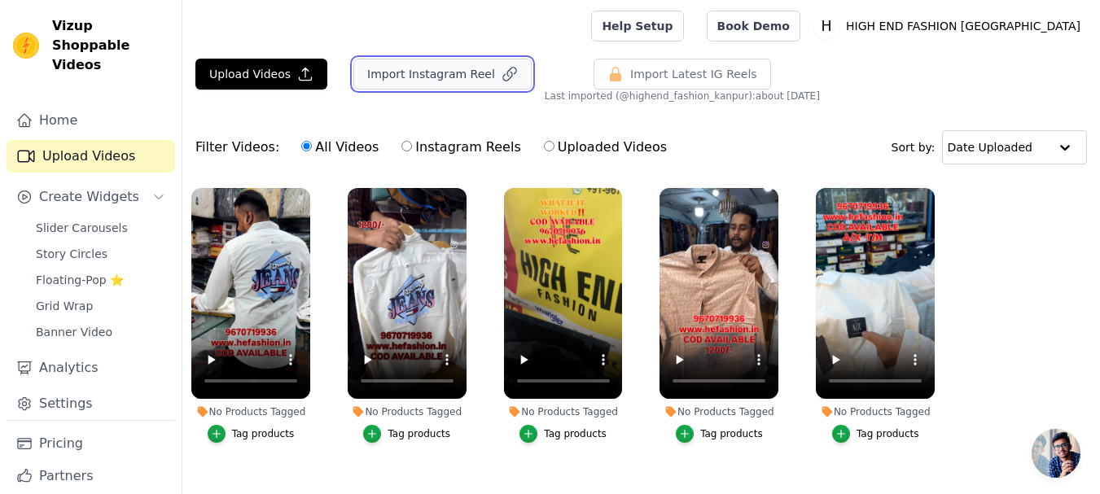
click at [367, 77] on button "Import Instagram Reel" at bounding box center [442, 74] width 178 height 31
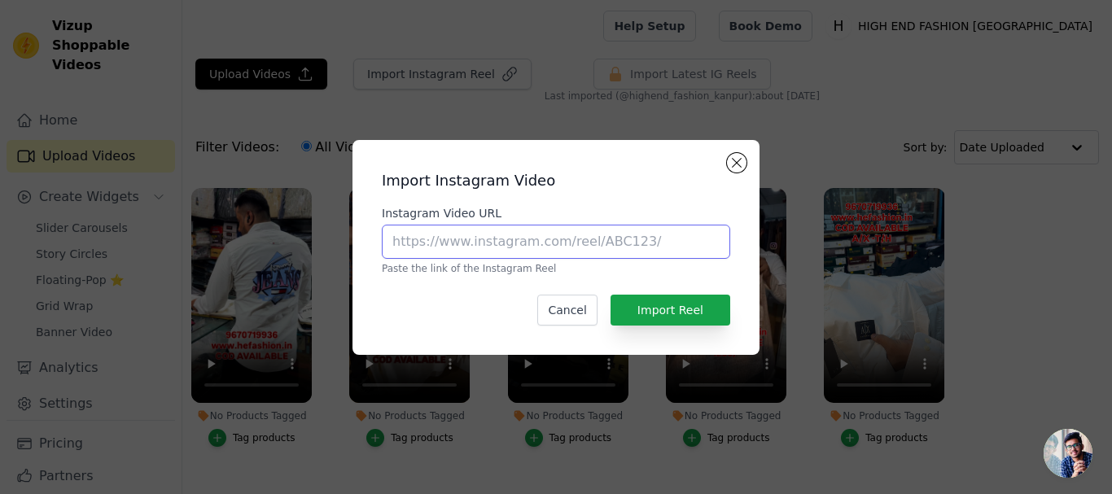
click at [585, 249] on input "Instagram Video URL" at bounding box center [556, 242] width 348 height 34
paste input "[URL][DOMAIN_NAME]"
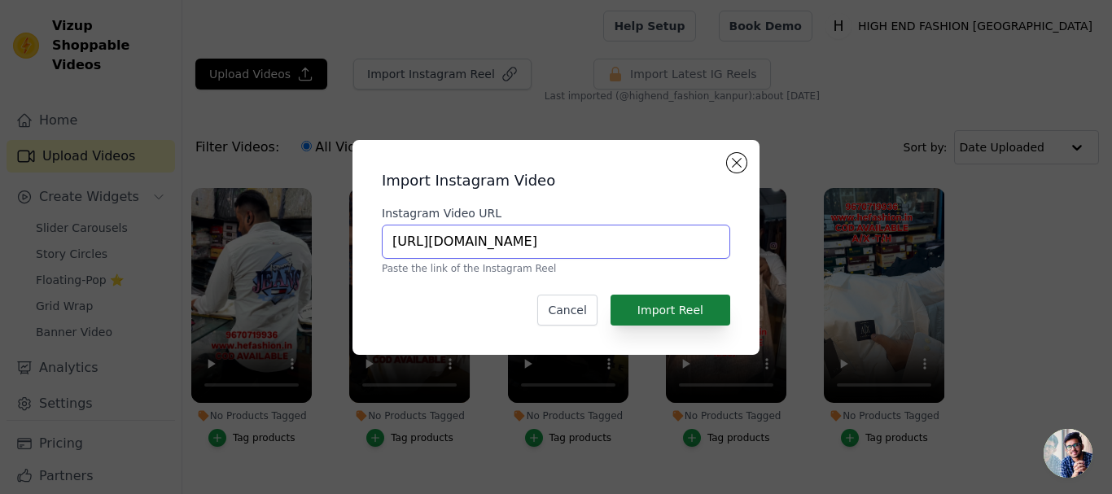
type input "[URL][DOMAIN_NAME]"
click at [640, 309] on button "Import Reel" at bounding box center [671, 310] width 120 height 31
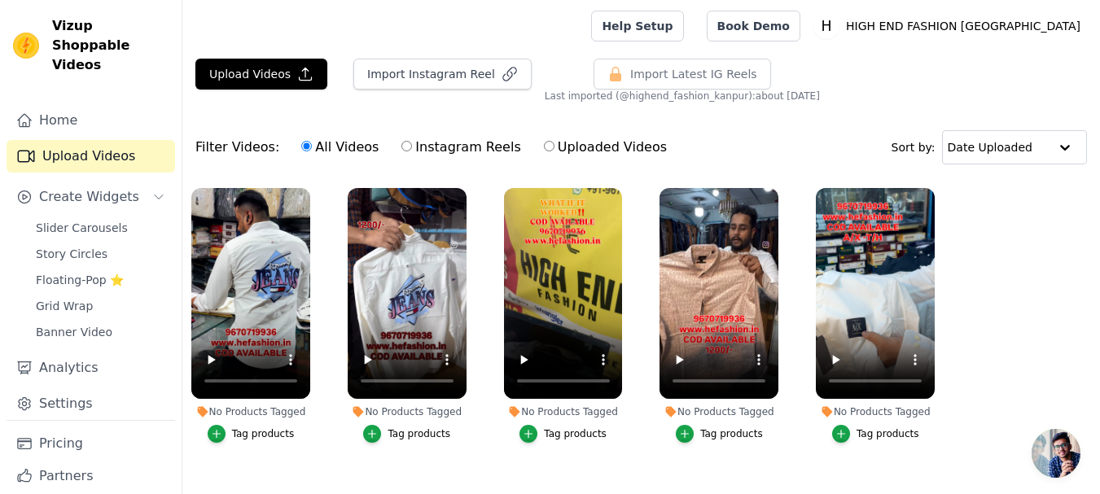
click at [401, 146] on label "Instagram Reels" at bounding box center [461, 147] width 120 height 21
click at [401, 146] on input "Instagram Reels" at bounding box center [406, 146] width 11 height 11
radio input "true"
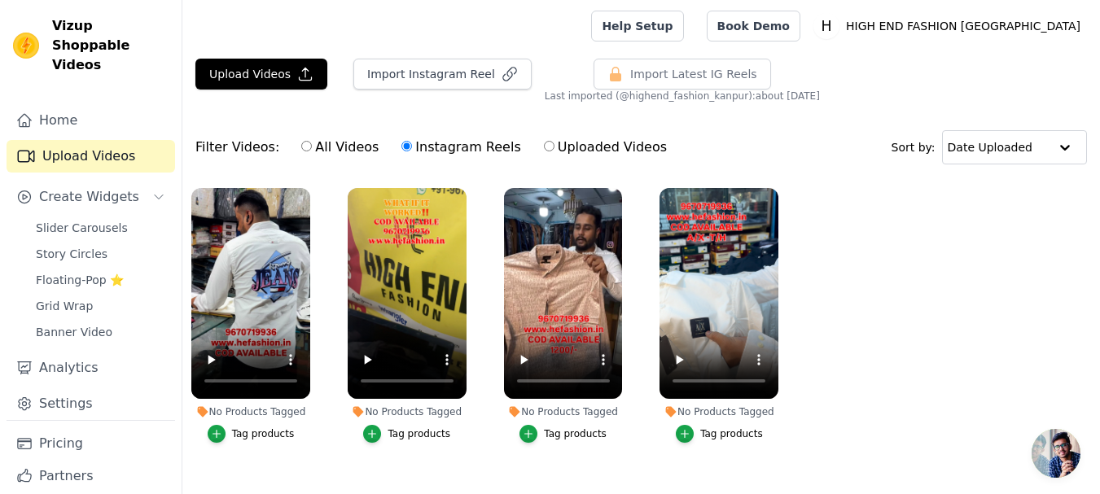
click at [348, 142] on label "All Videos" at bounding box center [339, 147] width 79 height 21
click at [312, 142] on input "All Videos" at bounding box center [306, 146] width 11 height 11
radio input "true"
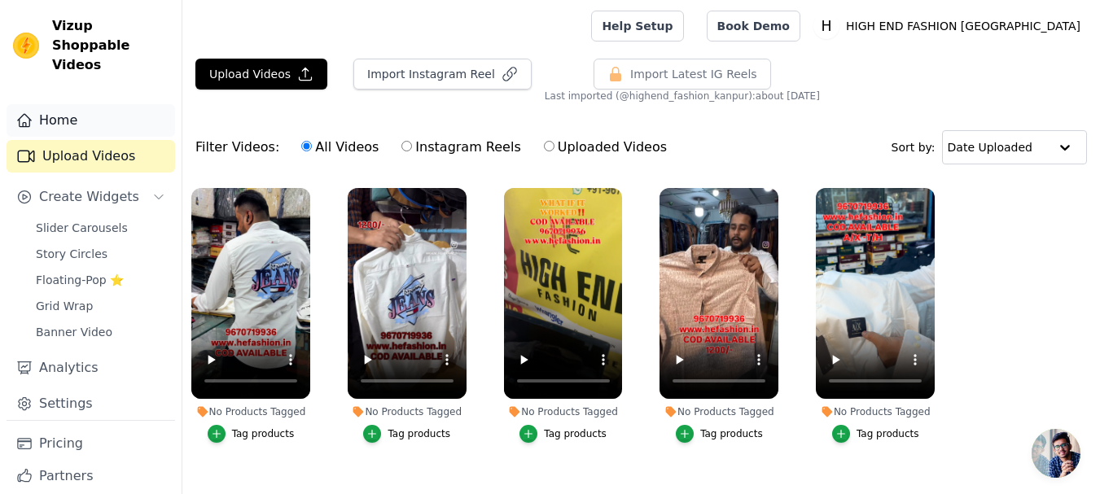
click at [53, 110] on link "Home" at bounding box center [91, 120] width 169 height 33
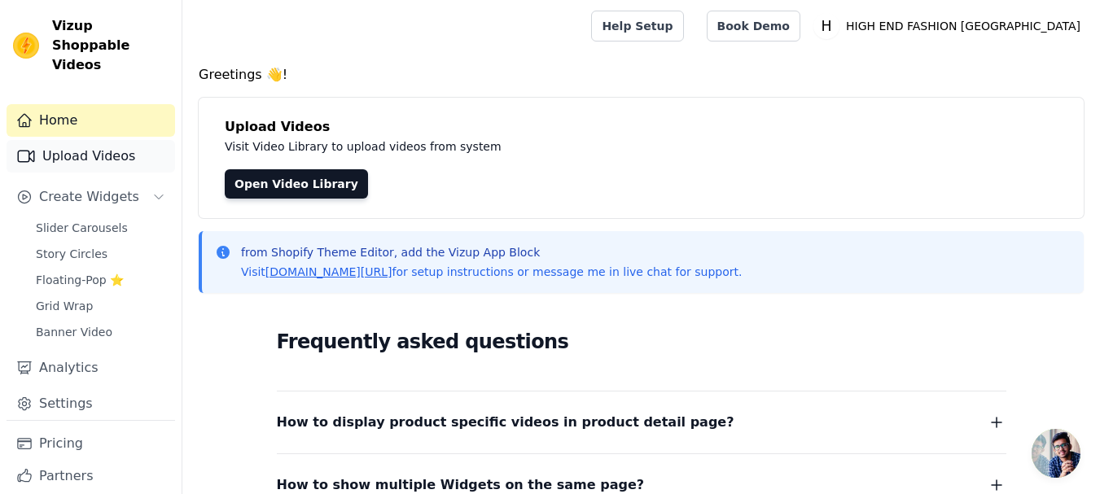
click at [94, 140] on link "Upload Videos" at bounding box center [91, 156] width 169 height 33
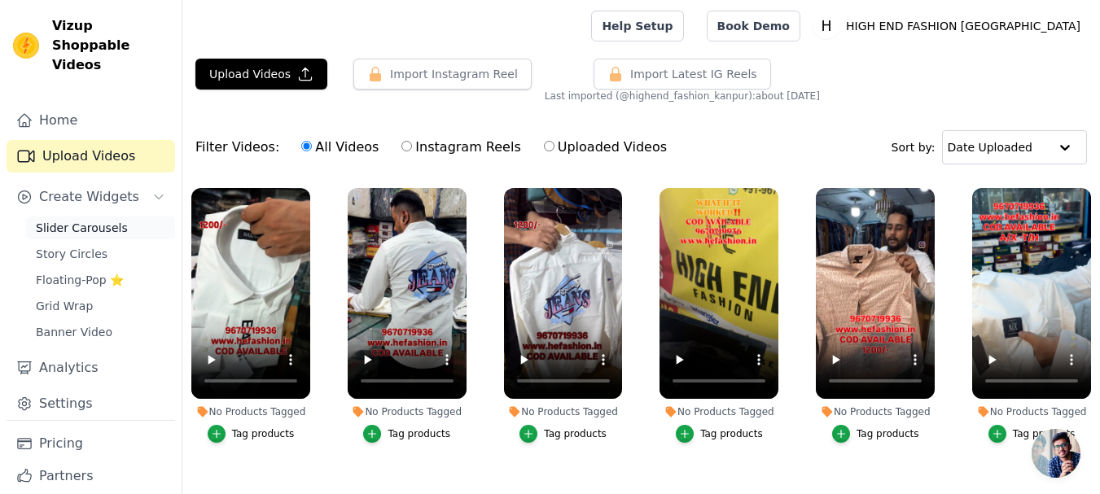
click at [93, 220] on span "Slider Carousels" at bounding box center [82, 228] width 92 height 16
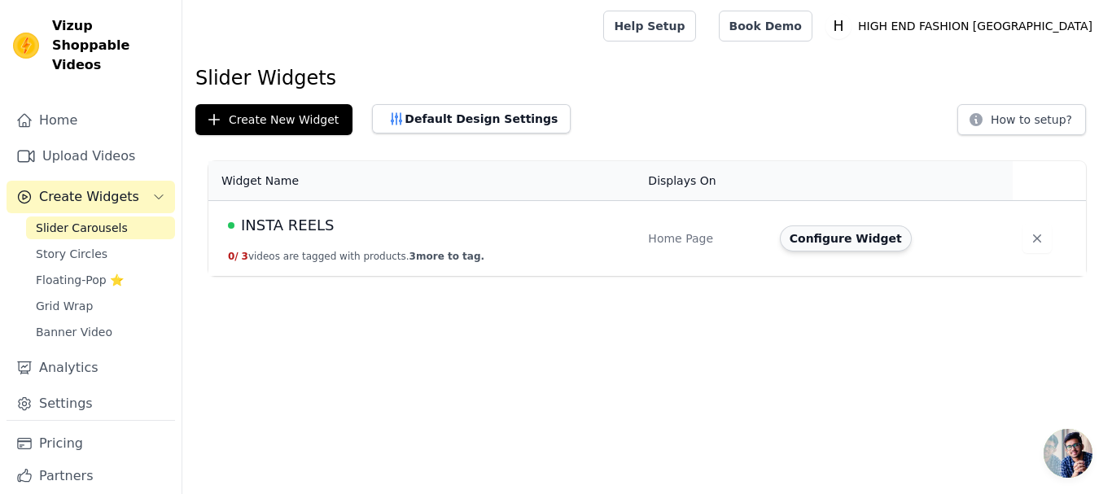
click at [867, 243] on button "Configure Widget" at bounding box center [846, 238] width 132 height 26
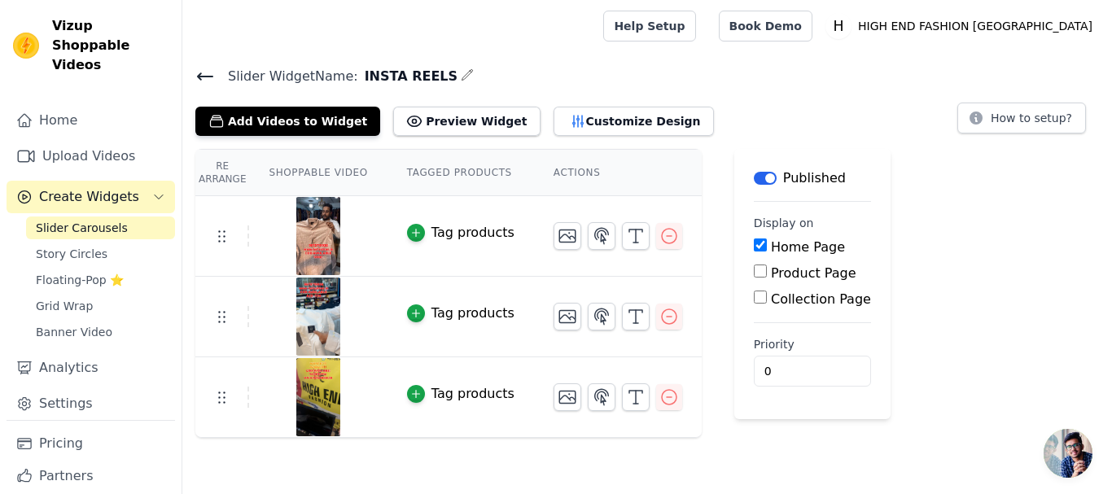
click at [125, 187] on span "Create Widgets" at bounding box center [89, 197] width 100 height 20
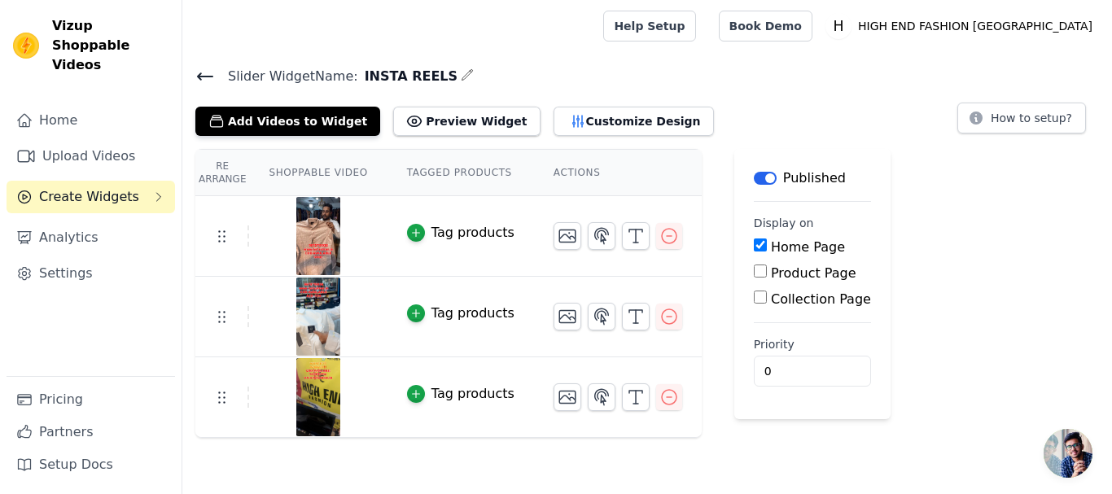
click at [125, 187] on span "Create Widgets" at bounding box center [89, 197] width 100 height 20
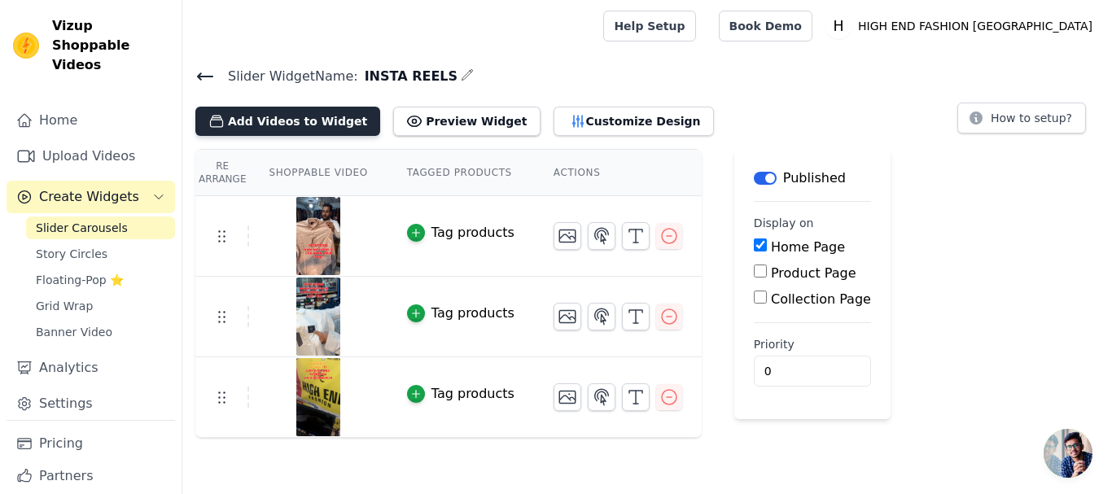
click at [335, 128] on button "Add Videos to Widget" at bounding box center [287, 121] width 185 height 29
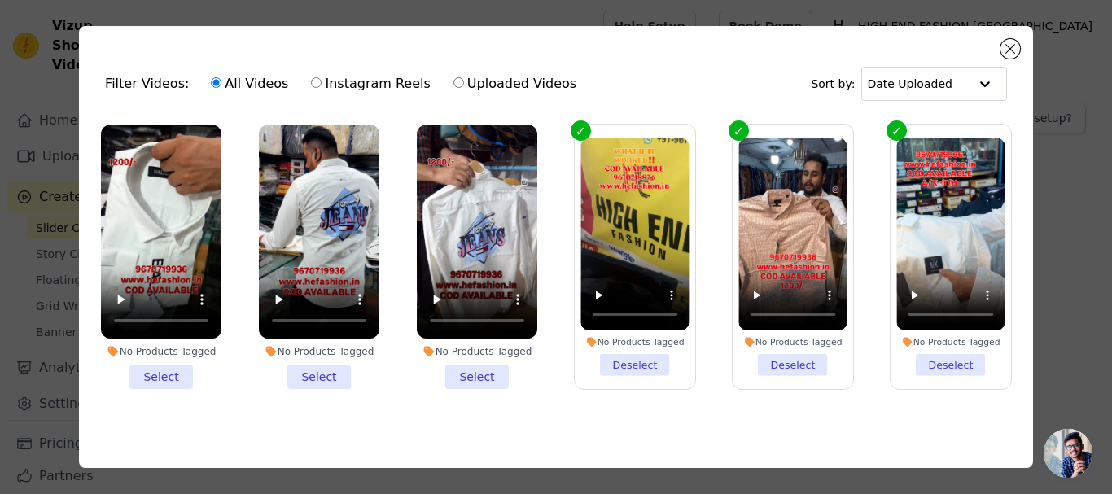
click at [149, 383] on li "No Products Tagged Select" at bounding box center [161, 257] width 120 height 265
click at [0, 0] on input "No Products Tagged Select" at bounding box center [0, 0] width 0 height 0
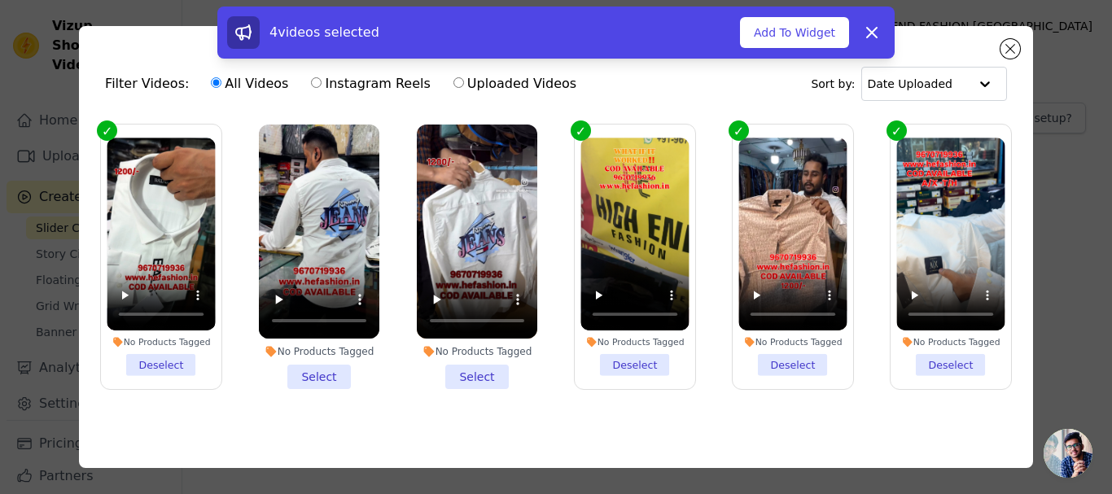
click at [305, 374] on li "No Products Tagged Select" at bounding box center [319, 257] width 120 height 265
click at [0, 0] on input "No Products Tagged Select" at bounding box center [0, 0] width 0 height 0
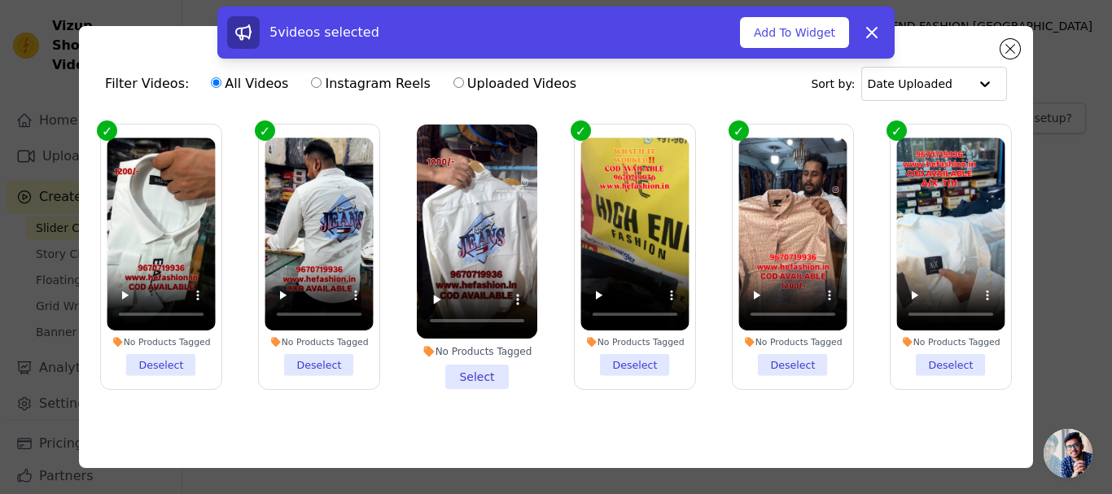
click at [472, 374] on li "No Products Tagged Select" at bounding box center [477, 257] width 120 height 265
click at [0, 0] on input "No Products Tagged Select" at bounding box center [0, 0] width 0 height 0
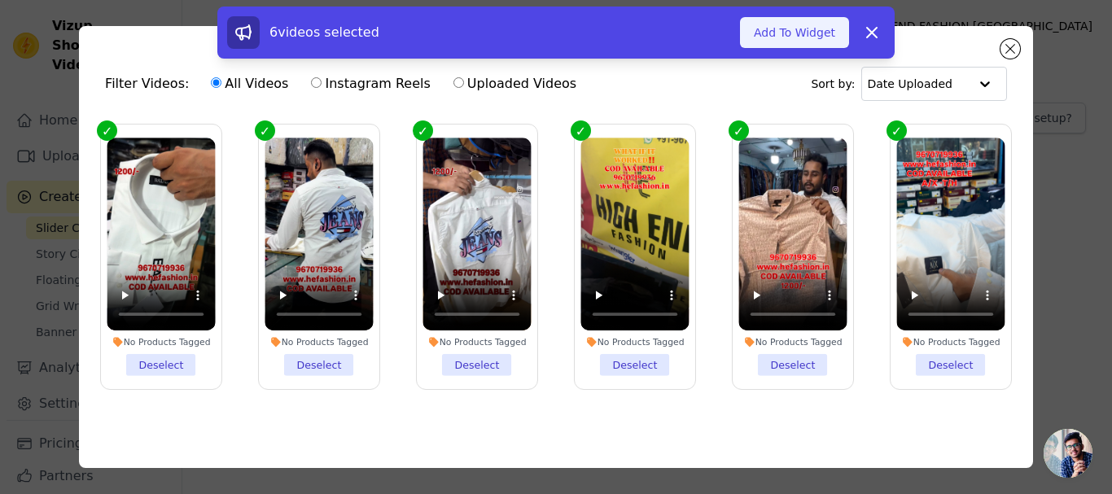
click at [818, 40] on button "Add To Widget" at bounding box center [794, 32] width 109 height 31
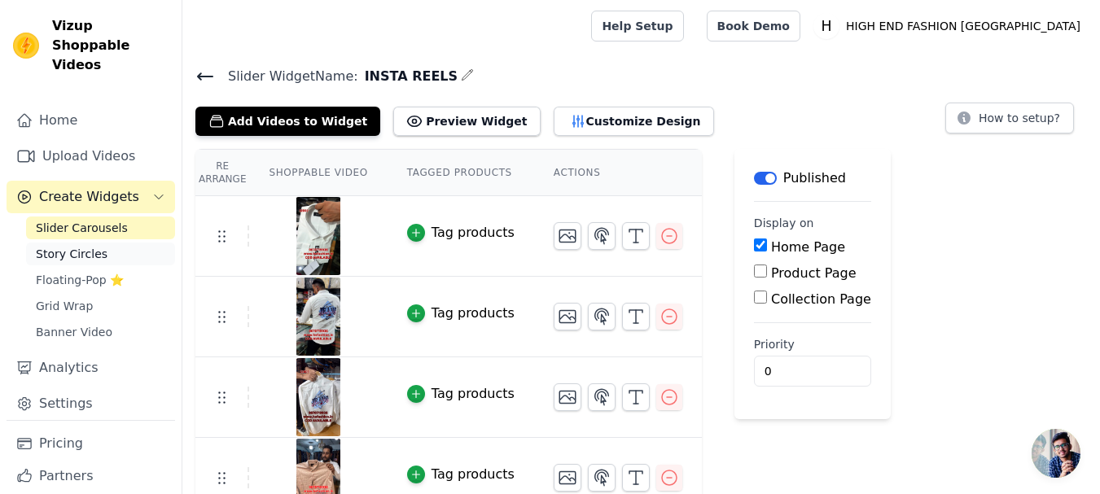
click at [87, 243] on link "Story Circles" at bounding box center [100, 254] width 149 height 23
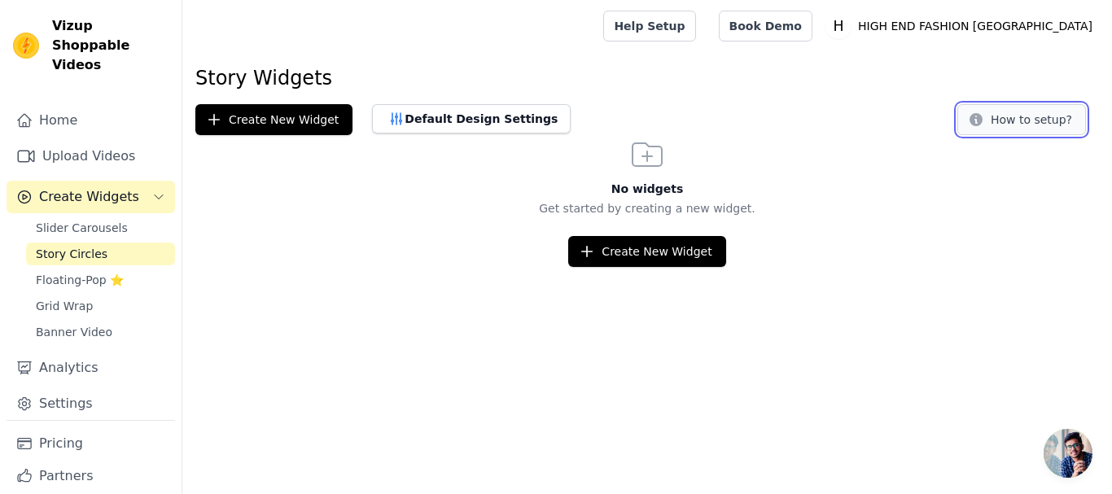
click at [1057, 128] on button "How to setup?" at bounding box center [1021, 119] width 129 height 31
click at [82, 220] on span "Slider Carousels" at bounding box center [82, 228] width 92 height 16
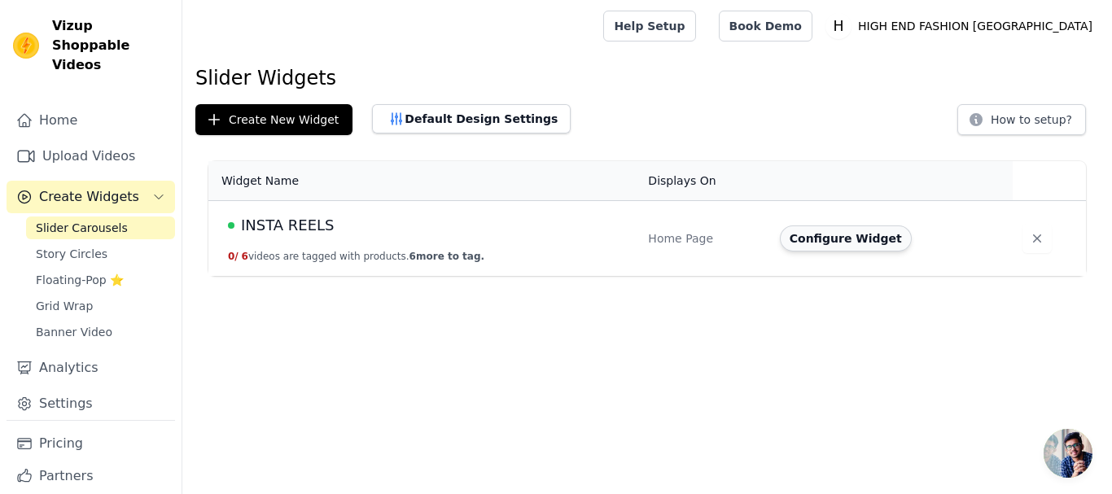
click at [867, 245] on button "Configure Widget" at bounding box center [846, 238] width 132 height 26
